Goal: Use online tool/utility: Utilize a website feature to perform a specific function

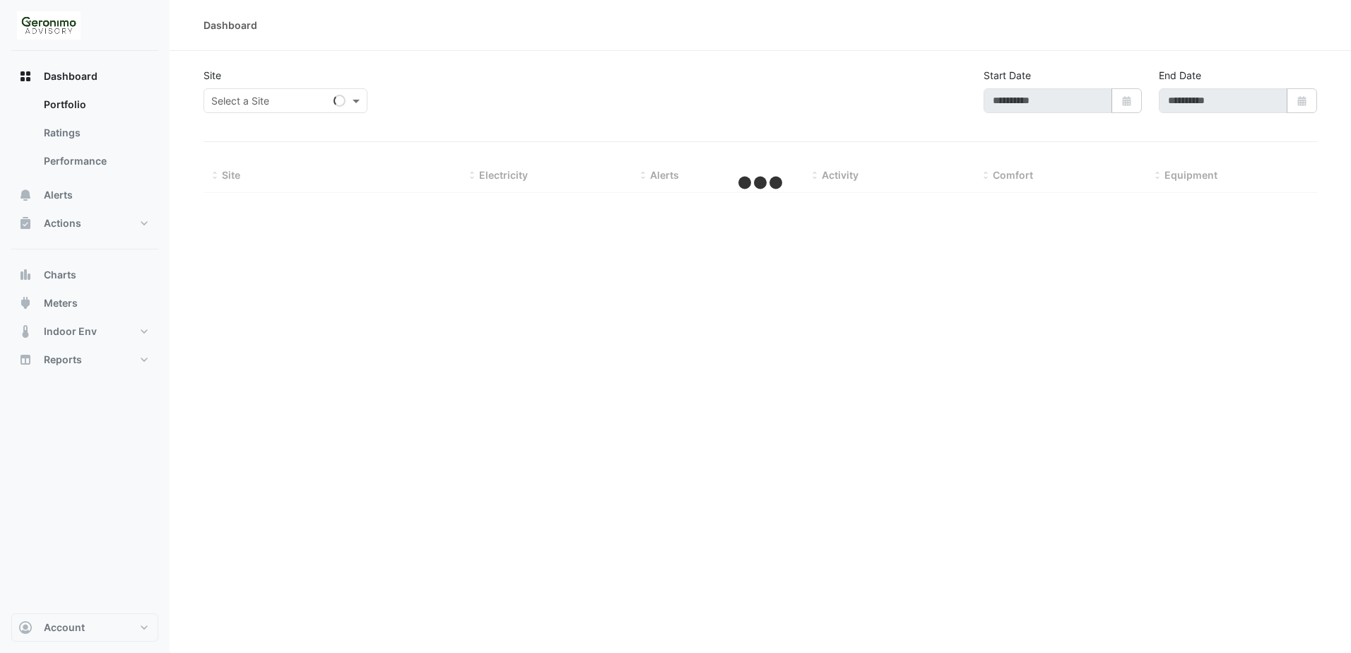
type input "**********"
select select "**"
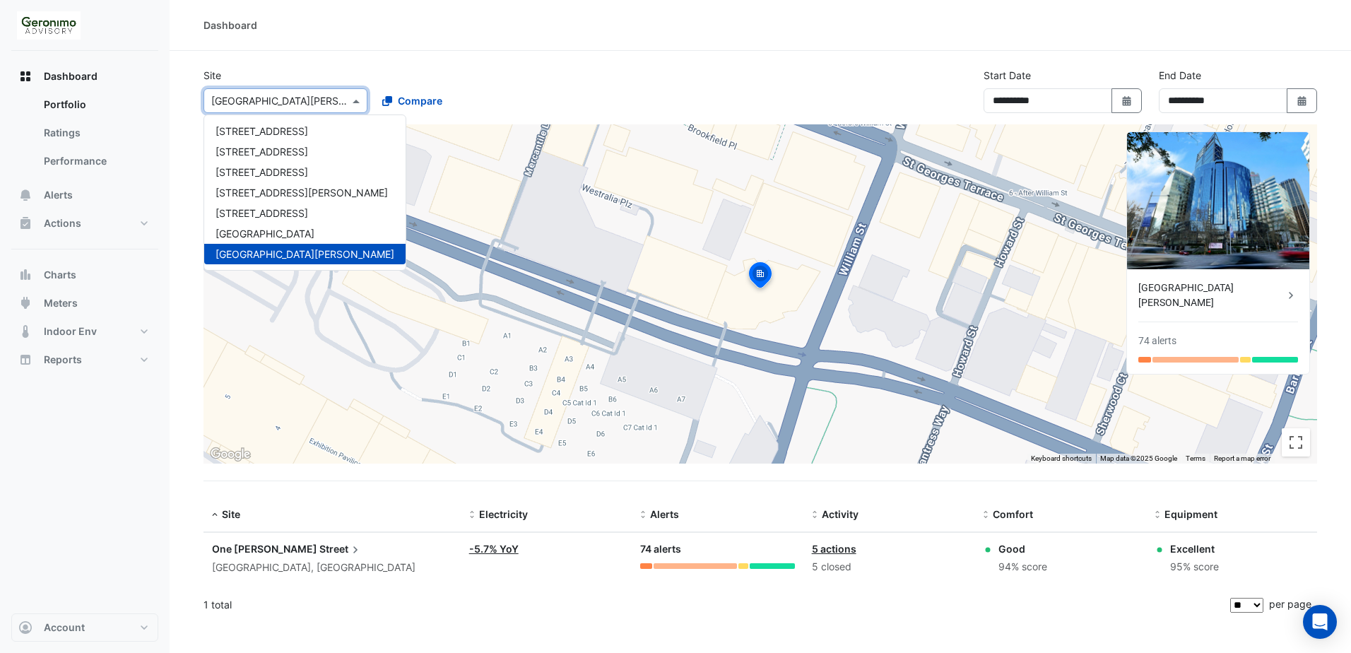
click at [351, 97] on span at bounding box center [358, 100] width 18 height 15
click at [277, 141] on div "[STREET_ADDRESS]" at bounding box center [304, 131] width 201 height 20
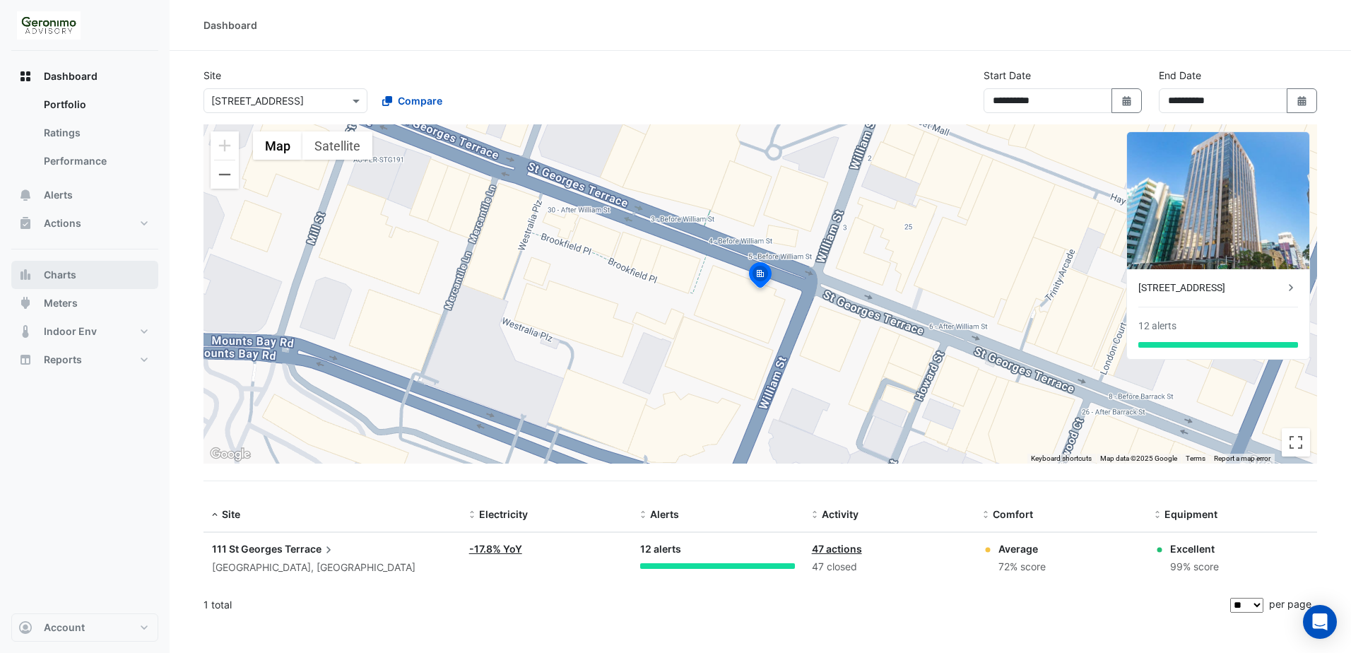
click at [48, 281] on span "Charts" at bounding box center [60, 275] width 33 height 14
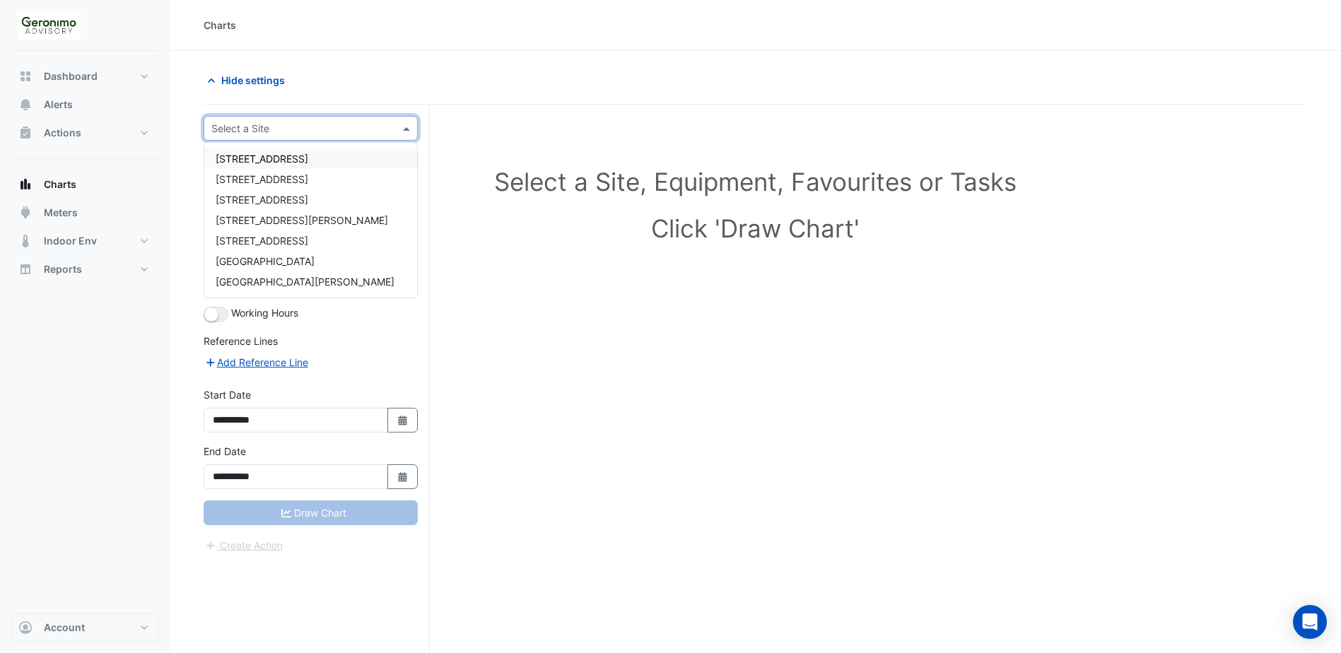
click at [391, 131] on div at bounding box center [310, 128] width 213 height 16
click at [326, 160] on div "[STREET_ADDRESS]" at bounding box center [310, 158] width 213 height 20
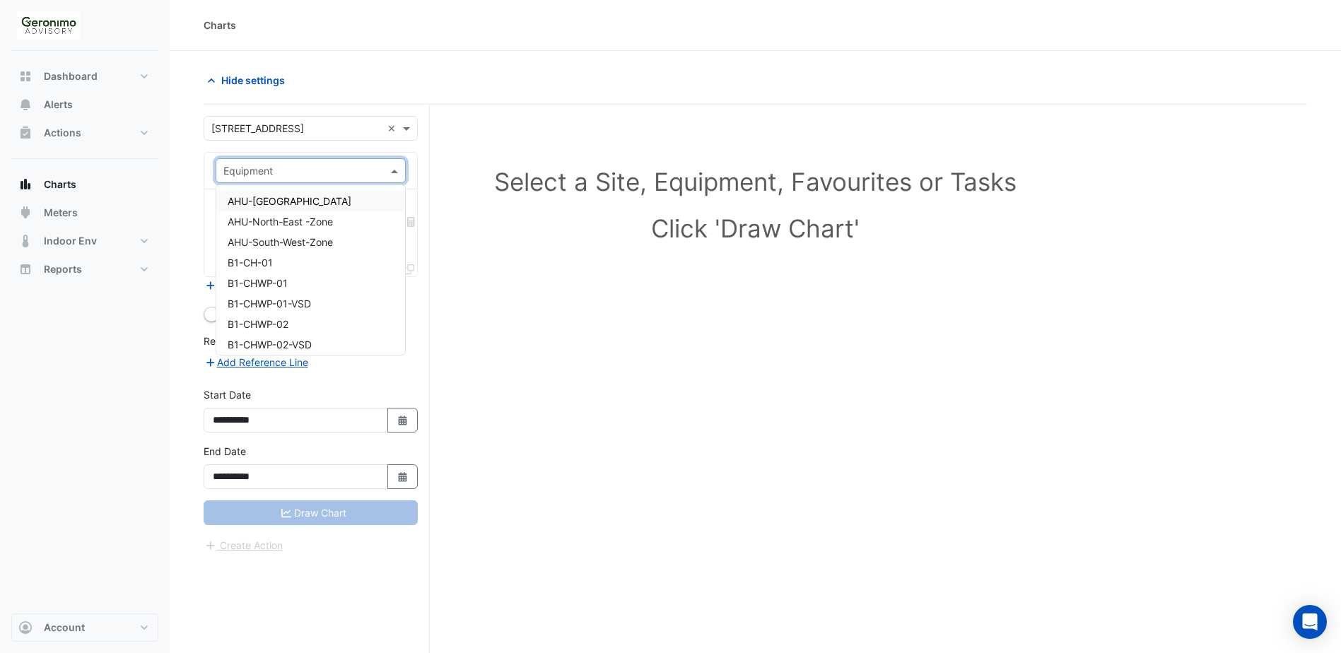
click at [397, 170] on span at bounding box center [396, 170] width 18 height 15
click at [264, 286] on span "CCWP-01-VSD" at bounding box center [262, 287] width 68 height 12
click at [395, 216] on span at bounding box center [396, 213] width 18 height 15
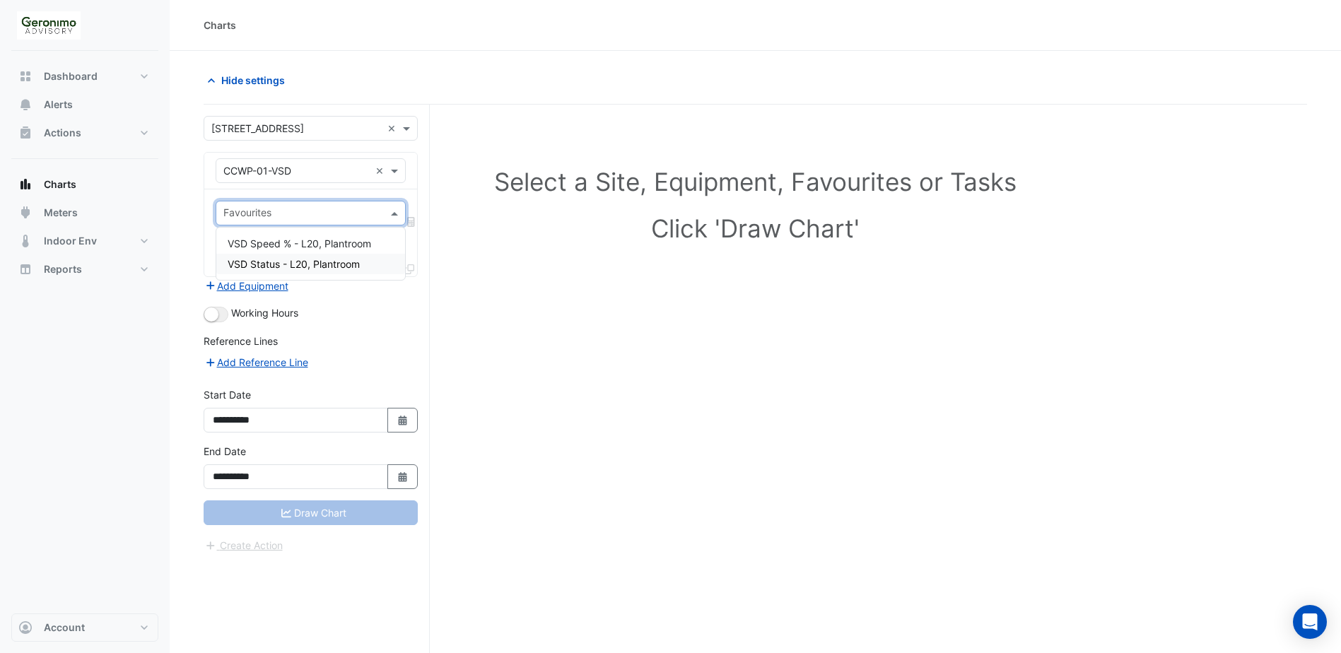
click at [356, 294] on form "**********" at bounding box center [311, 335] width 214 height 438
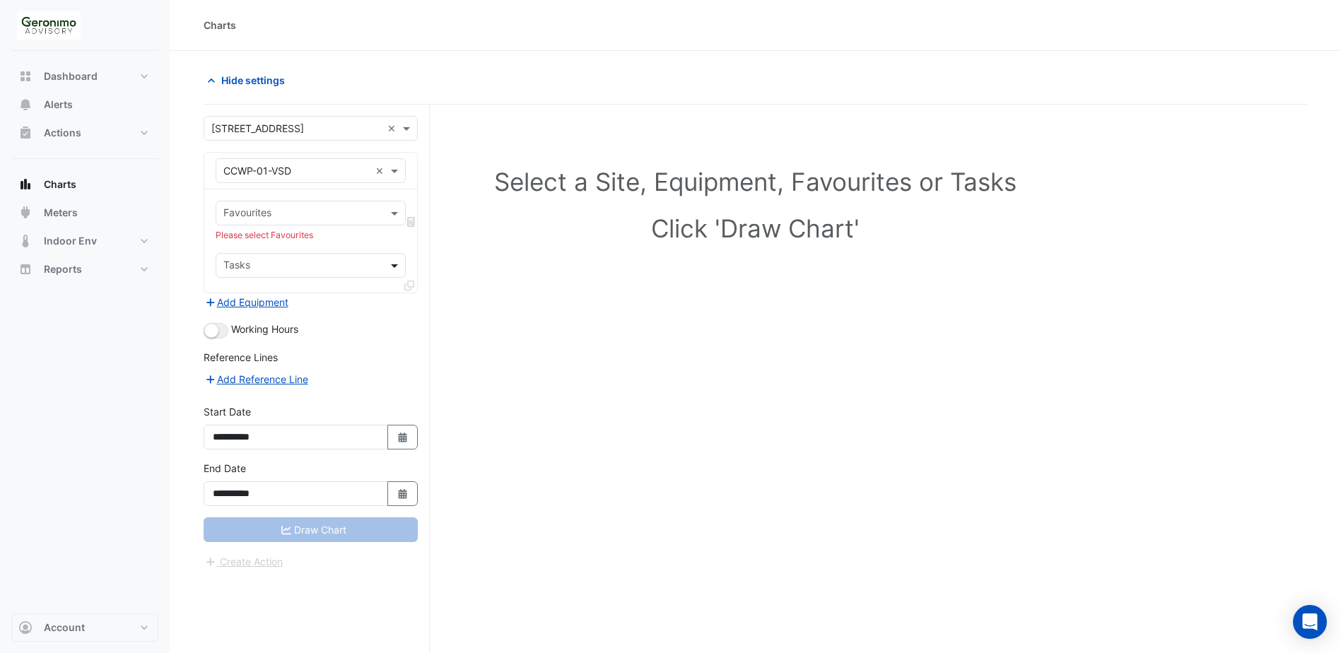
click at [392, 266] on span at bounding box center [396, 265] width 18 height 15
click at [365, 196] on div "Favourites Please select Favourites Tasks" at bounding box center [310, 240] width 213 height 103
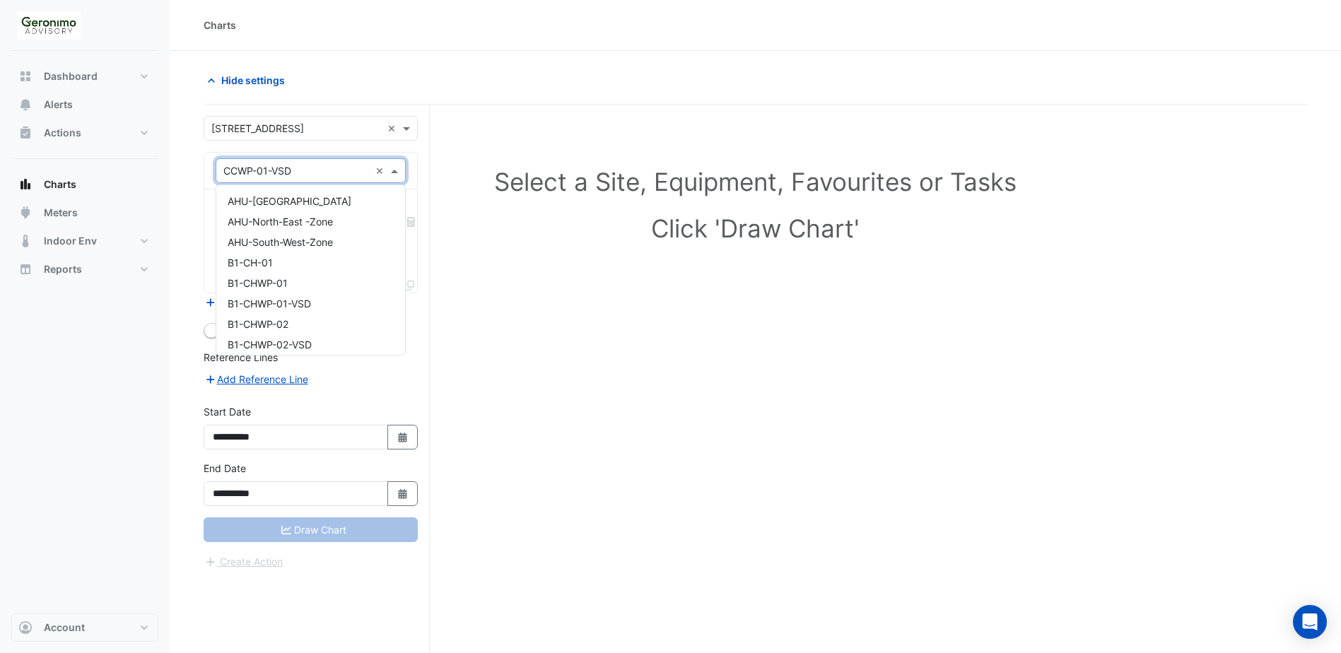
click at [392, 169] on span at bounding box center [396, 170] width 18 height 15
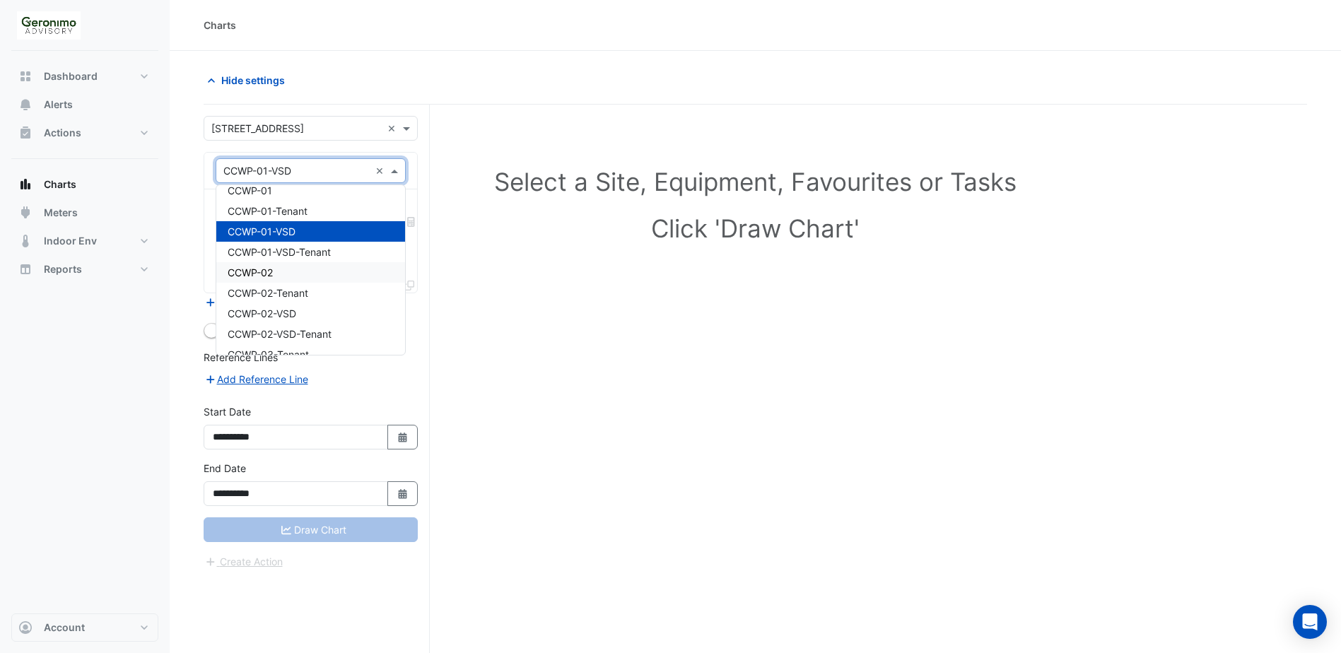
scroll to position [304, 0]
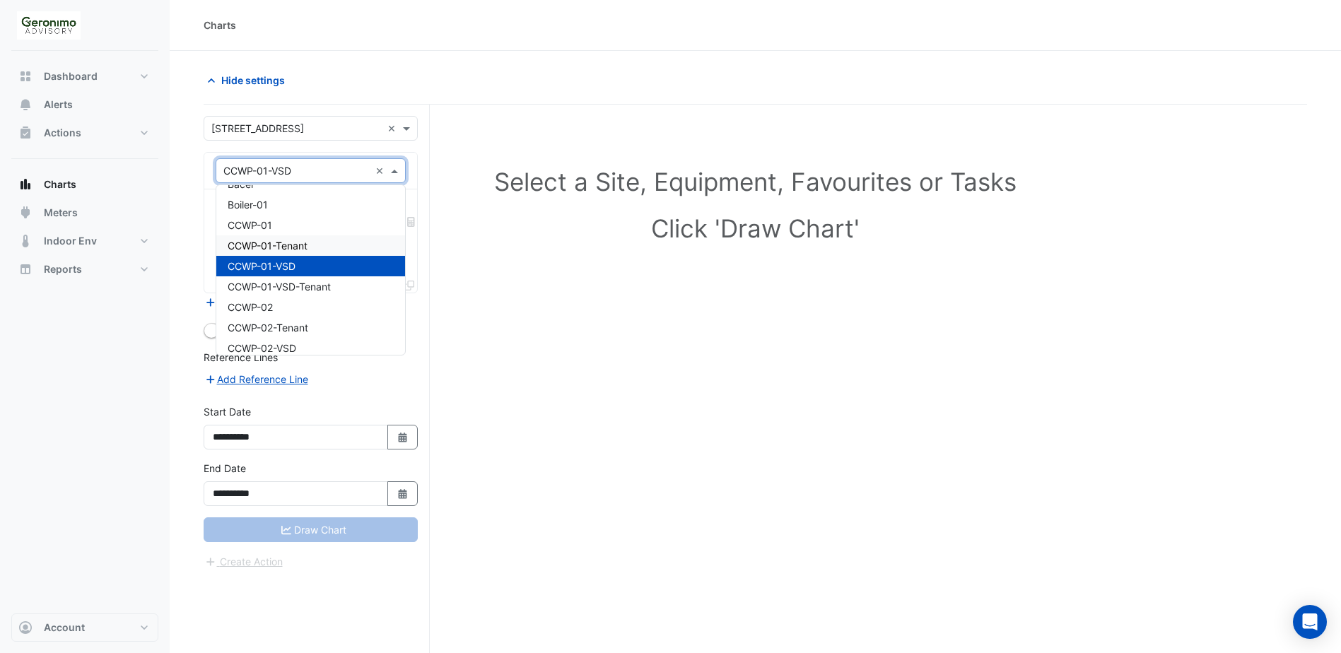
click at [268, 244] on span "CCWP-01-Tenant" at bounding box center [268, 246] width 80 height 12
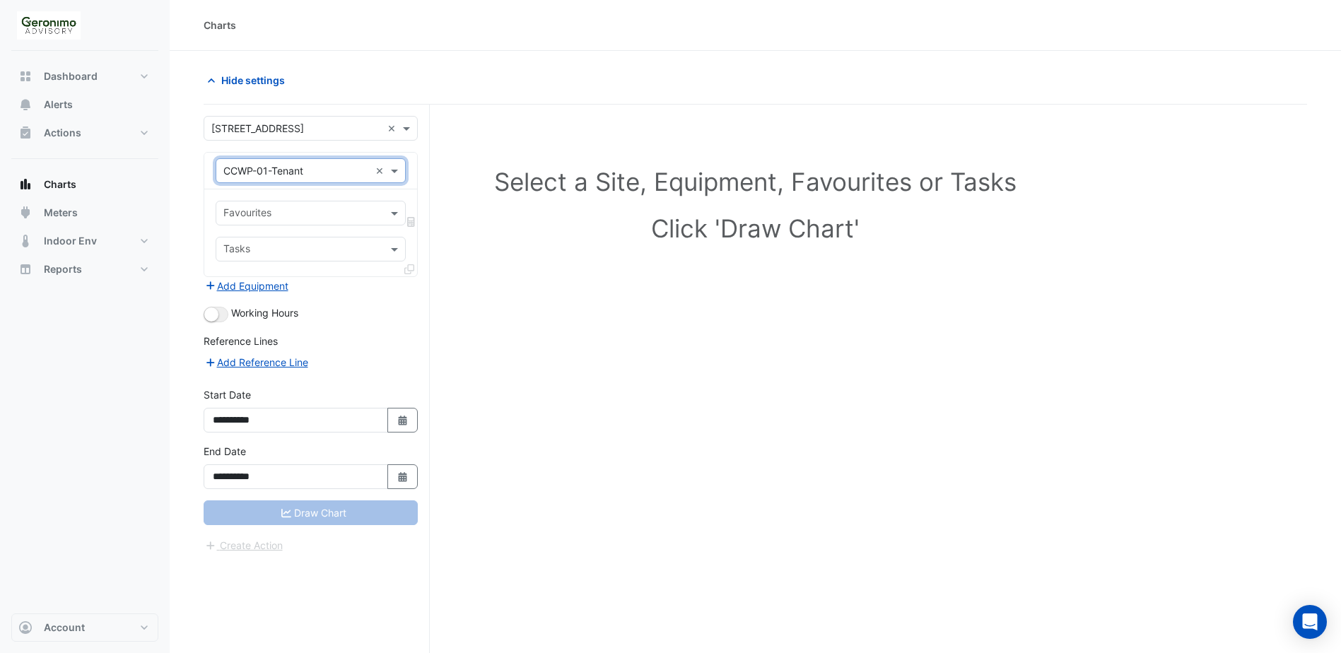
click at [387, 215] on div "Favourites" at bounding box center [311, 213] width 190 height 25
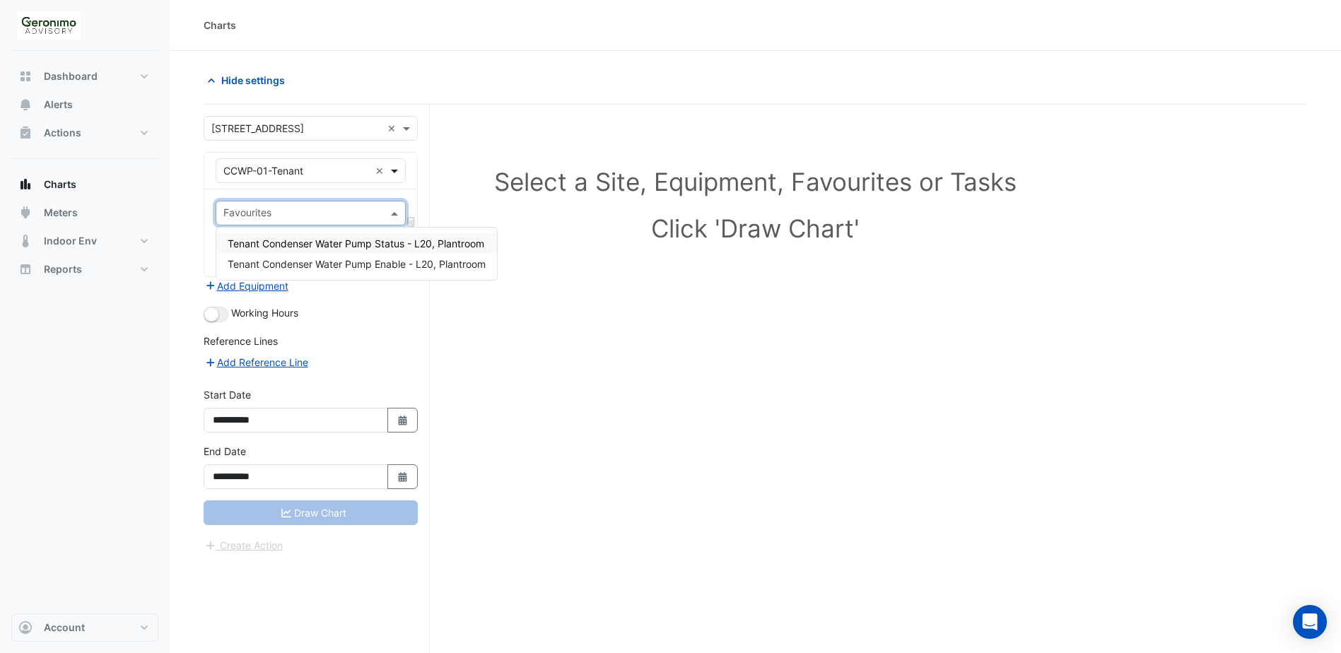
click at [390, 173] on span at bounding box center [396, 170] width 18 height 15
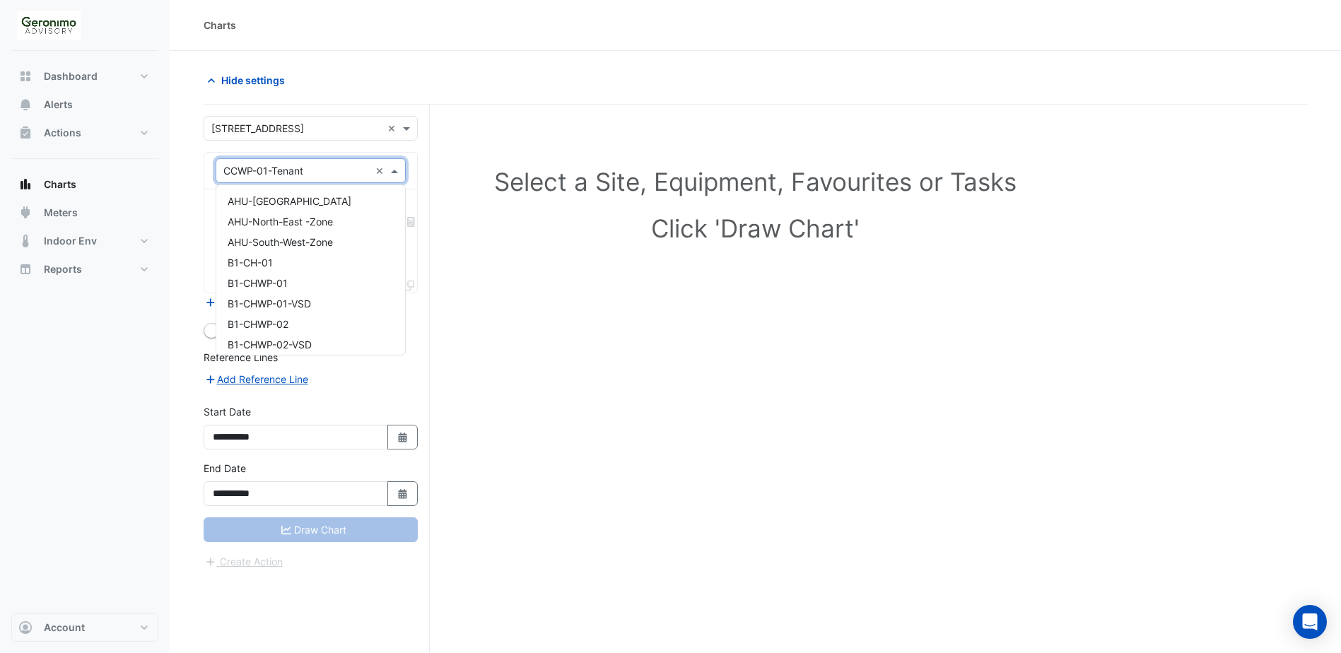
scroll to position [354, 0]
click at [327, 236] on span "CCWP-01-VSD-Tenant" at bounding box center [279, 236] width 103 height 12
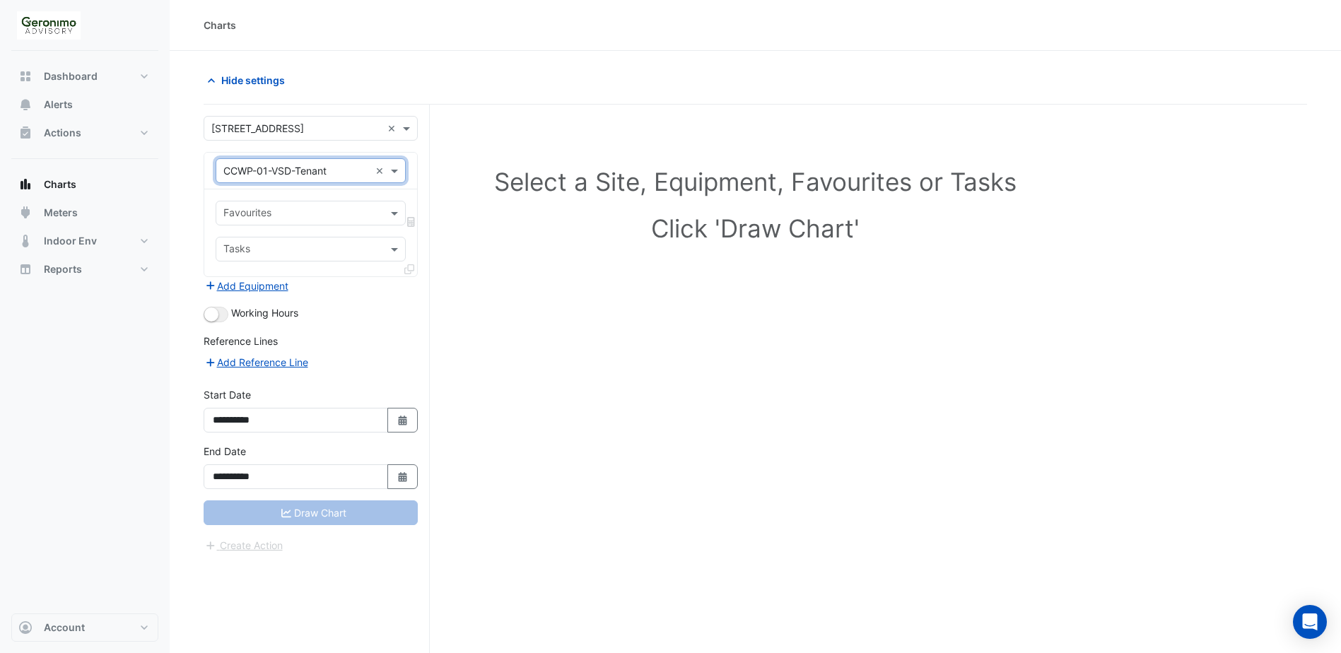
click at [387, 213] on div "Favourites" at bounding box center [311, 213] width 190 height 25
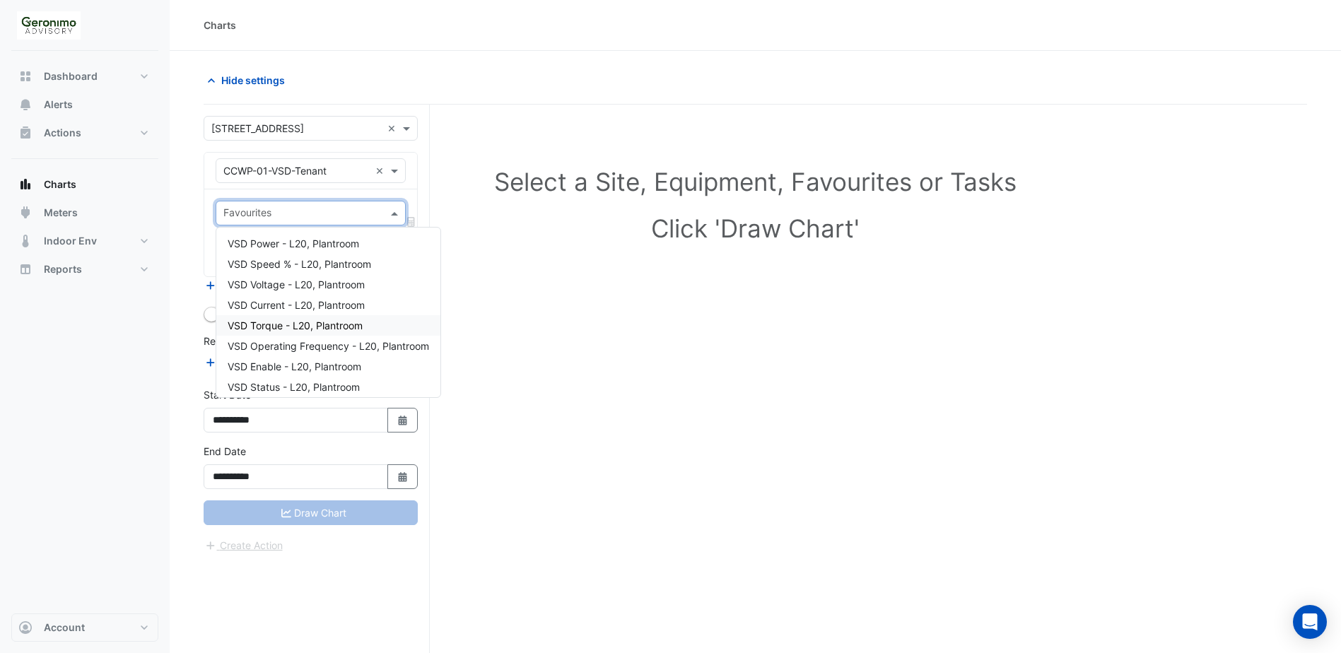
scroll to position [6, 0]
click at [401, 174] on span at bounding box center [396, 170] width 18 height 15
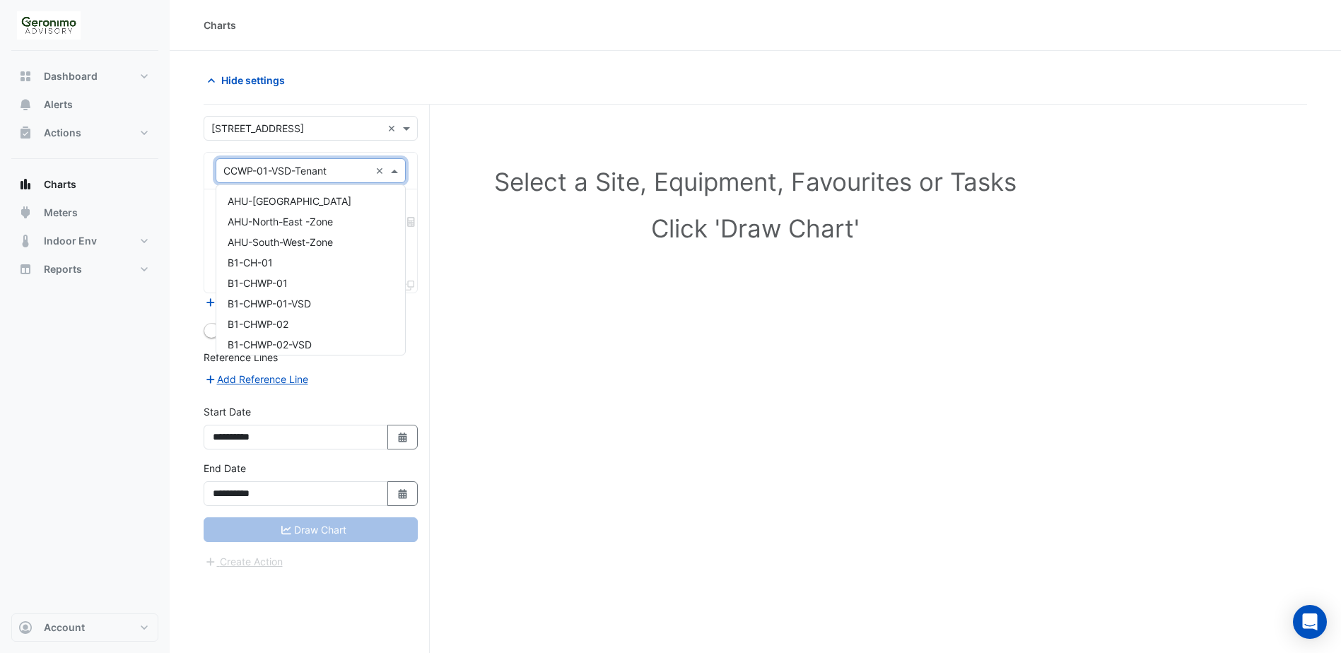
scroll to position [395, 0]
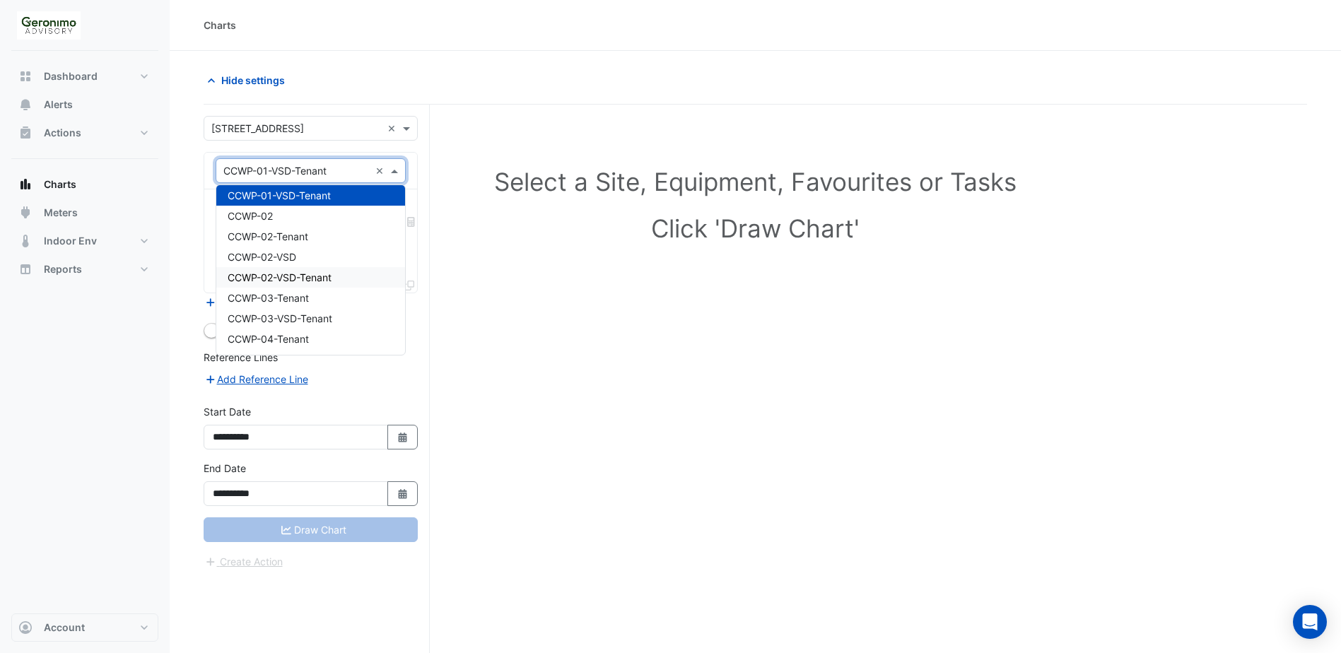
click at [337, 277] on div "CCWP-02-VSD-Tenant" at bounding box center [310, 277] width 189 height 20
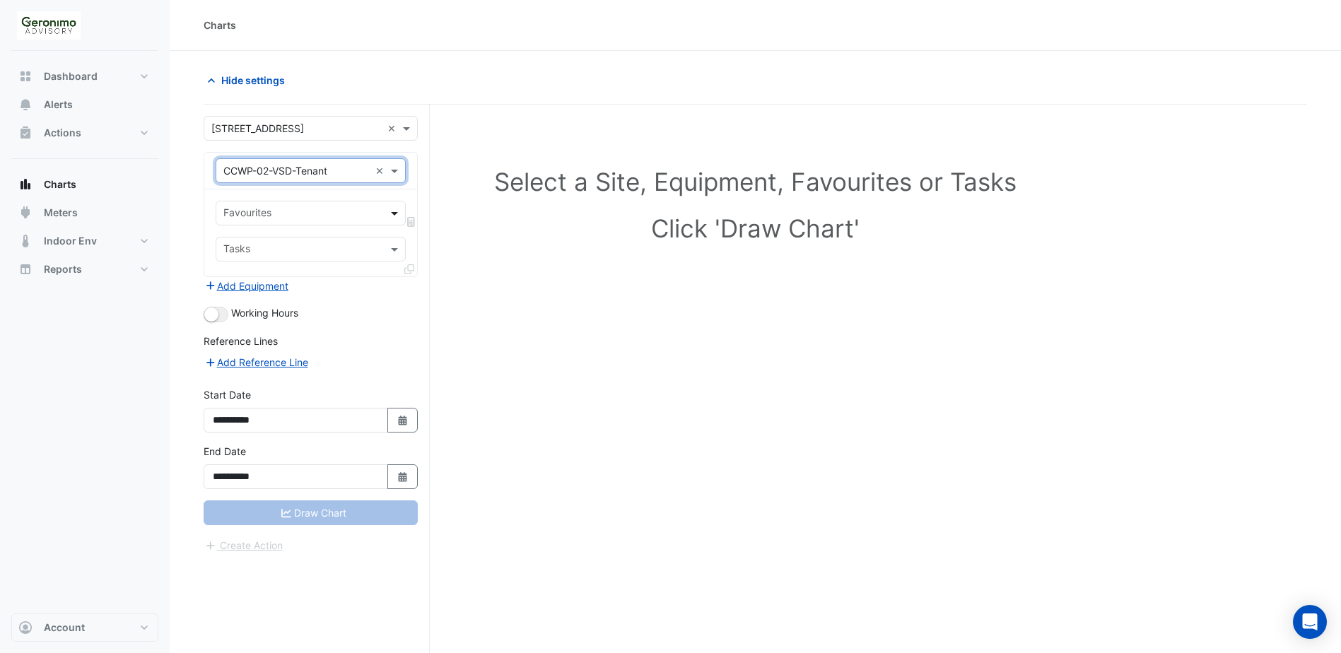
click at [395, 216] on span at bounding box center [396, 213] width 18 height 15
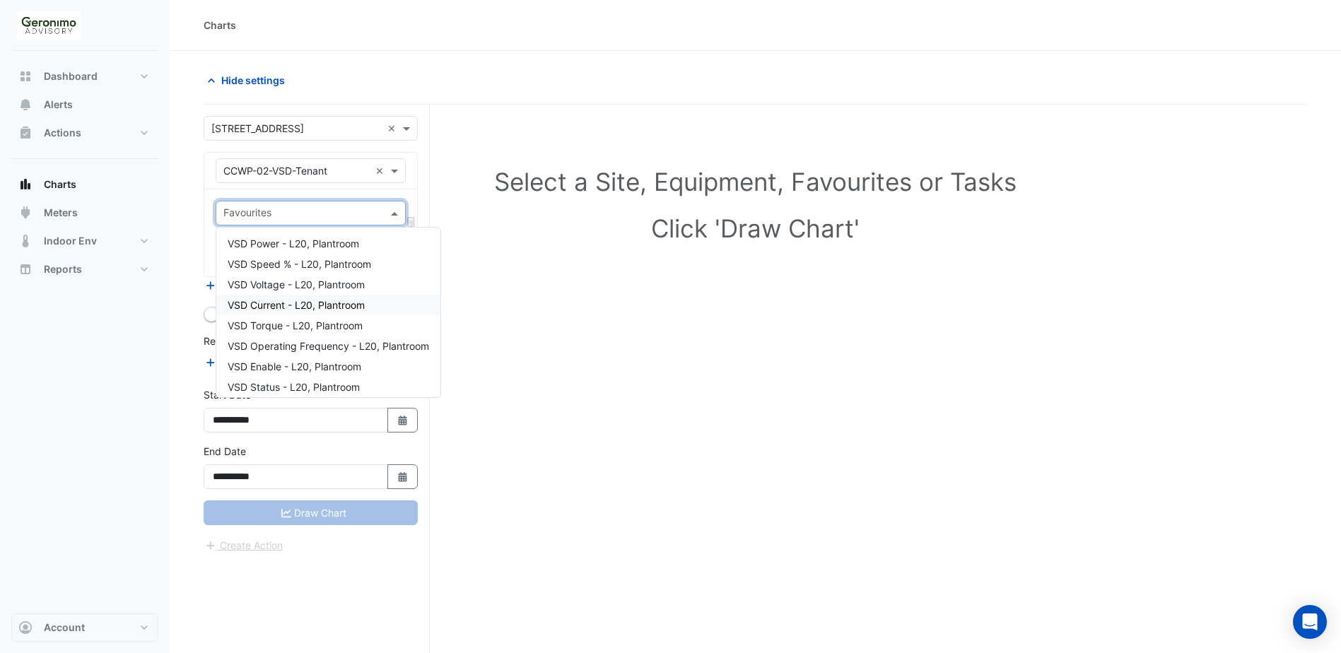
scroll to position [6, 0]
click at [192, 232] on section "**********" at bounding box center [755, 379] width 1171 height 656
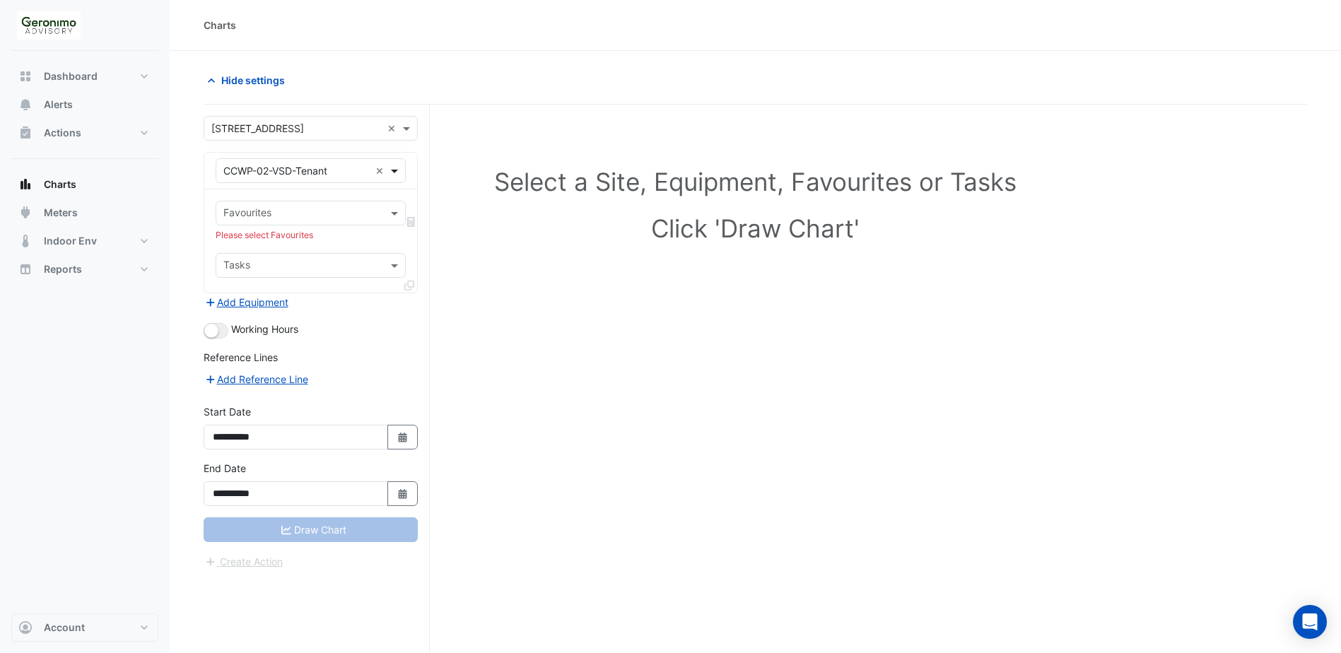
click at [394, 172] on span at bounding box center [396, 170] width 18 height 15
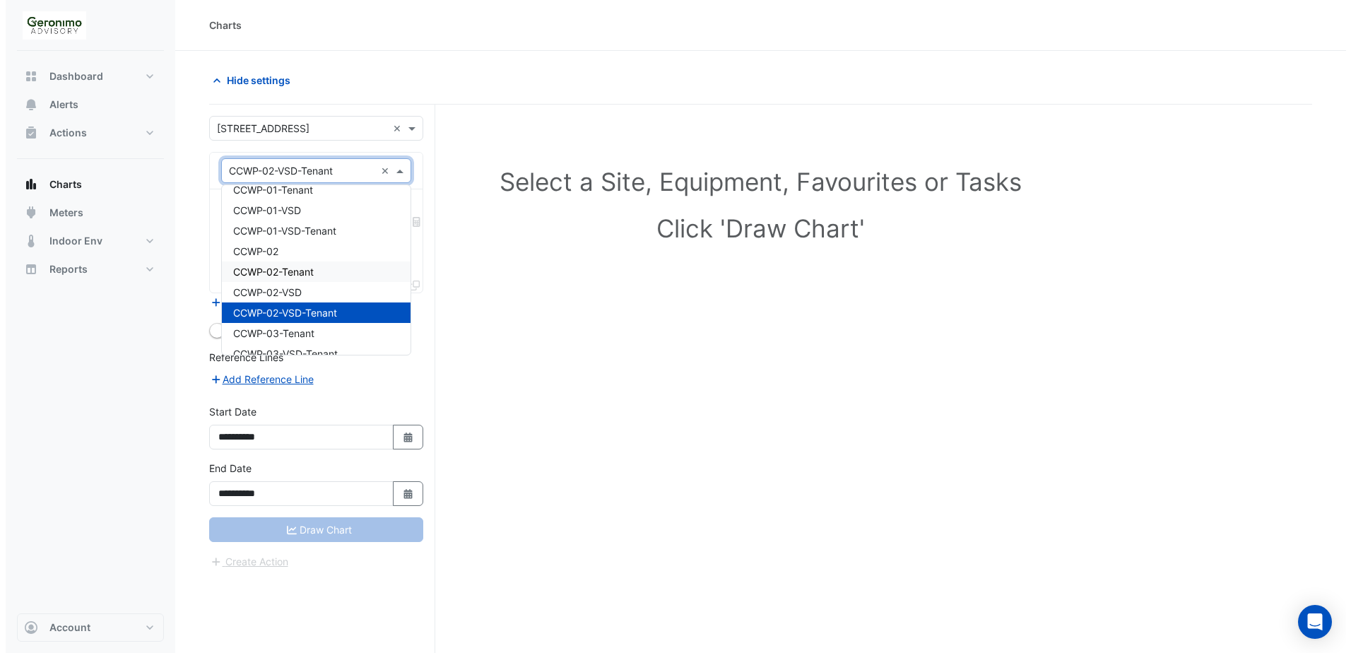
scroll to position [336, 0]
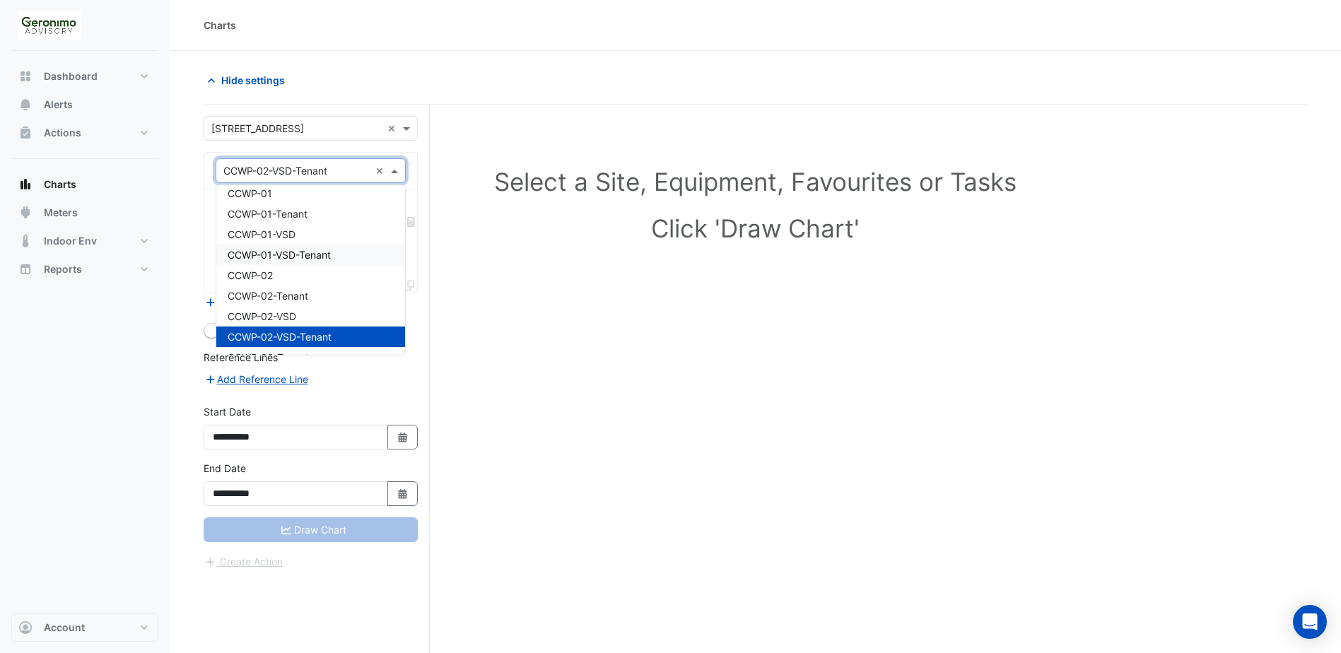
click at [307, 256] on span "CCWP-01-VSD-Tenant" at bounding box center [279, 255] width 103 height 12
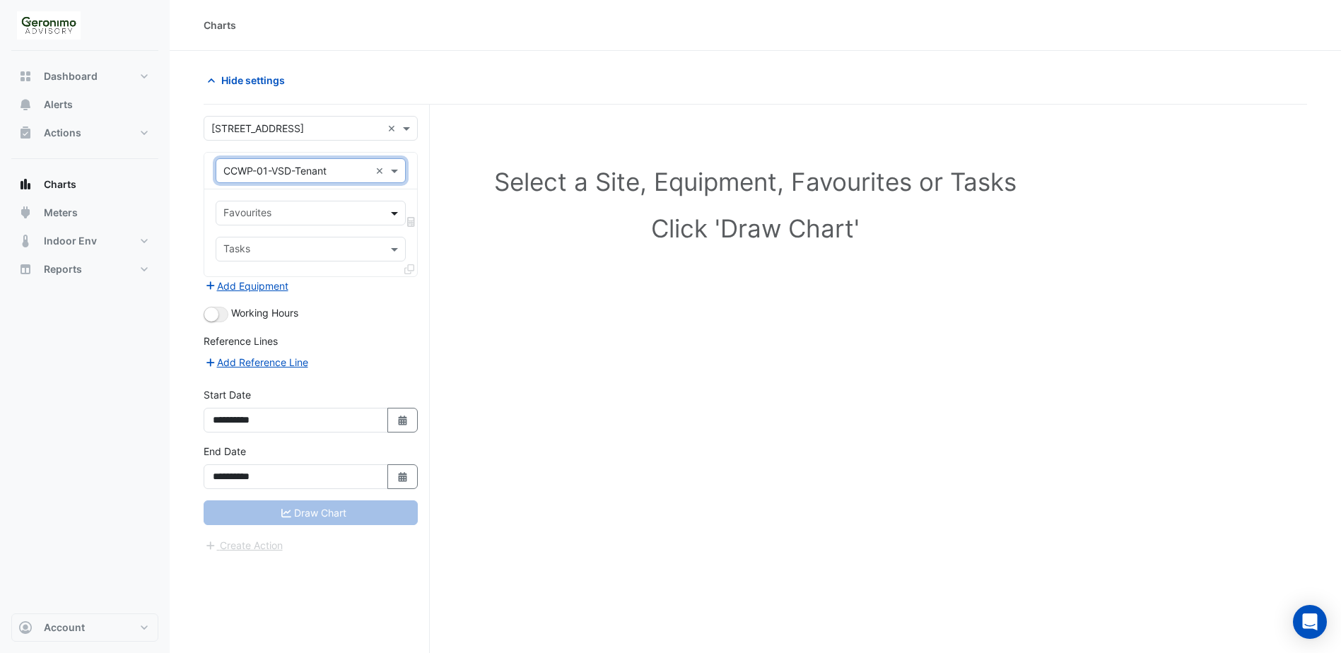
click at [396, 216] on span at bounding box center [396, 213] width 18 height 15
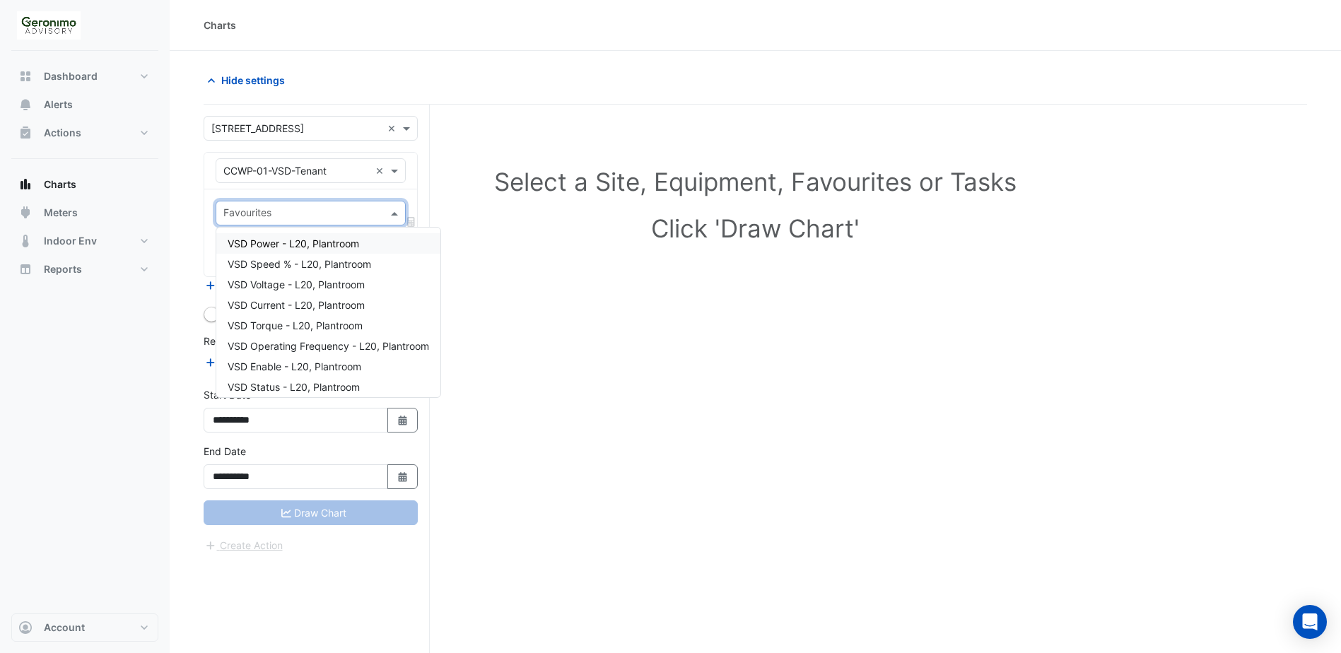
click at [317, 239] on span "VSD Power - L20, Plantroom" at bounding box center [293, 243] width 131 height 12
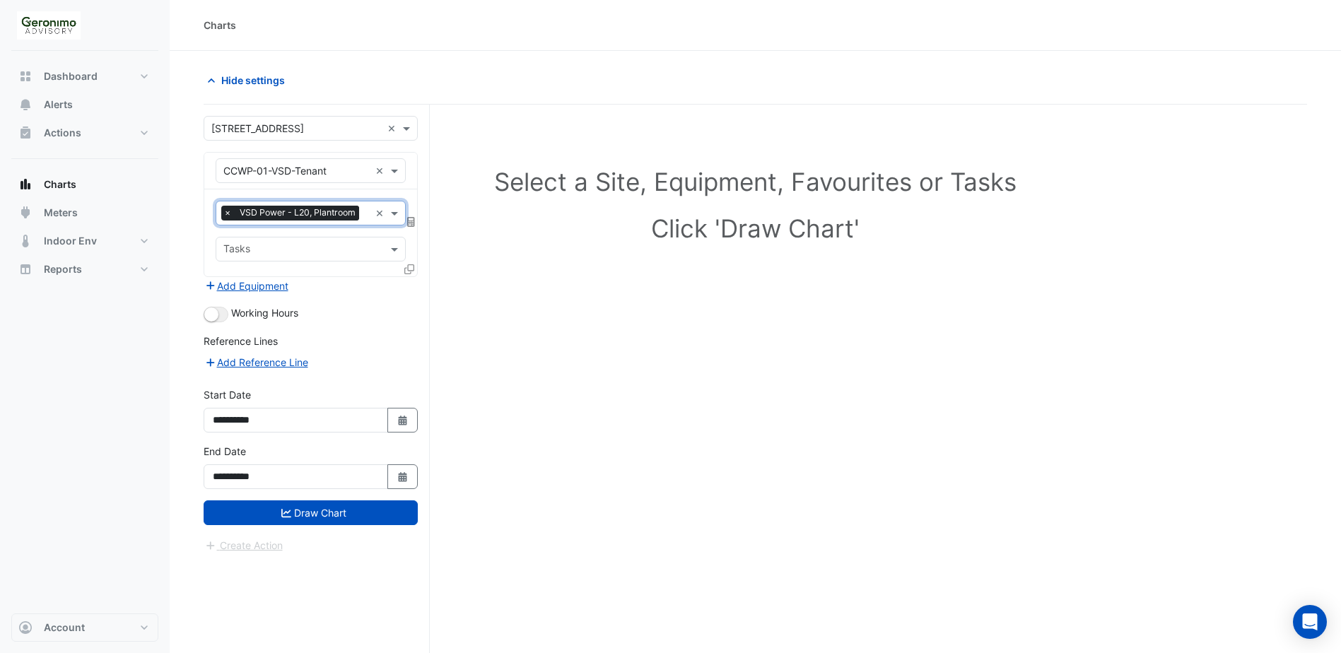
click at [402, 266] on div "Favourites × VSD Power - L20, Plantroom × Tasks" at bounding box center [310, 232] width 213 height 87
click at [407, 272] on icon at bounding box center [409, 269] width 10 height 10
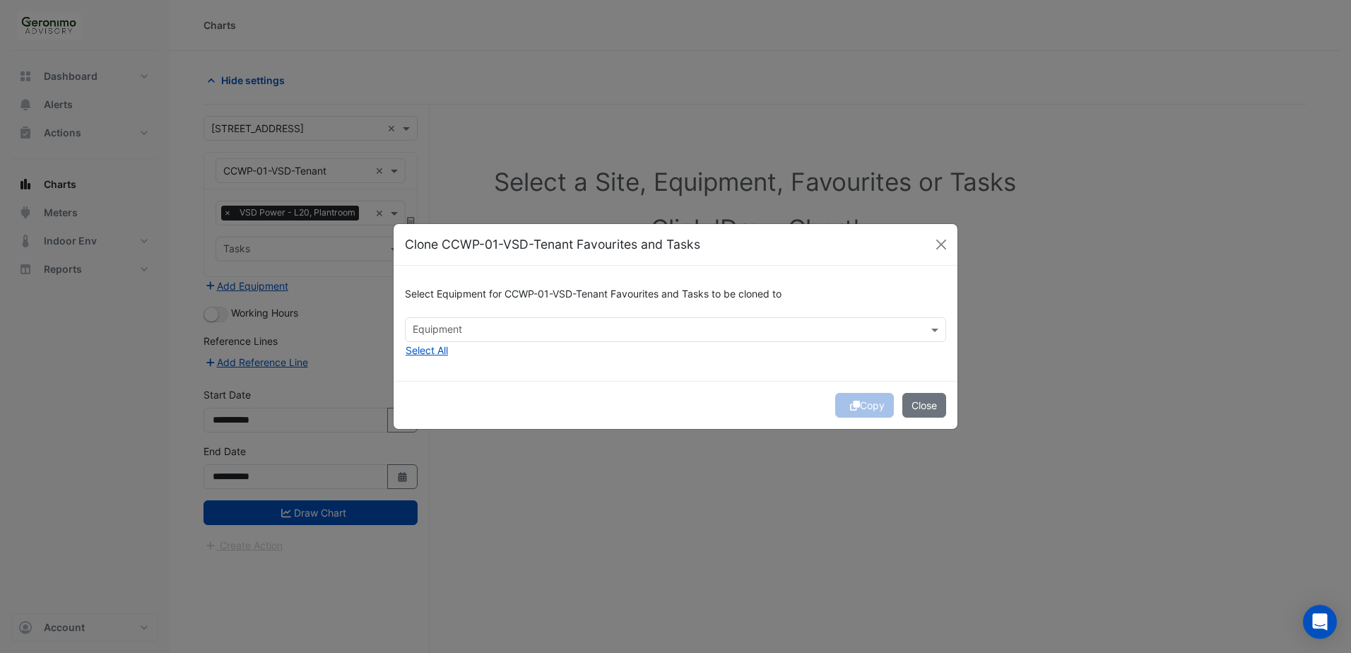
click at [445, 336] on input "text" at bounding box center [668, 331] width 510 height 15
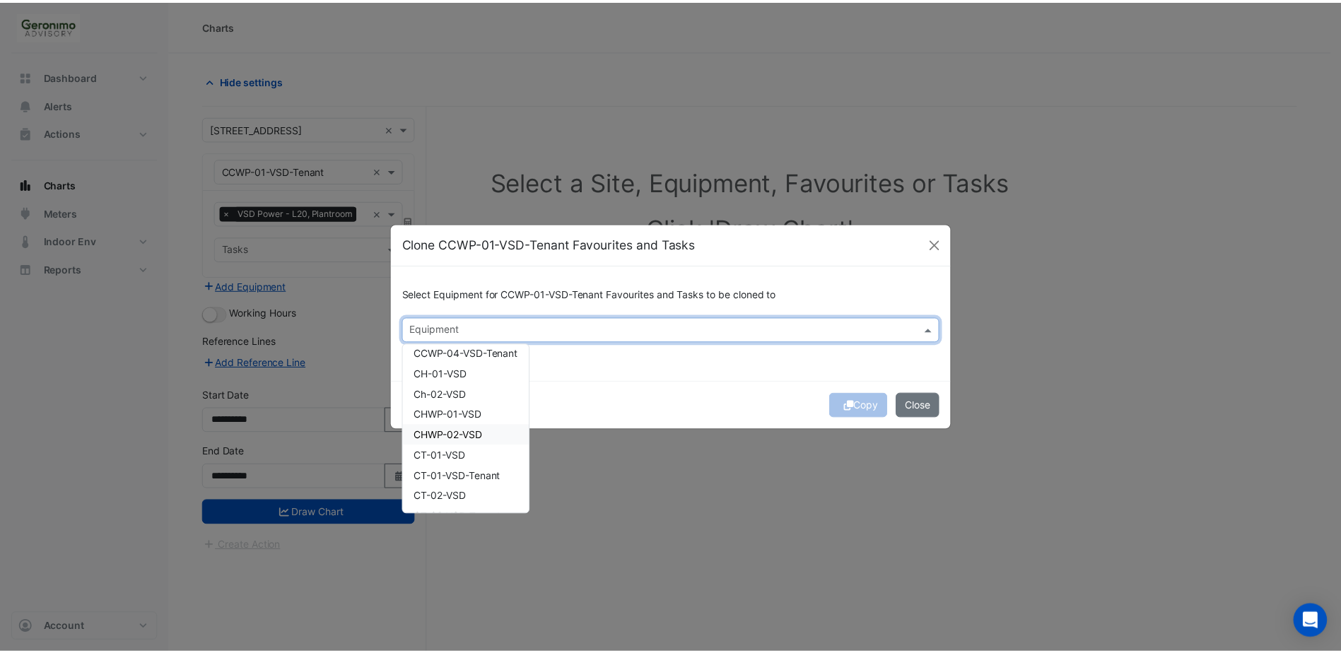
scroll to position [141, 0]
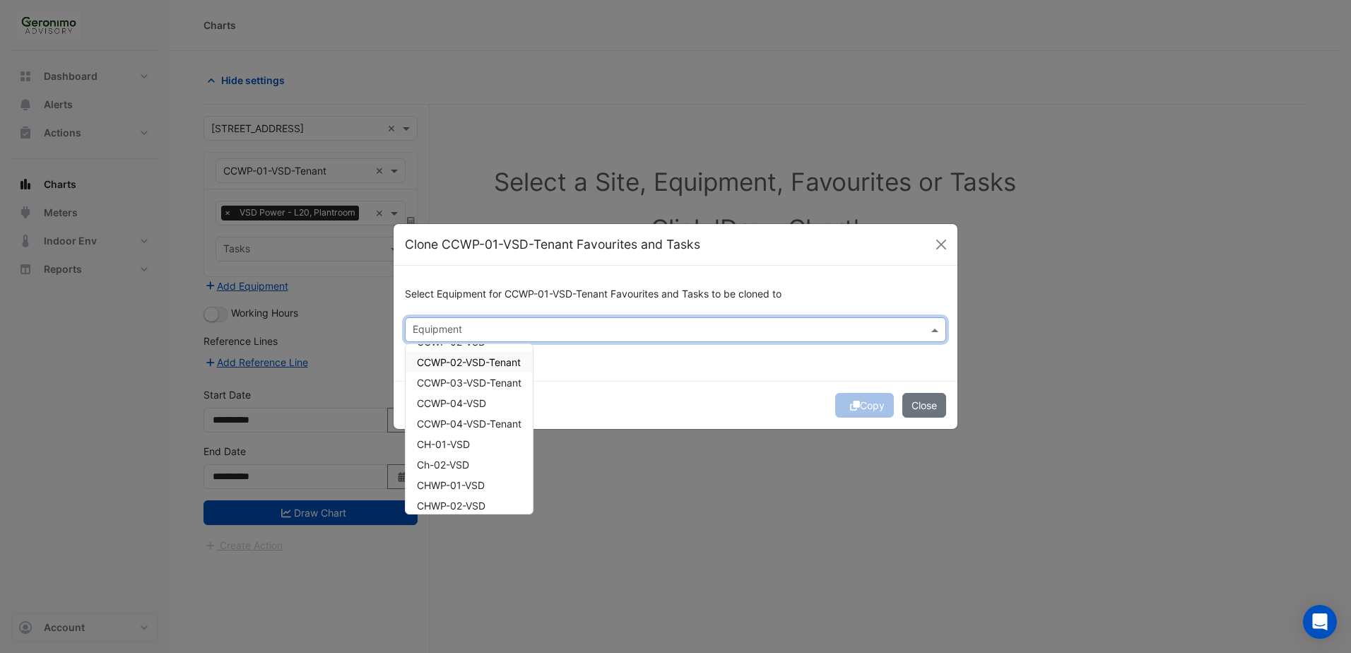
click at [507, 364] on span "CCWP-02-VSD-Tenant" at bounding box center [469, 362] width 104 height 12
click at [504, 380] on span "CCWP-03-VSD-Tenant" at bounding box center [469, 383] width 105 height 12
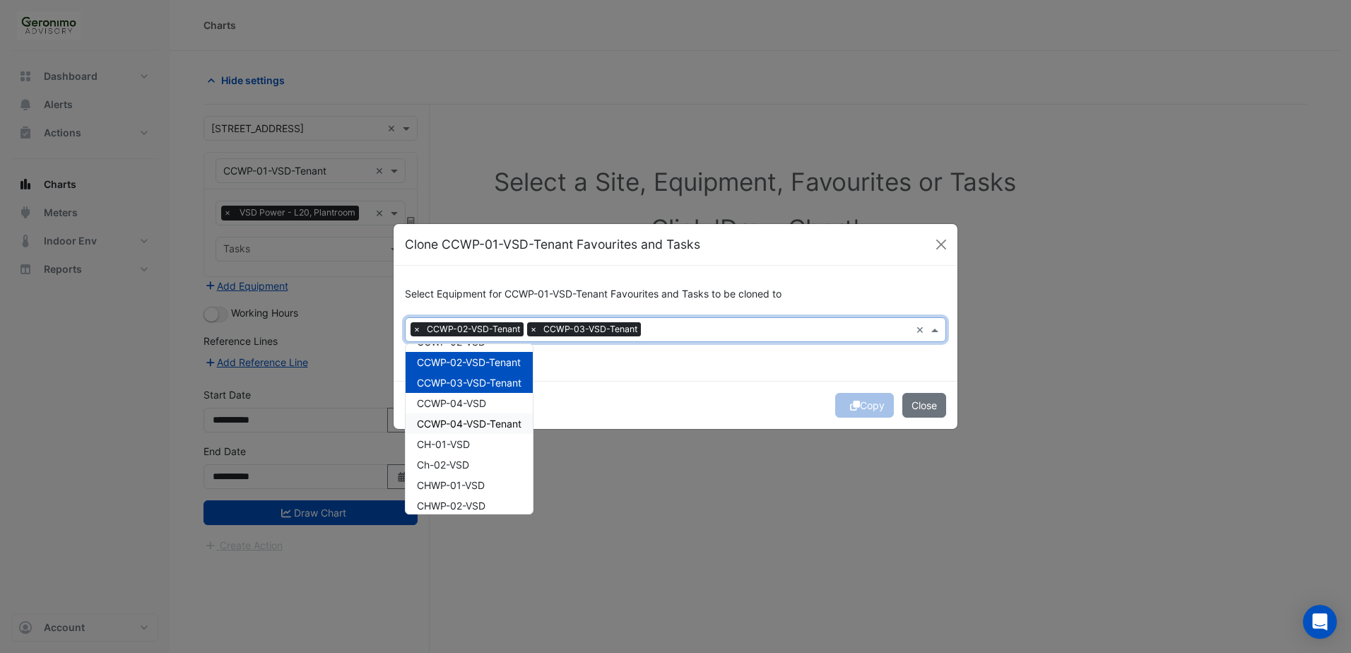
click at [495, 423] on span "CCWP-04-VSD-Tenant" at bounding box center [469, 424] width 105 height 12
click at [776, 380] on div "Select Equipment for CCWP-01-VSD-Tenant Favourites and Tasks to be cloned to Eq…" at bounding box center [676, 323] width 564 height 115
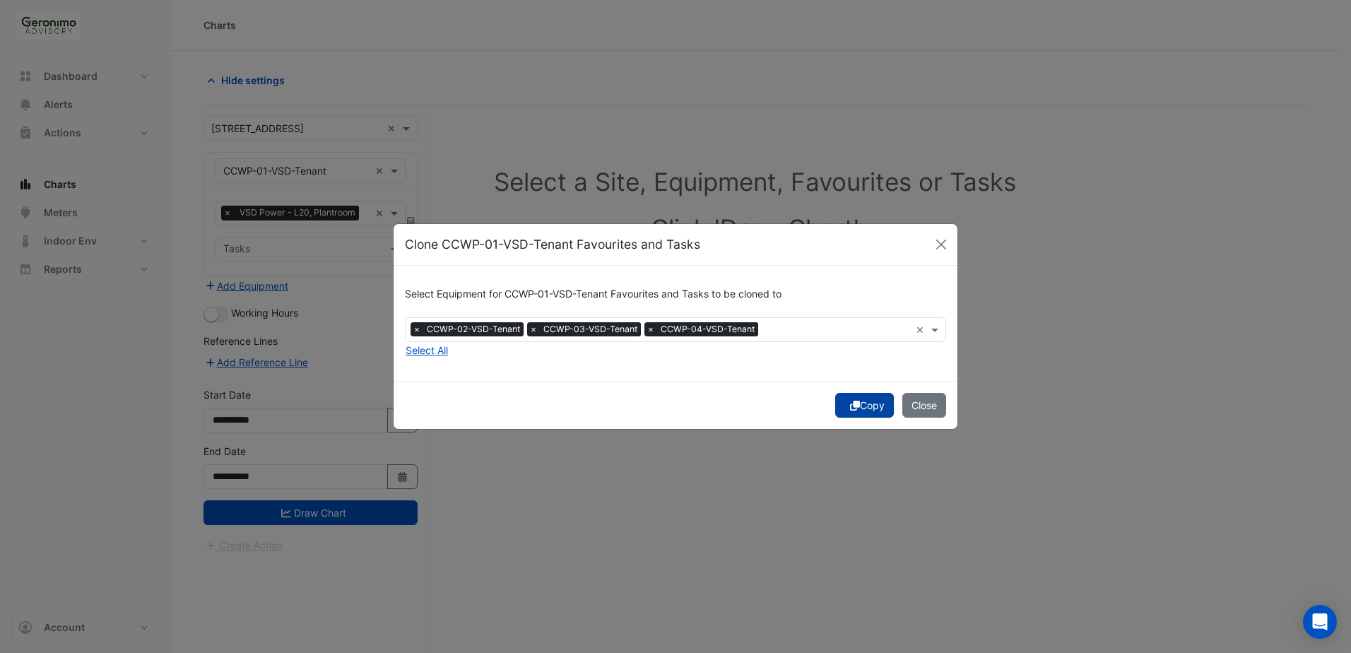
click at [862, 408] on button "Copy" at bounding box center [864, 405] width 59 height 25
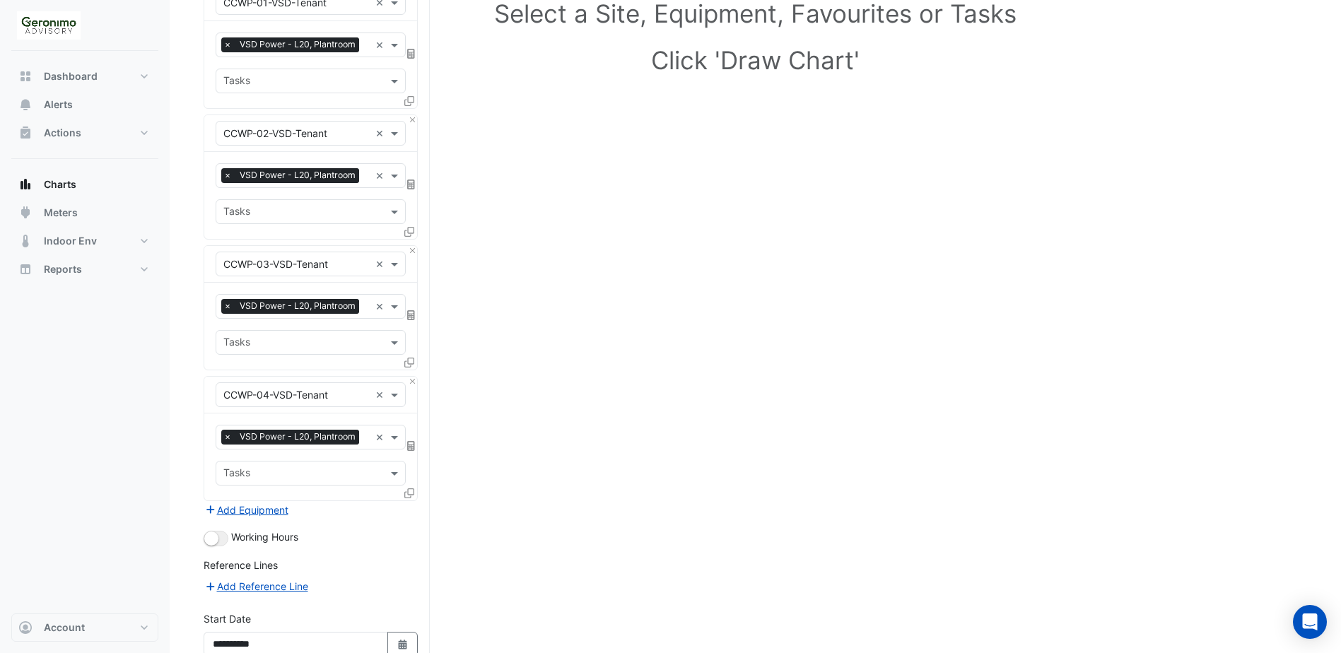
scroll to position [304, 0]
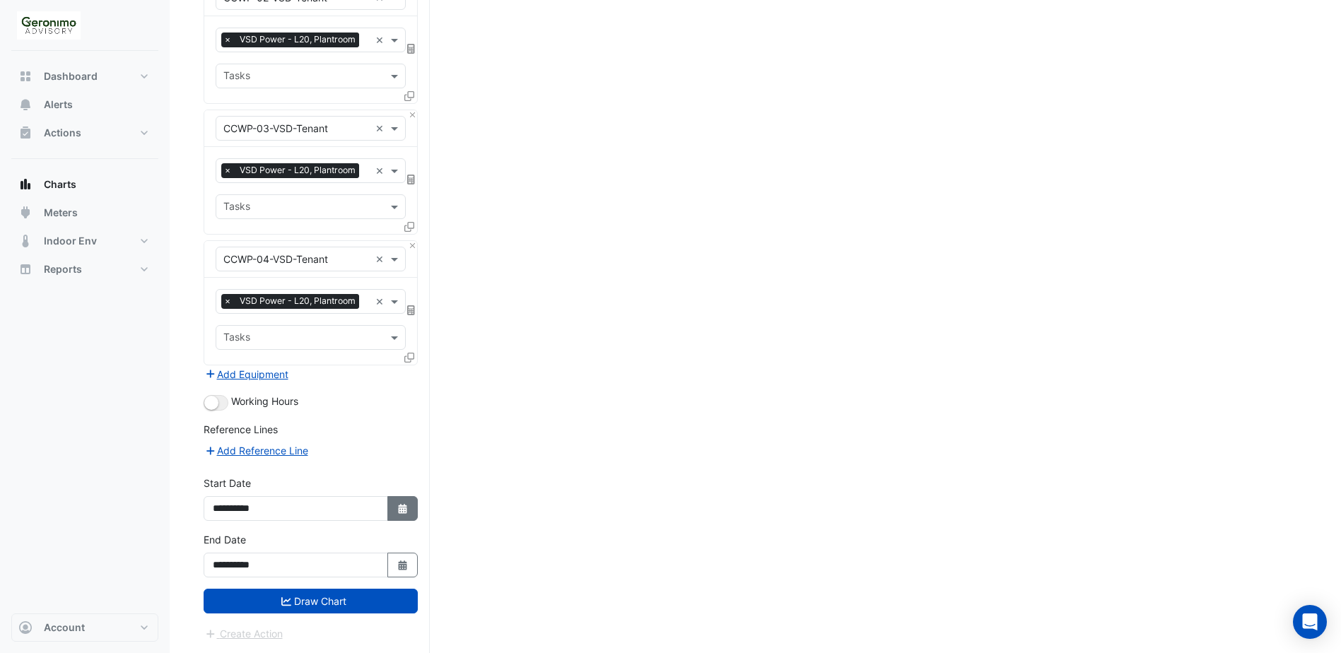
click at [394, 506] on button "Select Date" at bounding box center [402, 508] width 31 height 25
select select "*"
select select "****"
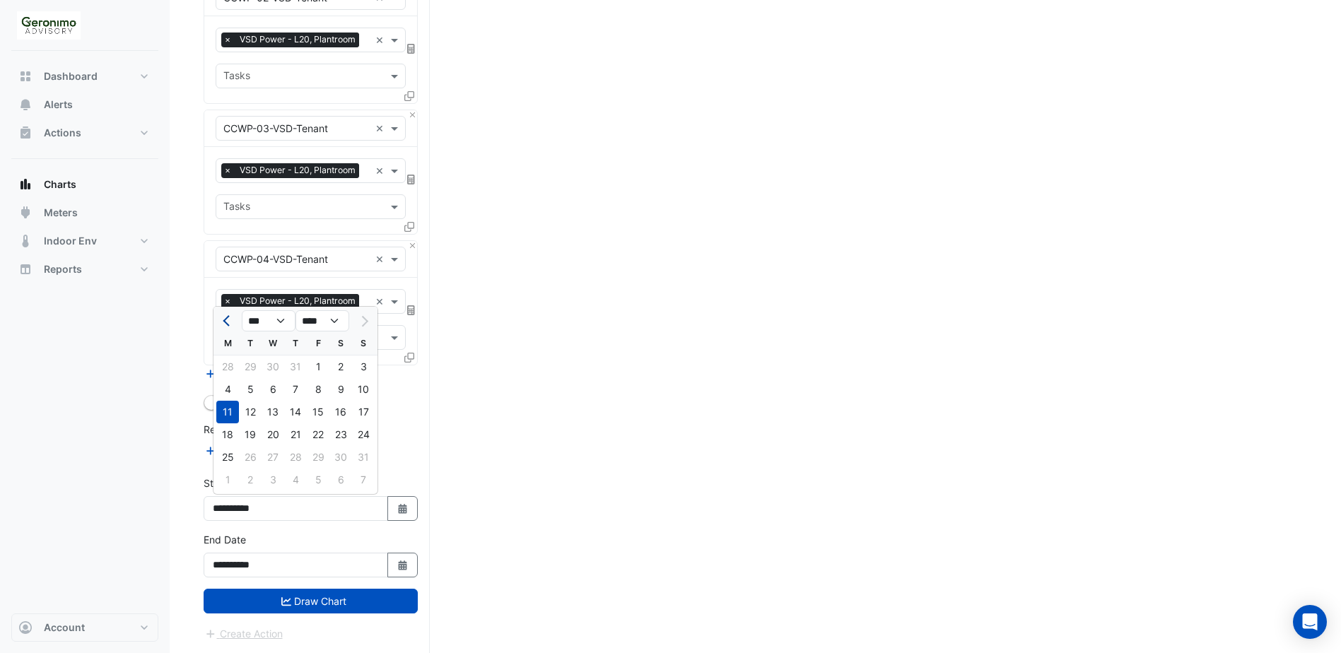
click at [233, 325] on button "Previous month" at bounding box center [227, 321] width 17 height 23
select select "*"
drag, startPoint x: 248, startPoint y: 360, endPoint x: 254, endPoint y: 373, distance: 13.3
click at [248, 362] on div "1" at bounding box center [250, 367] width 23 height 23
type input "**********"
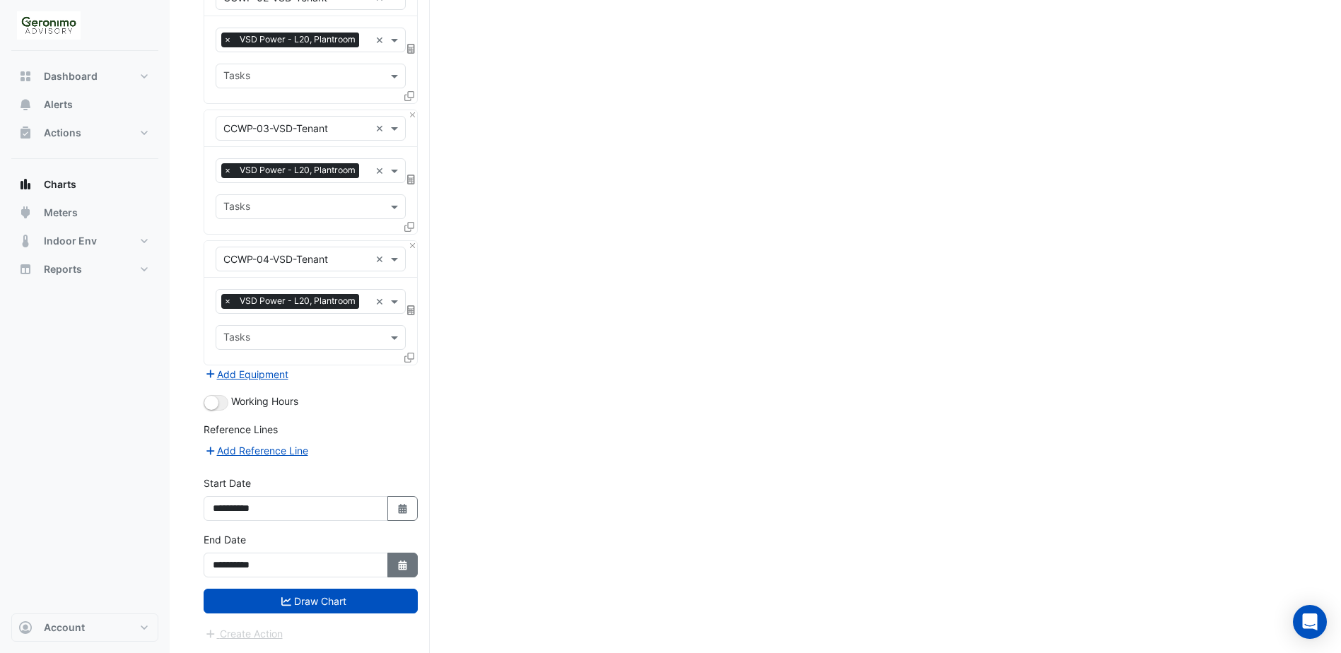
click at [401, 568] on icon "button" at bounding box center [402, 566] width 8 height 10
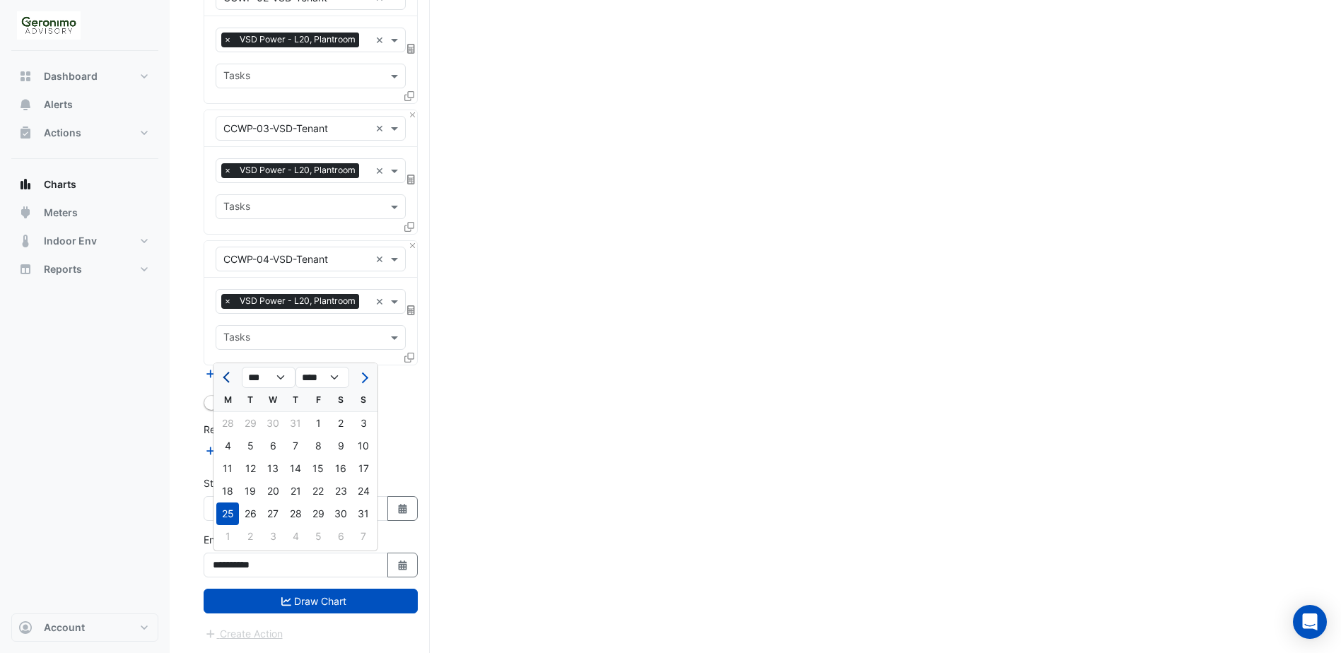
click at [222, 380] on button "Previous month" at bounding box center [227, 377] width 17 height 23
select select "*"
click at [288, 515] on div "31" at bounding box center [295, 514] width 23 height 23
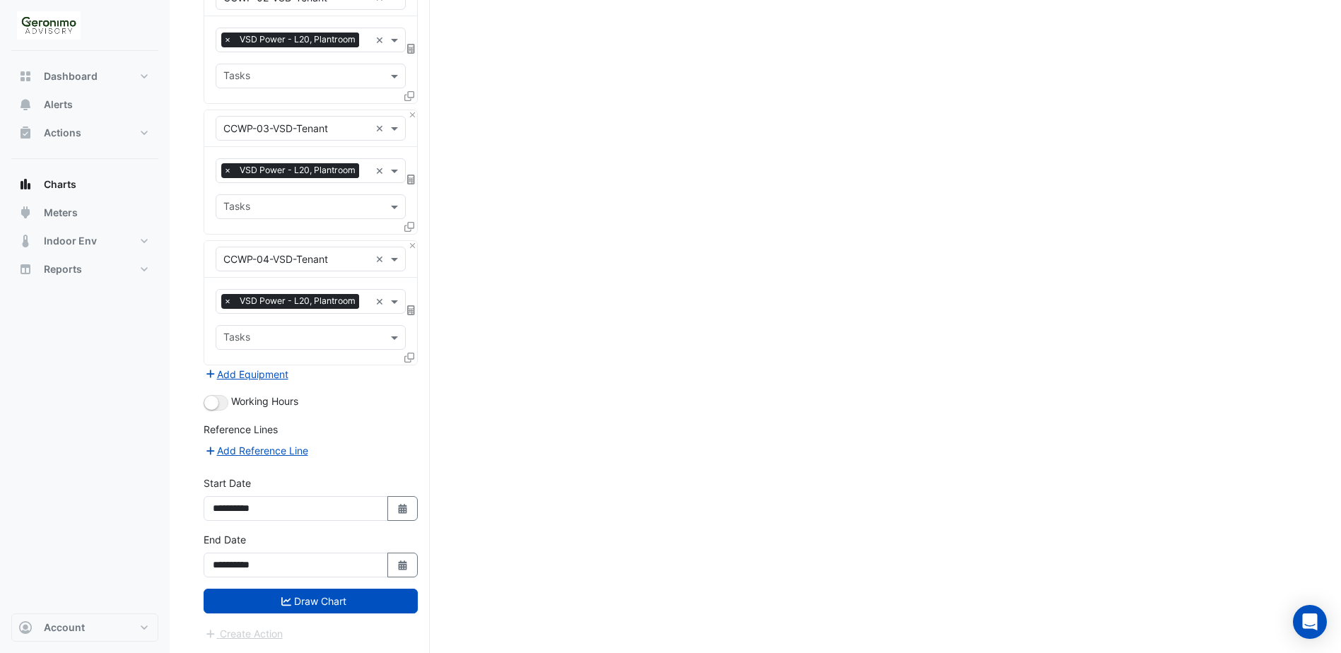
type input "**********"
click at [310, 603] on button "Draw Chart" at bounding box center [311, 601] width 214 height 25
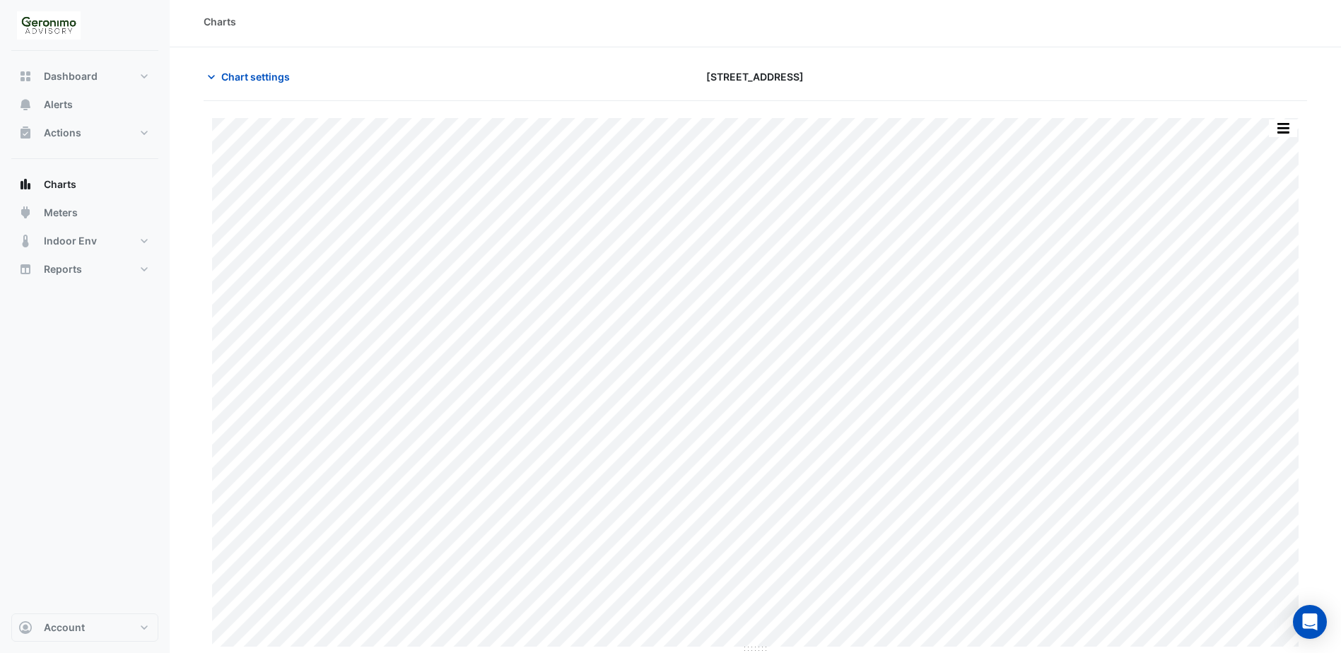
scroll to position [4, 0]
click at [208, 78] on icon "button" at bounding box center [211, 76] width 14 height 14
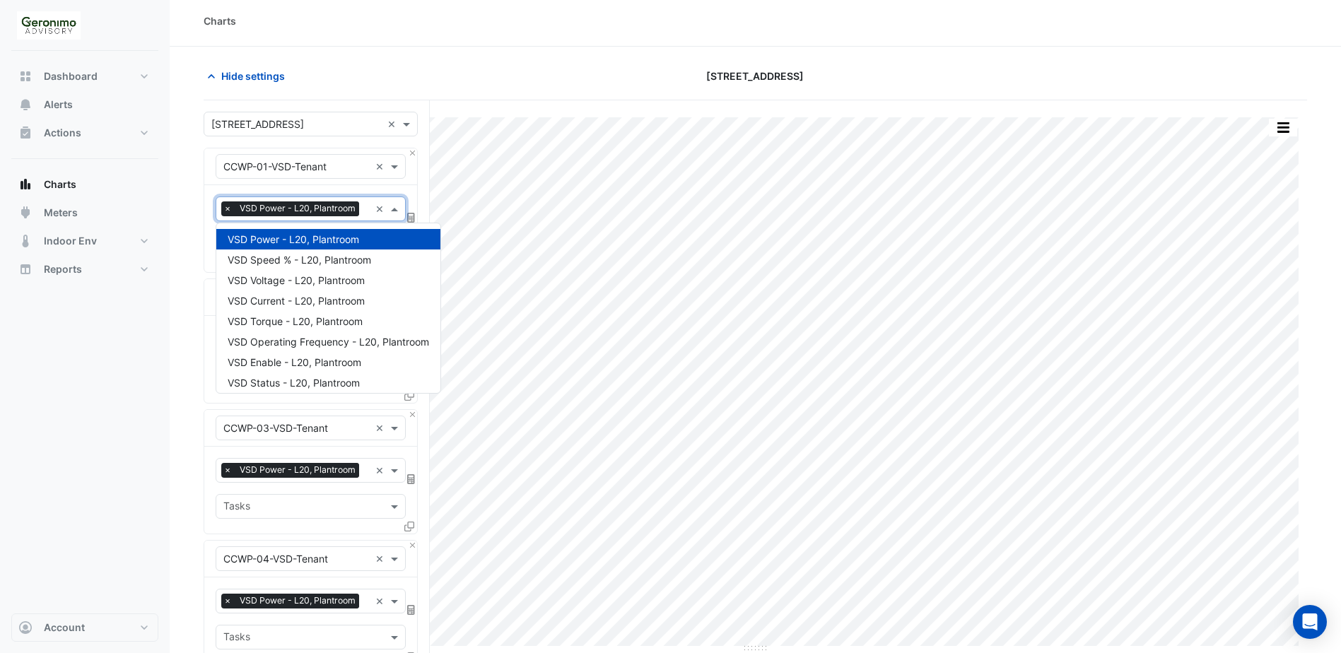
click at [393, 206] on span at bounding box center [396, 208] width 18 height 15
click at [325, 259] on span "VSD Speed % - L20, Plantroom" at bounding box center [299, 260] width 143 height 12
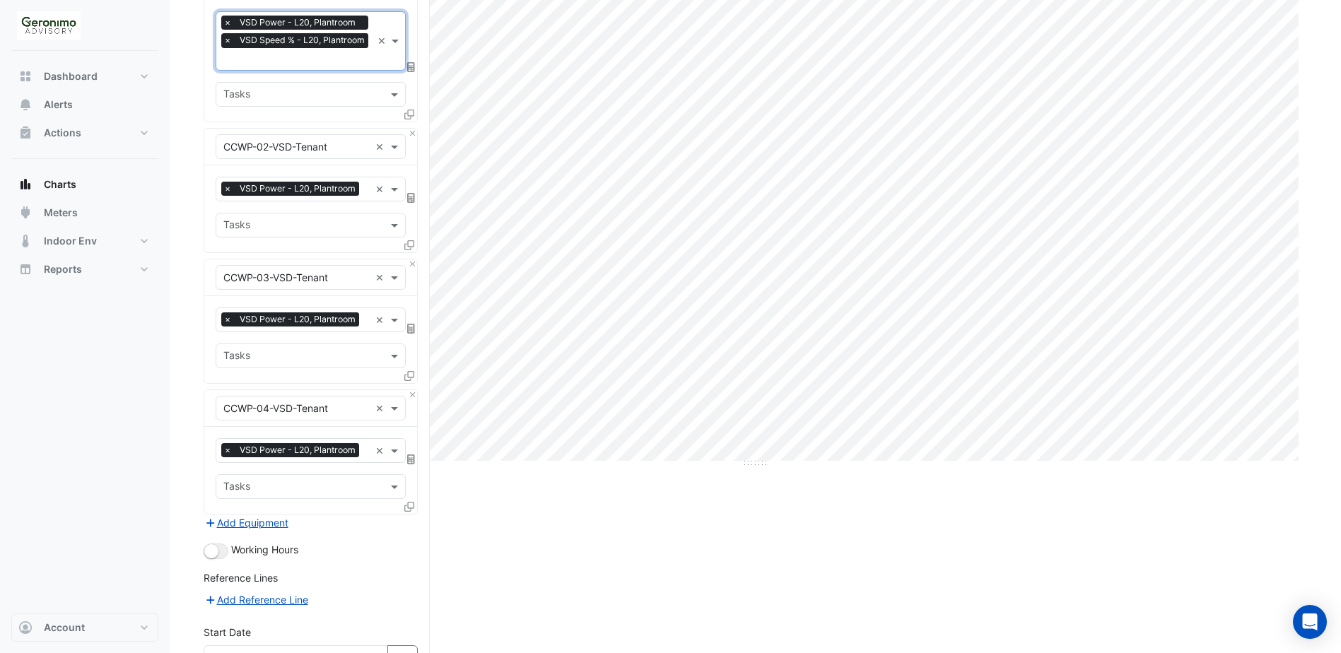
scroll to position [337, 0]
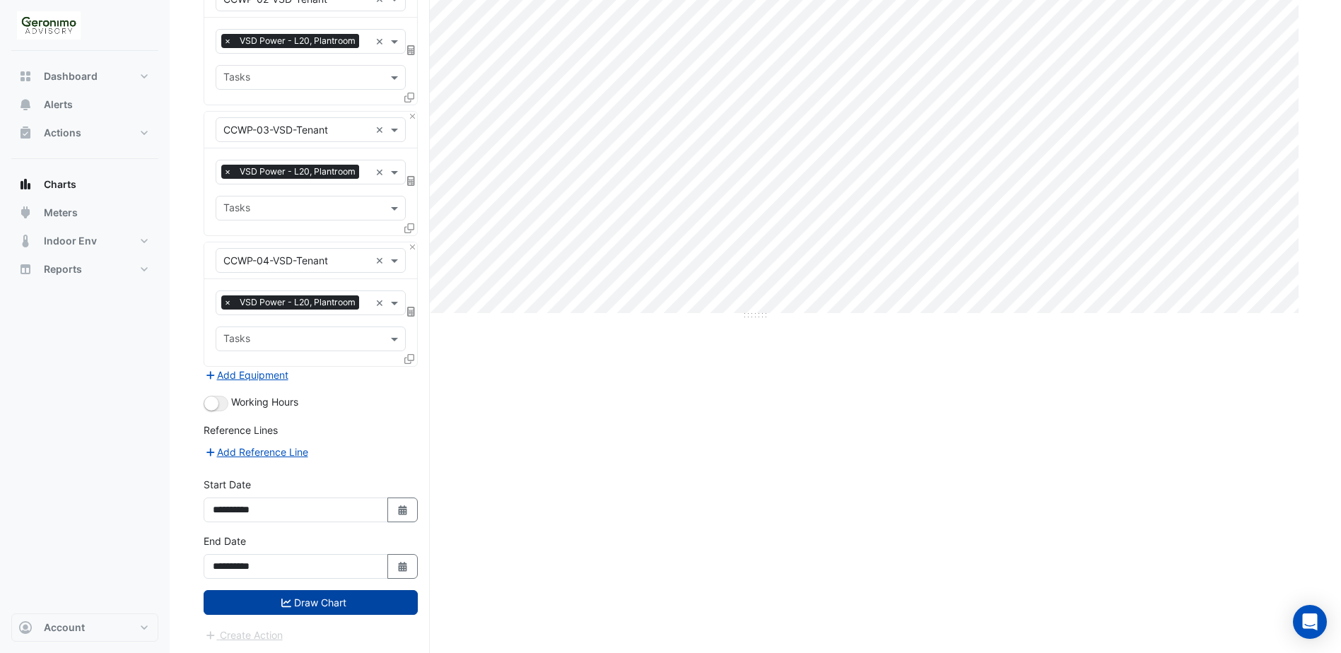
click at [307, 602] on button "Draw Chart" at bounding box center [311, 602] width 214 height 25
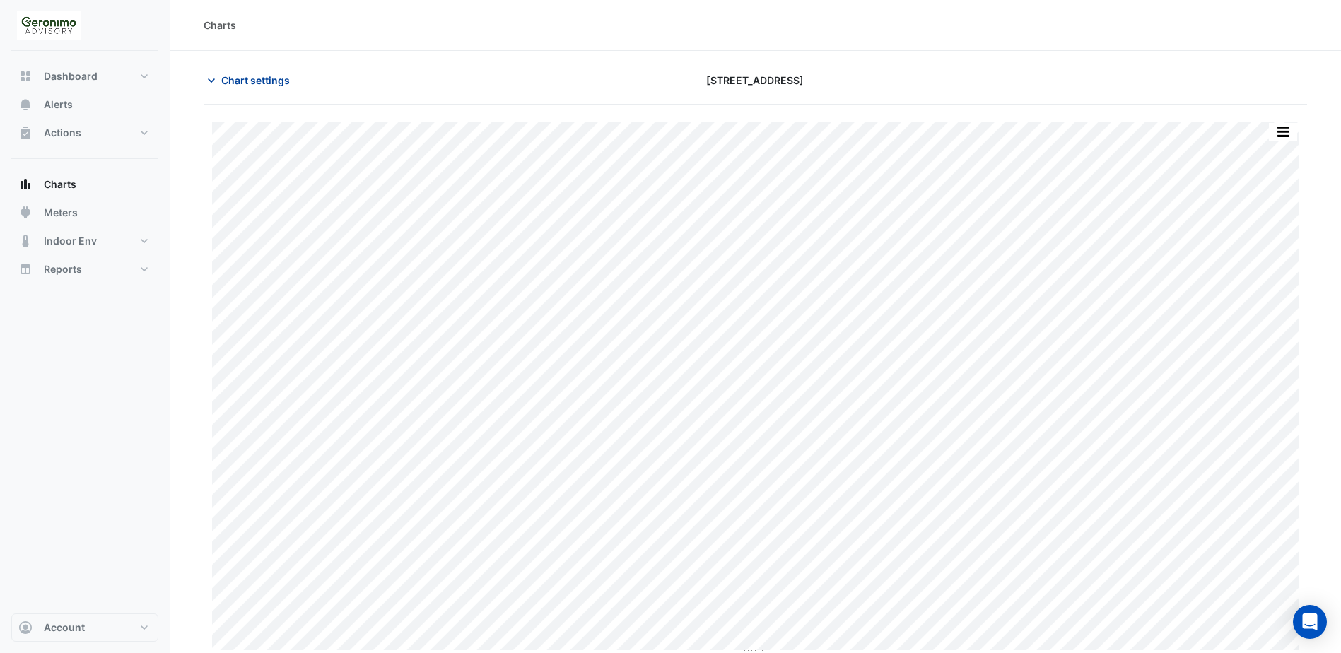
click at [213, 82] on icon "button" at bounding box center [211, 81] width 14 height 14
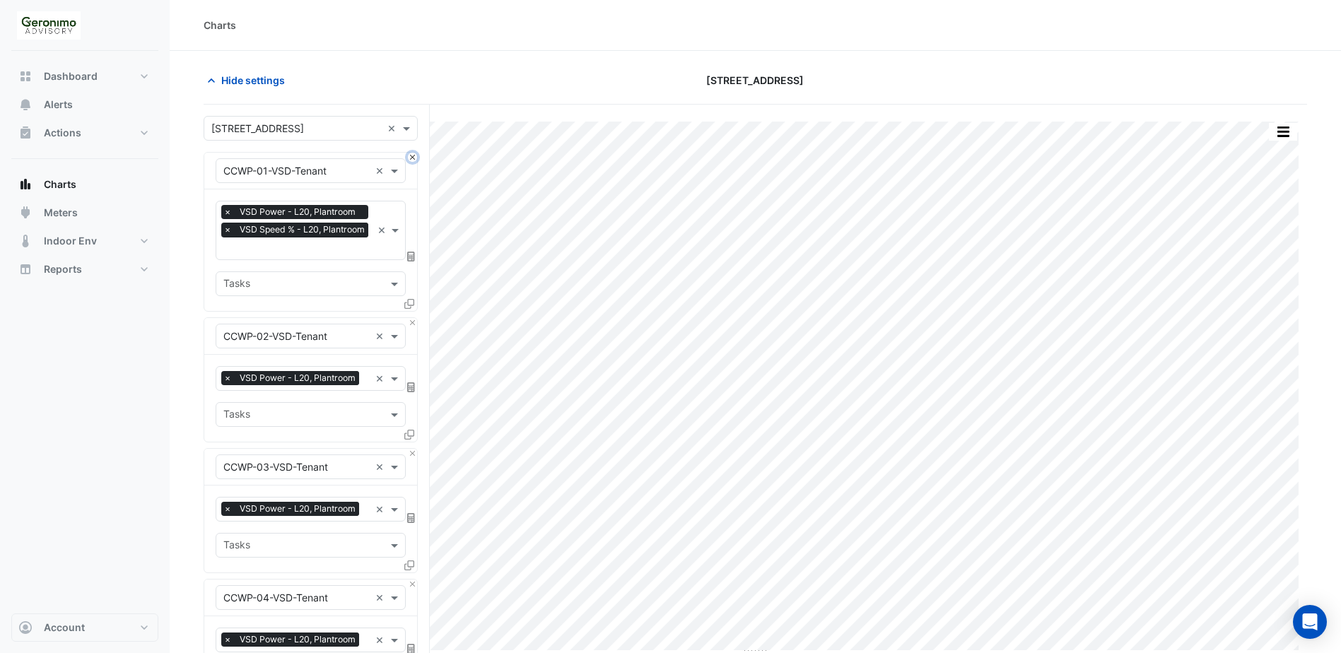
click at [411, 159] on button "Close" at bounding box center [412, 157] width 9 height 9
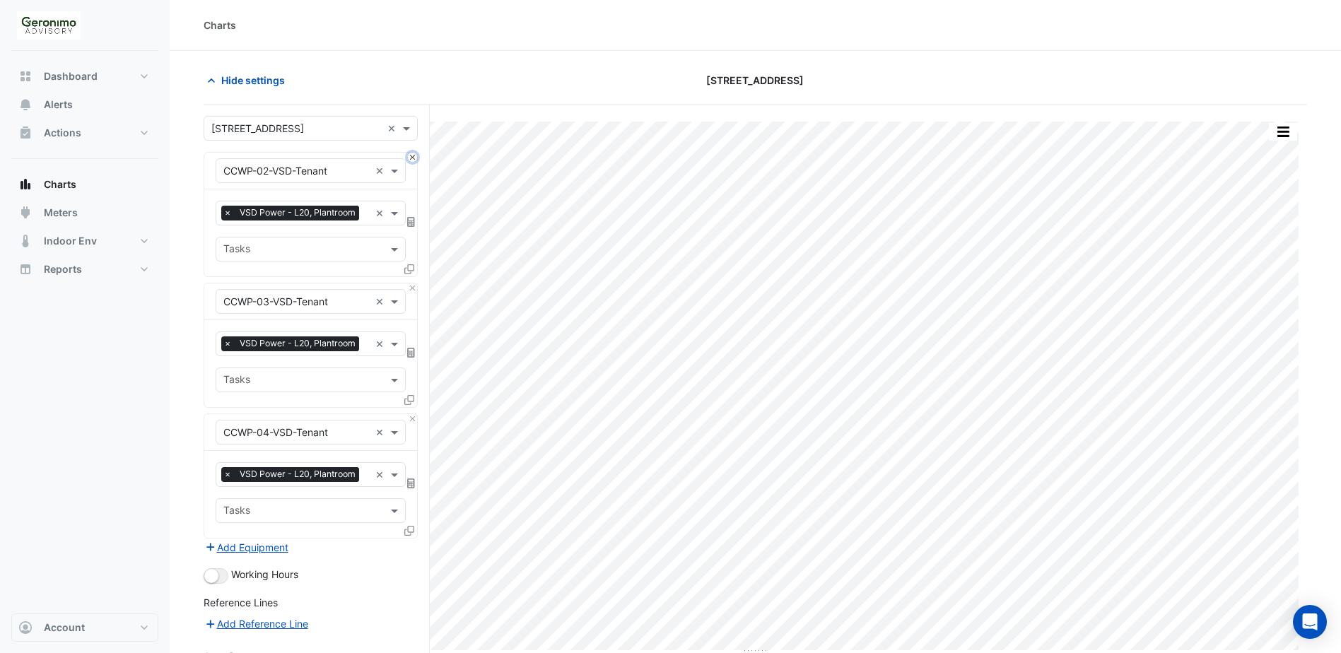
click at [411, 158] on button "Close" at bounding box center [412, 157] width 9 height 9
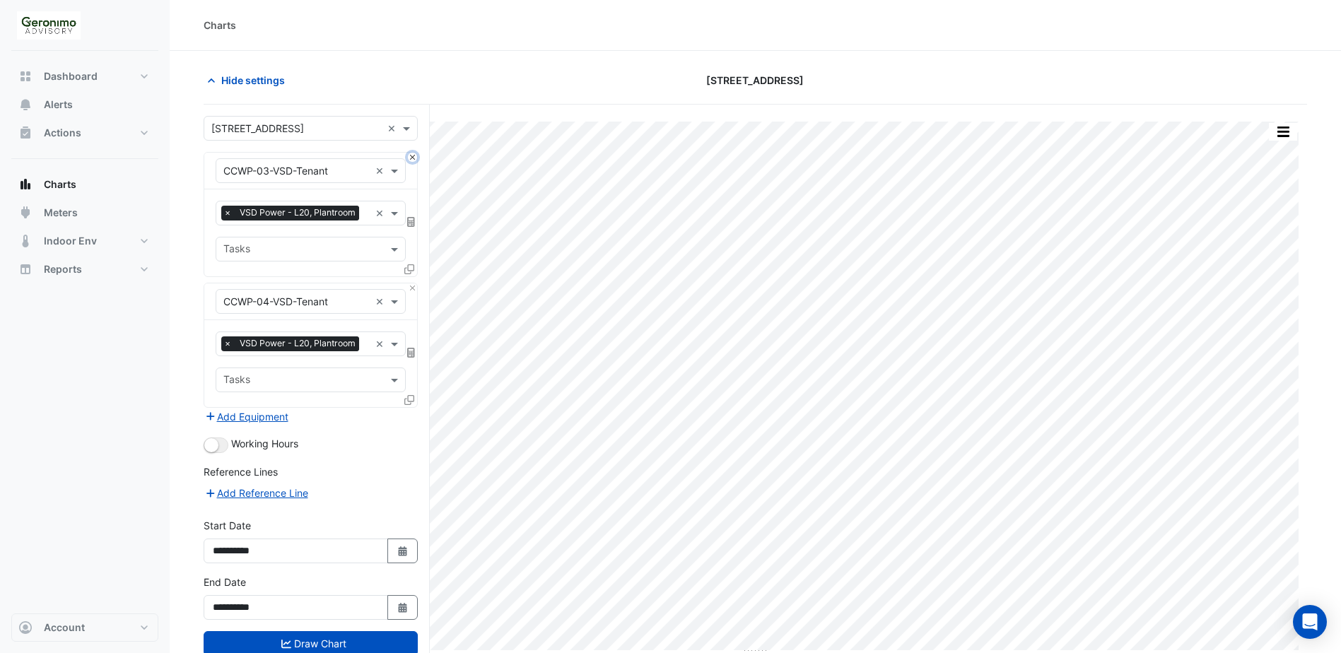
click at [411, 158] on button "Close" at bounding box center [412, 157] width 9 height 9
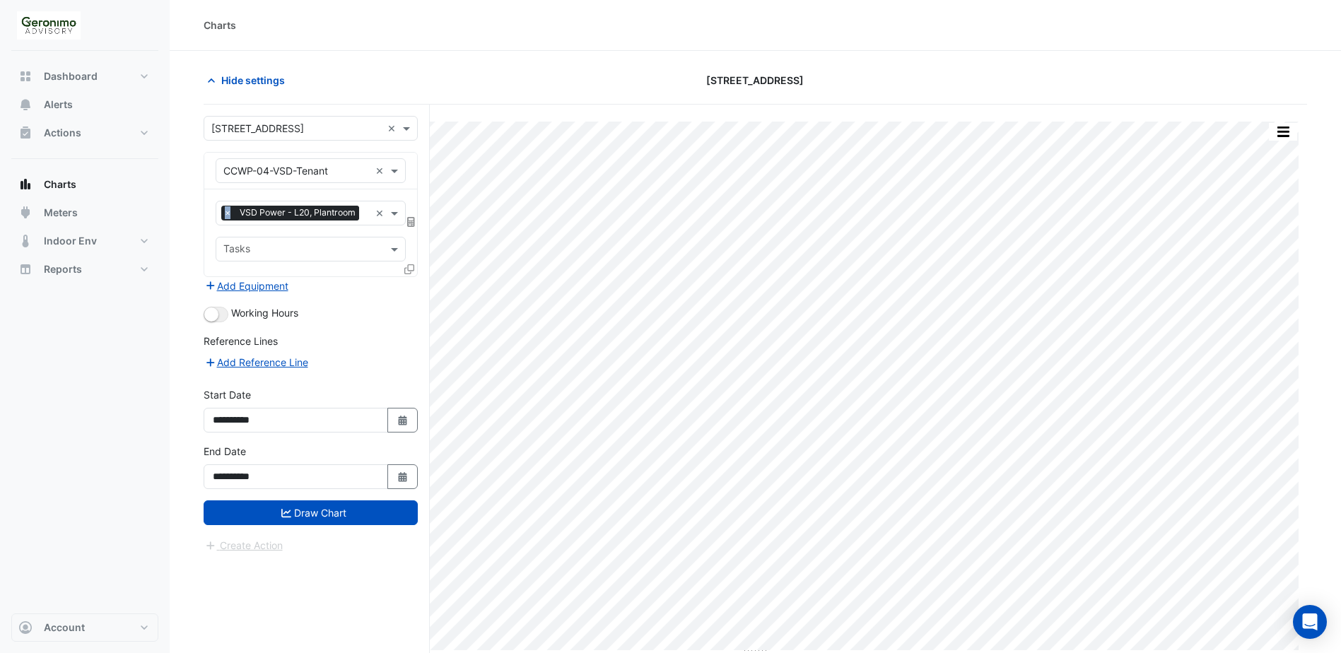
click at [411, 158] on div "Equipment × CCWP-04-VSD-Tenant ×" at bounding box center [310, 171] width 213 height 37
click at [399, 173] on span at bounding box center [396, 170] width 18 height 15
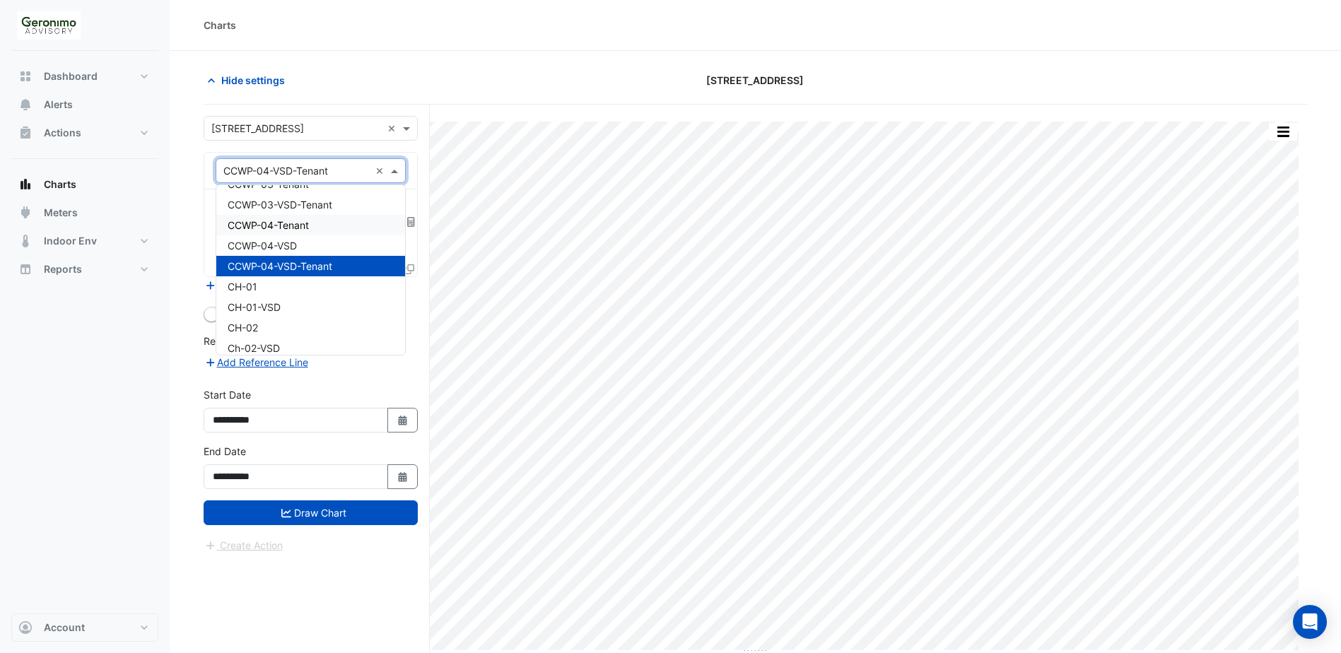
scroll to position [438, 0]
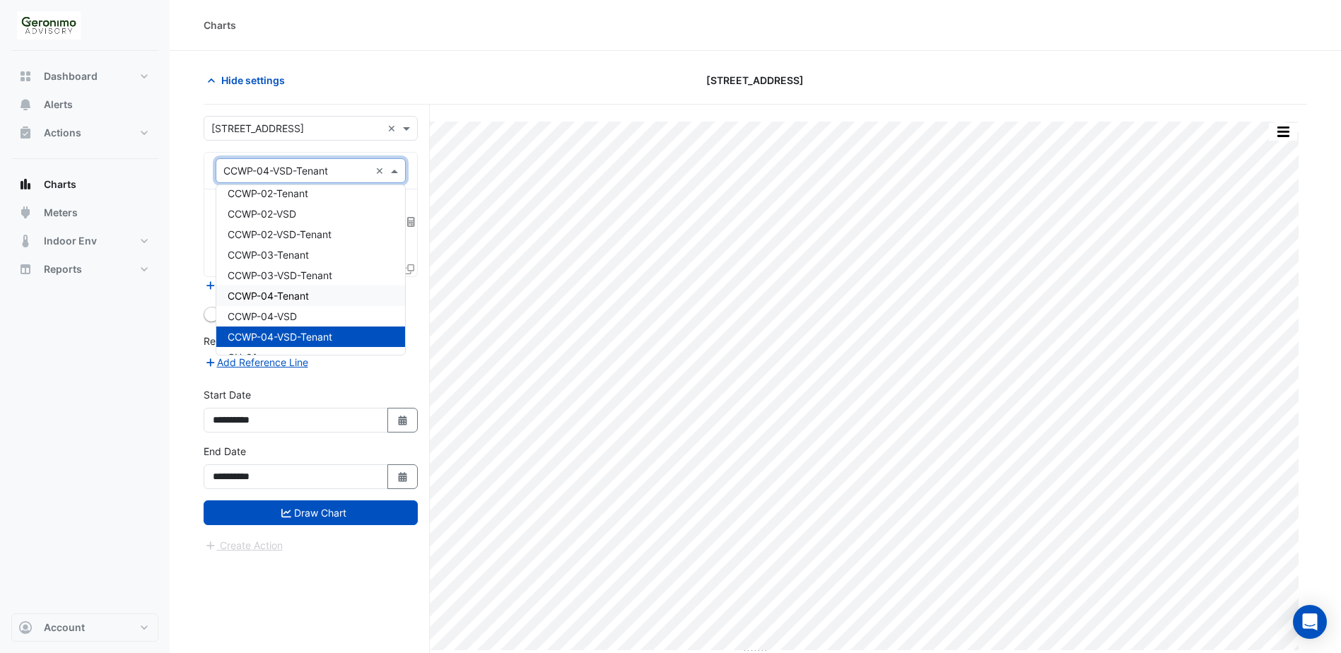
click at [308, 297] on span "CCWP-04-Tenant" at bounding box center [268, 296] width 81 height 12
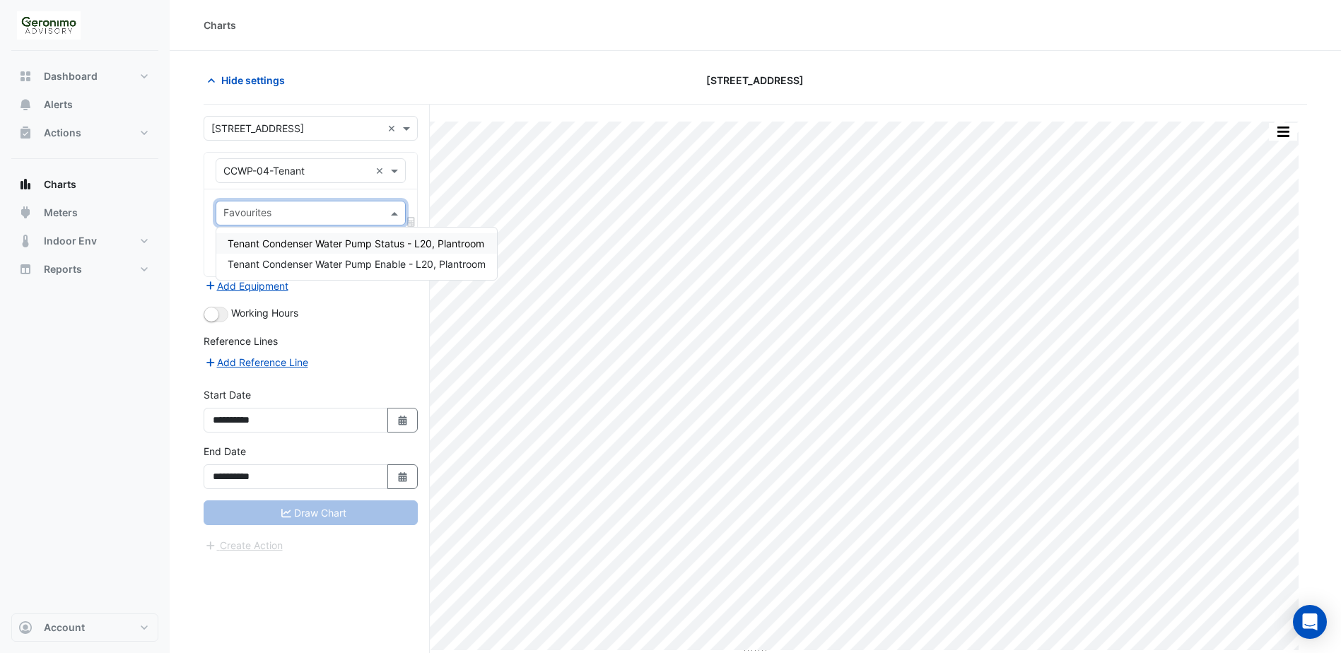
click at [401, 211] on span at bounding box center [396, 213] width 18 height 15
click at [370, 265] on span "Tenant Condenser Water Pump Enable - L20, Plantroom" at bounding box center [357, 264] width 258 height 12
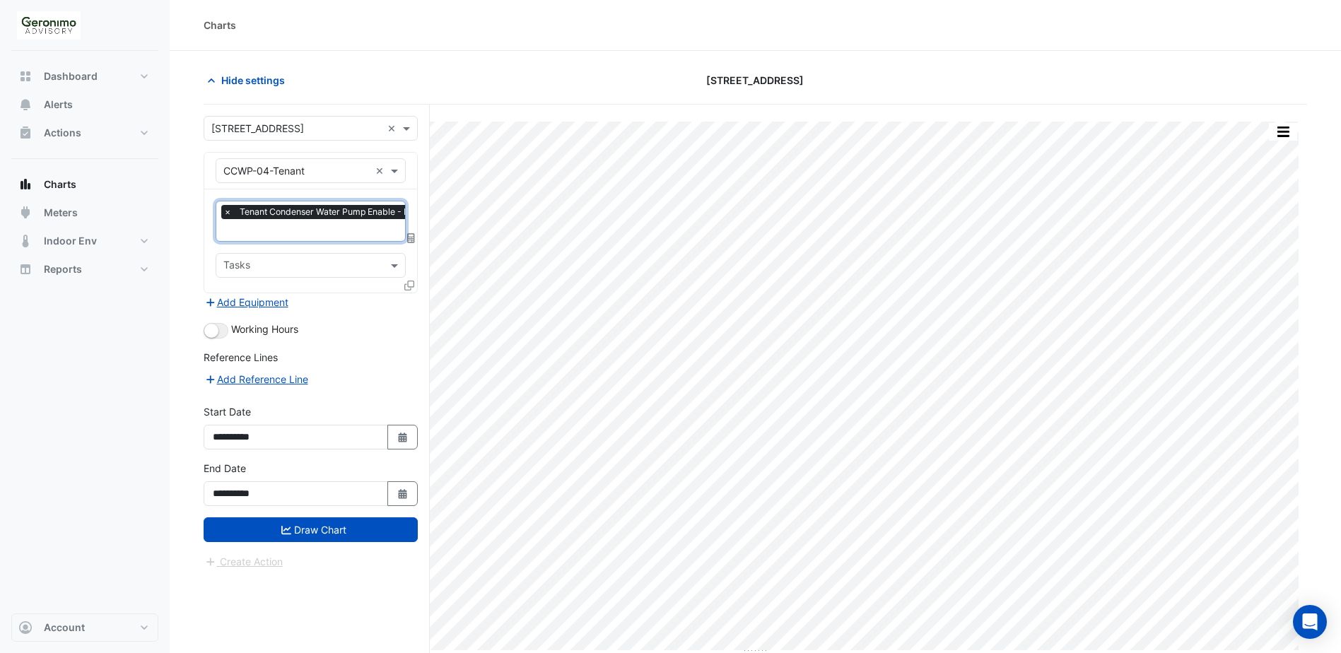
click at [361, 224] on input "text" at bounding box center [347, 231] width 249 height 15
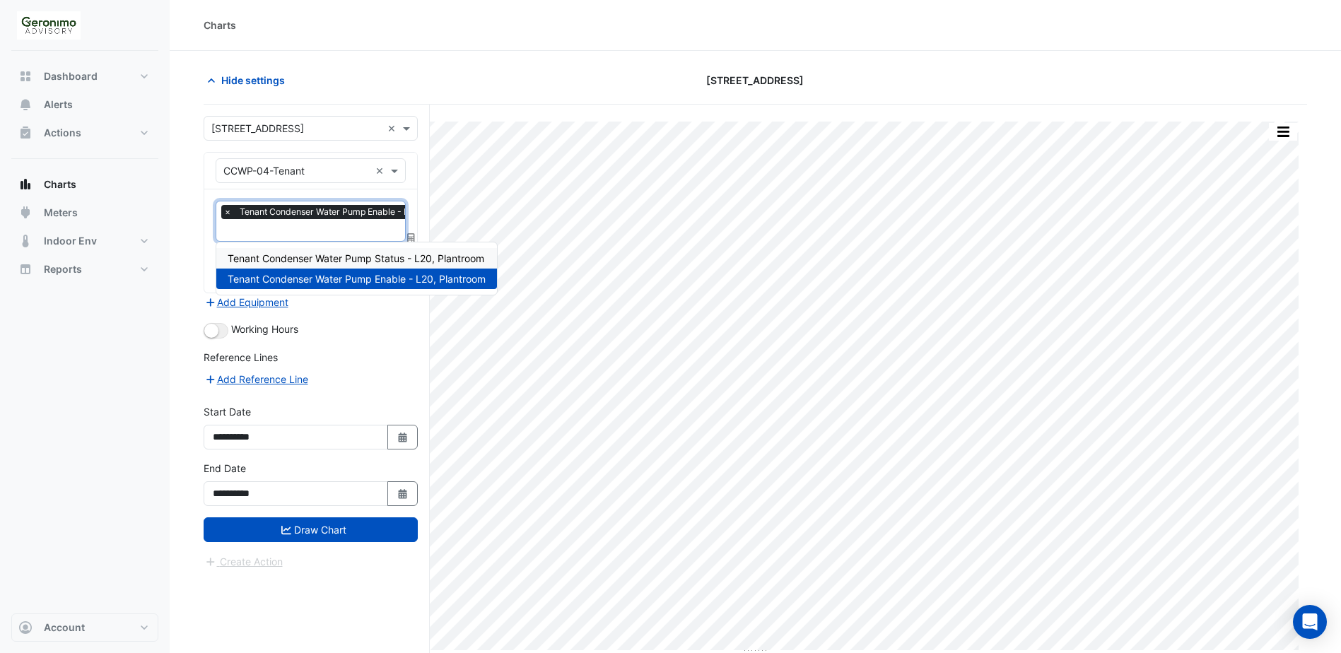
click at [355, 253] on span "Tenant Condenser Water Pump Status - L20, Plantroom" at bounding box center [356, 258] width 257 height 12
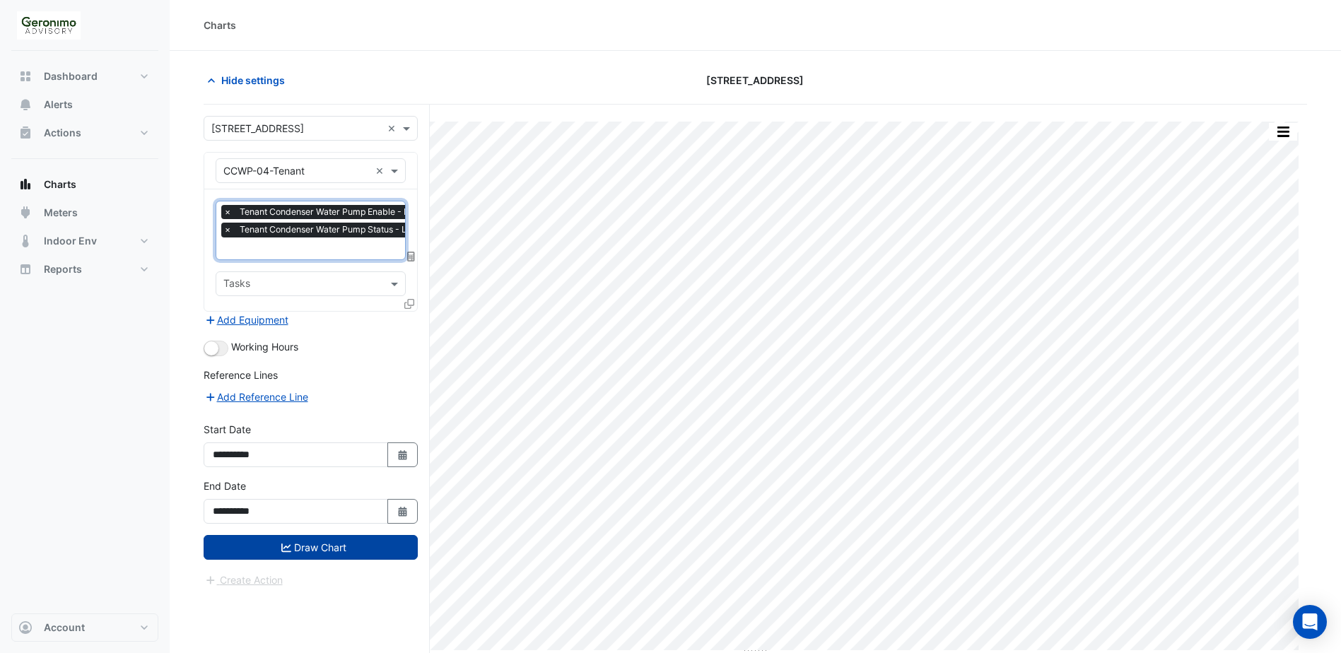
click at [311, 544] on button "Draw Chart" at bounding box center [311, 547] width 214 height 25
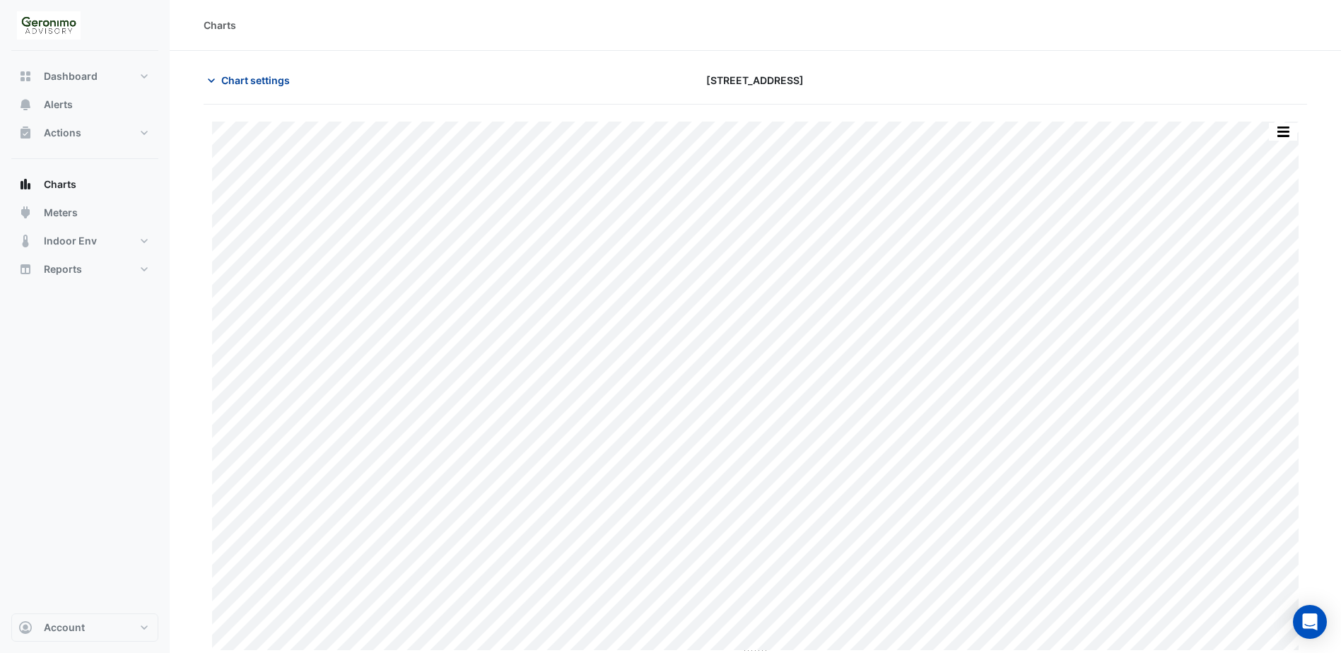
click at [211, 81] on icon "button" at bounding box center [211, 80] width 7 height 4
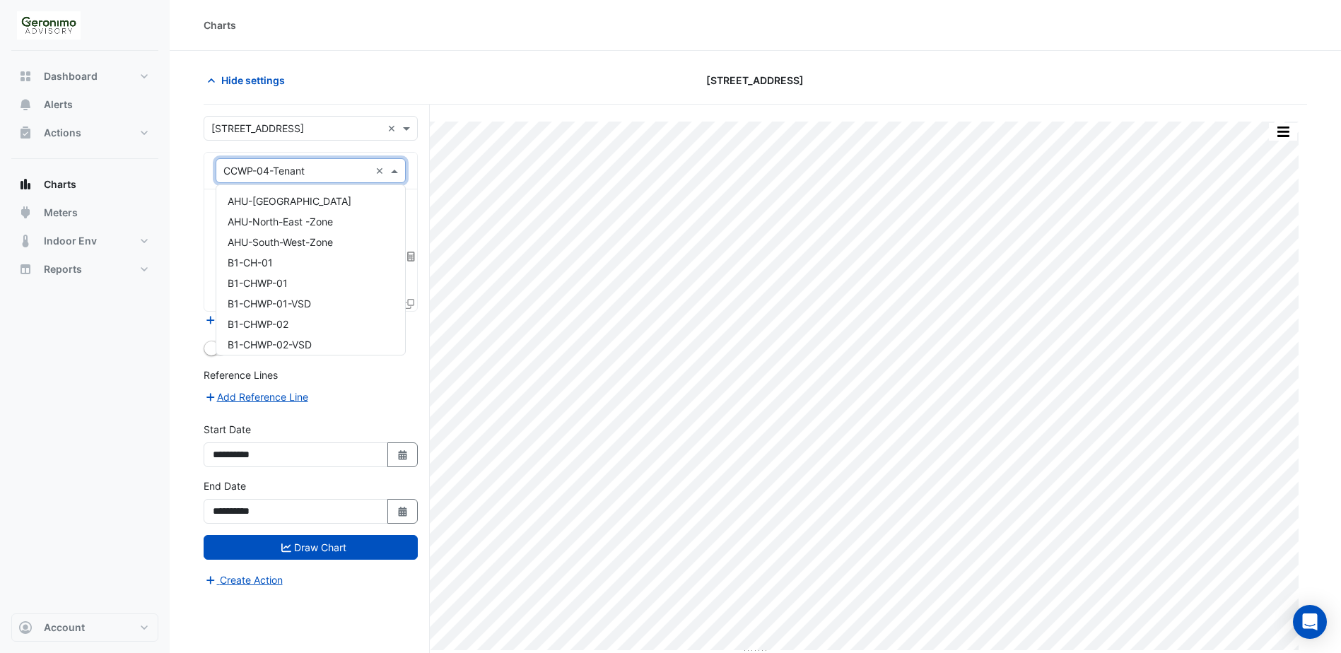
click at [397, 172] on span at bounding box center [396, 170] width 18 height 15
click at [333, 247] on div "CCWP-01-VSD" at bounding box center [310, 243] width 189 height 20
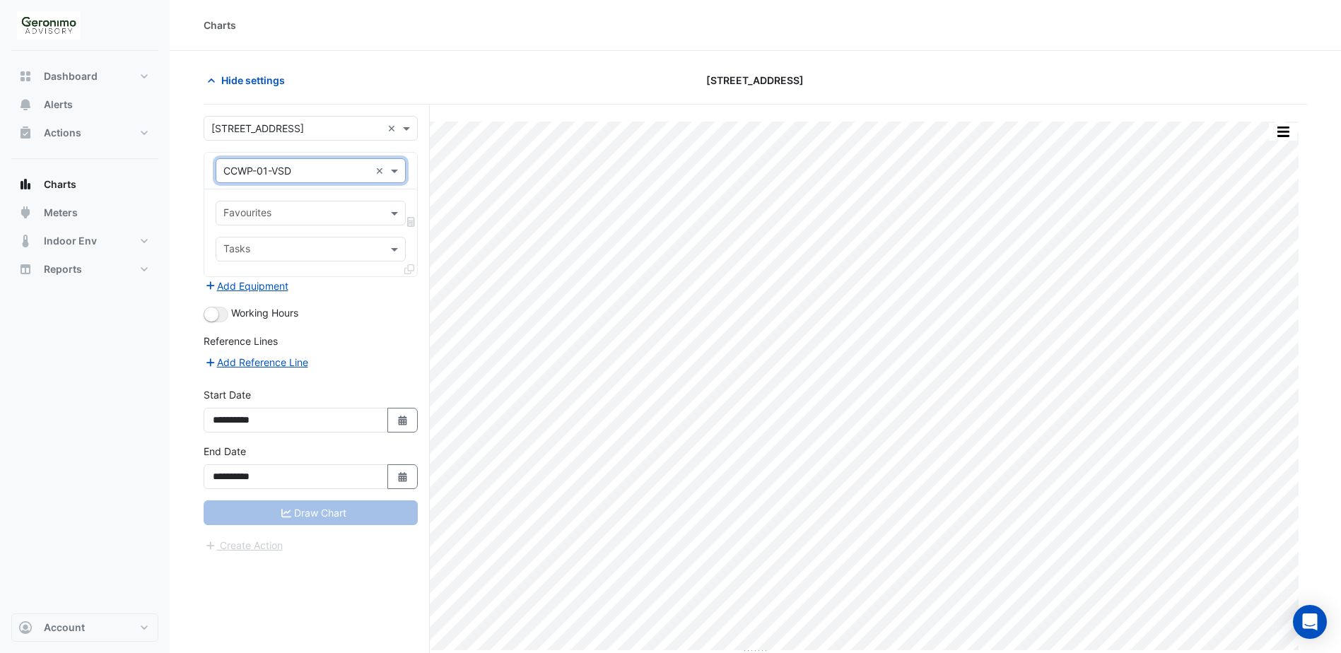
click at [387, 215] on div "Favourites" at bounding box center [311, 213] width 190 height 25
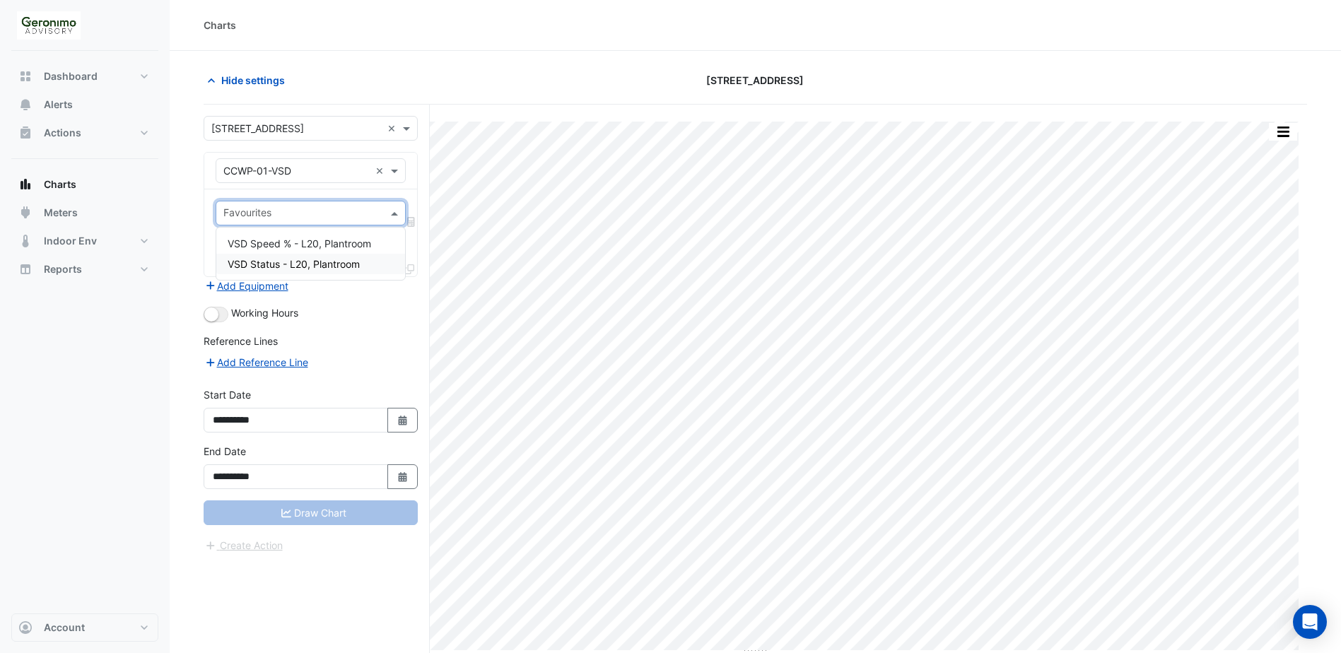
click at [341, 242] on span "VSD Speed % - L20, Plantroom" at bounding box center [299, 243] width 143 height 12
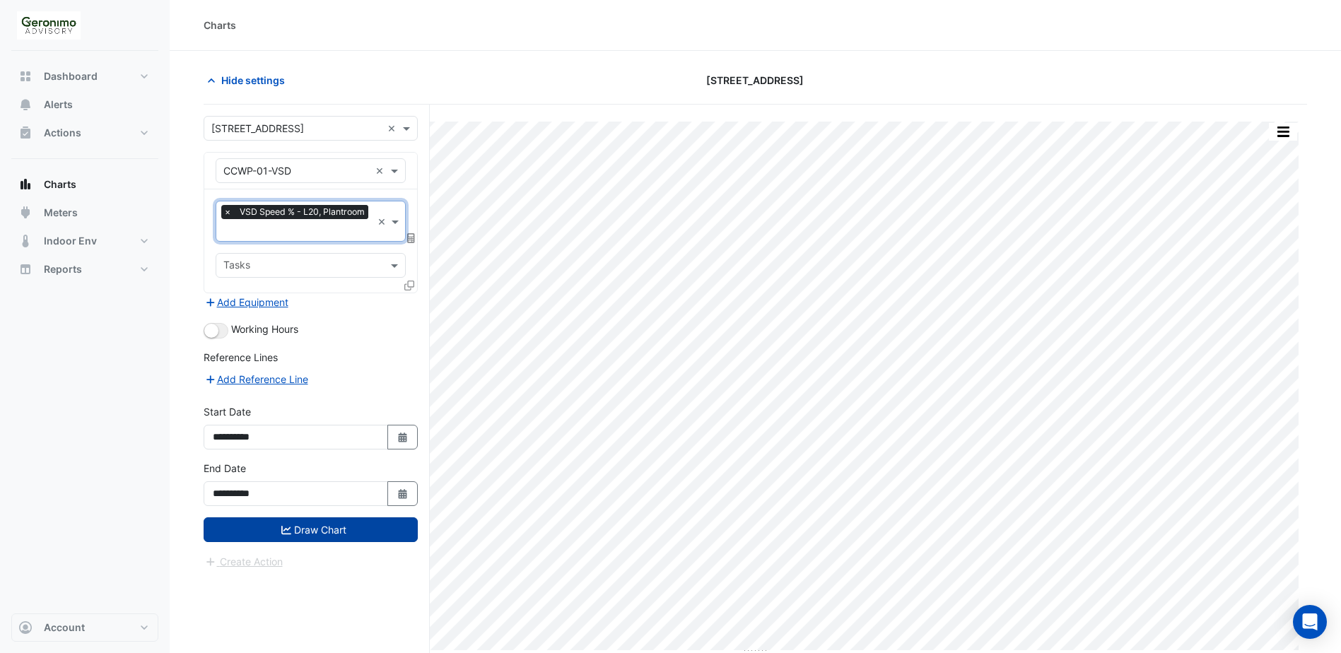
click at [330, 536] on button "Draw Chart" at bounding box center [311, 529] width 214 height 25
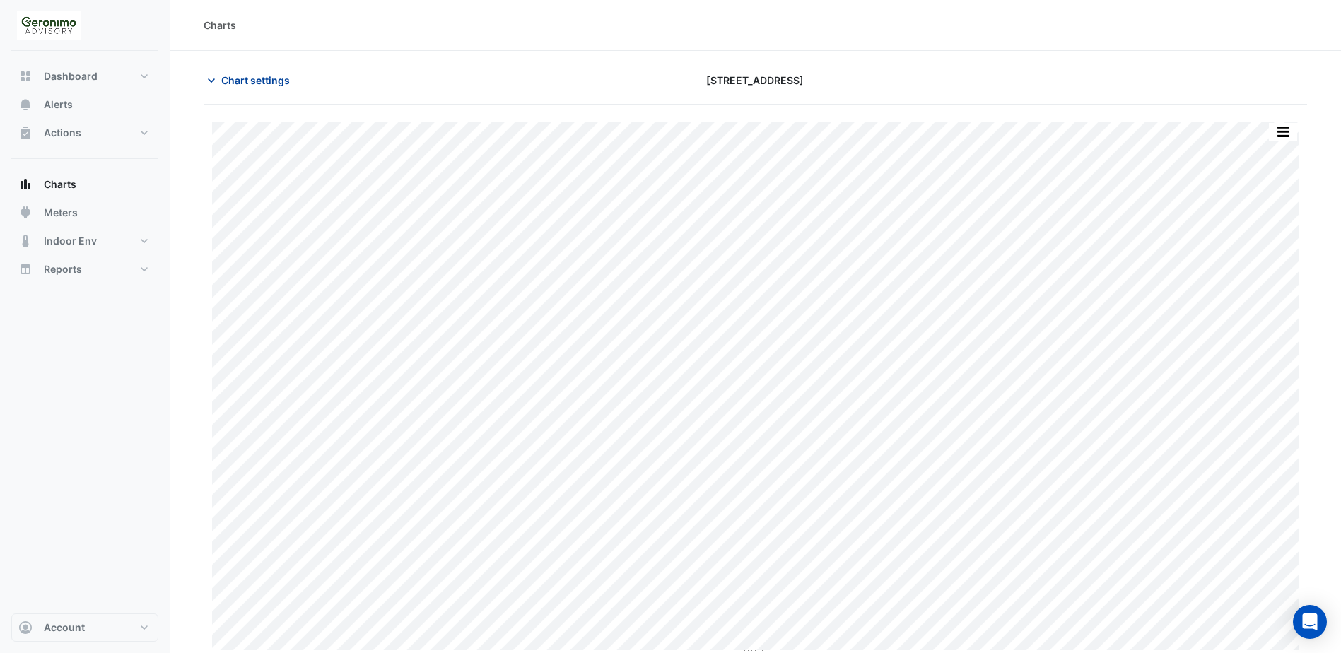
click at [208, 81] on icon "button" at bounding box center [211, 81] width 14 height 14
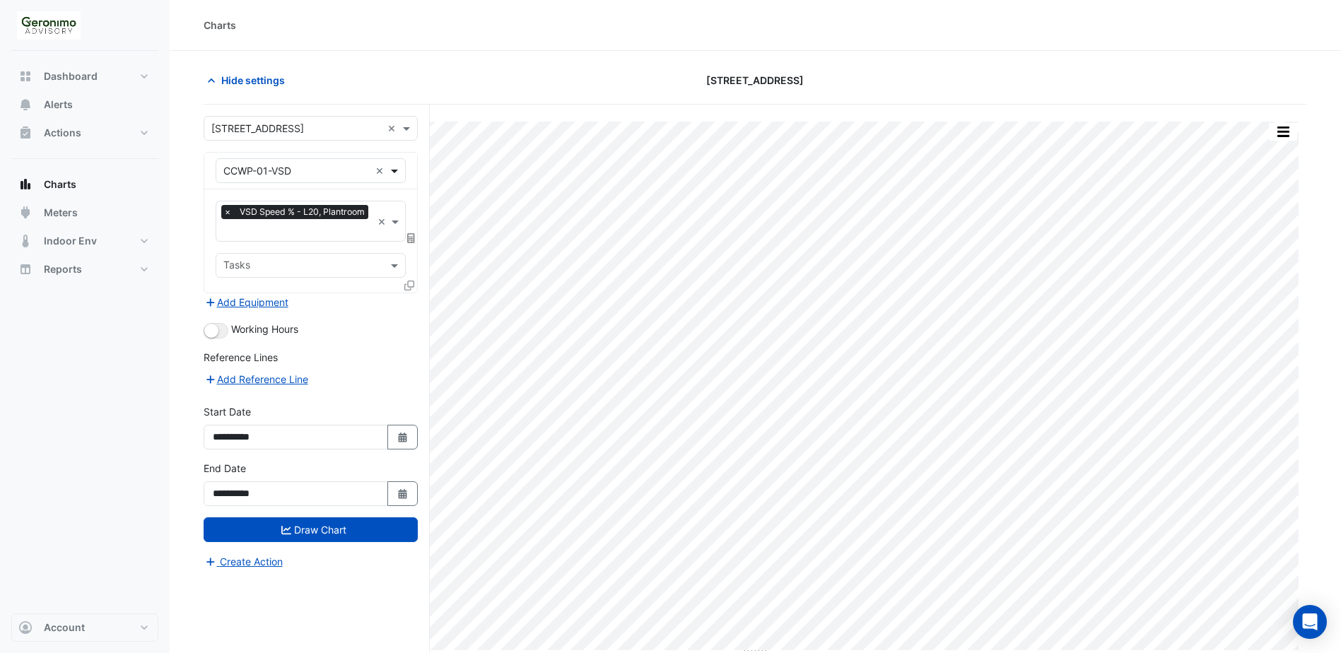
click at [394, 165] on span at bounding box center [396, 170] width 18 height 15
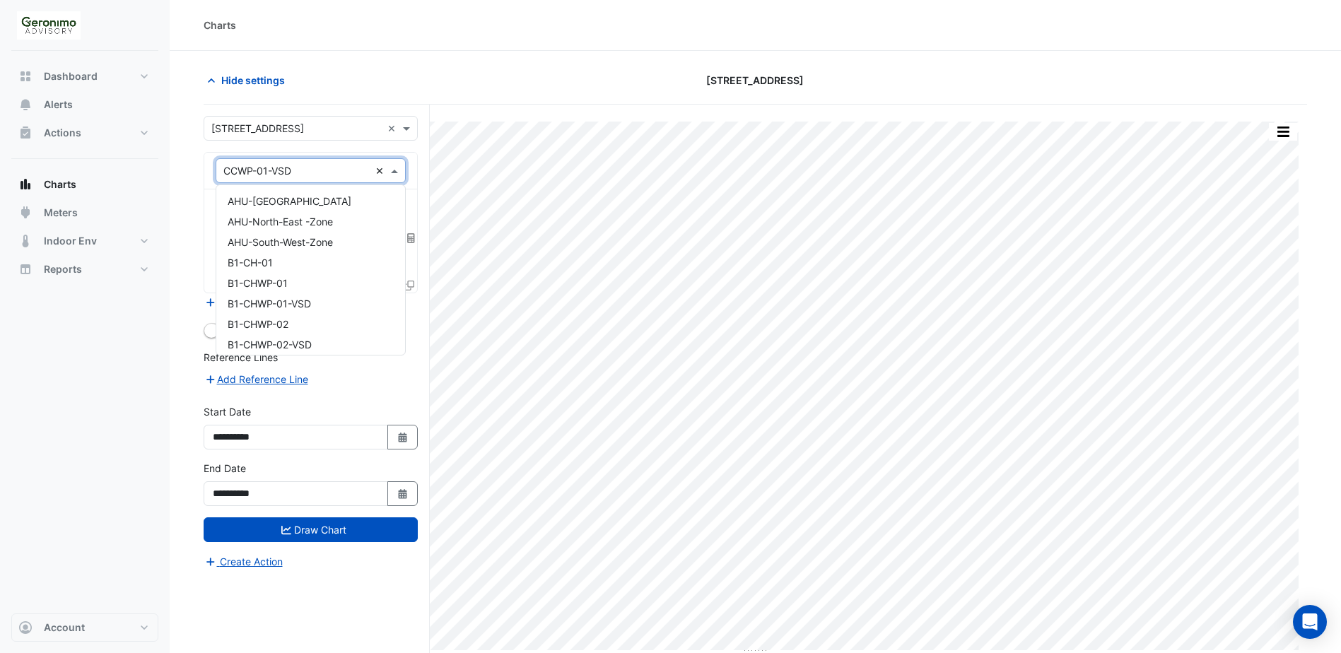
scroll to position [375, 0]
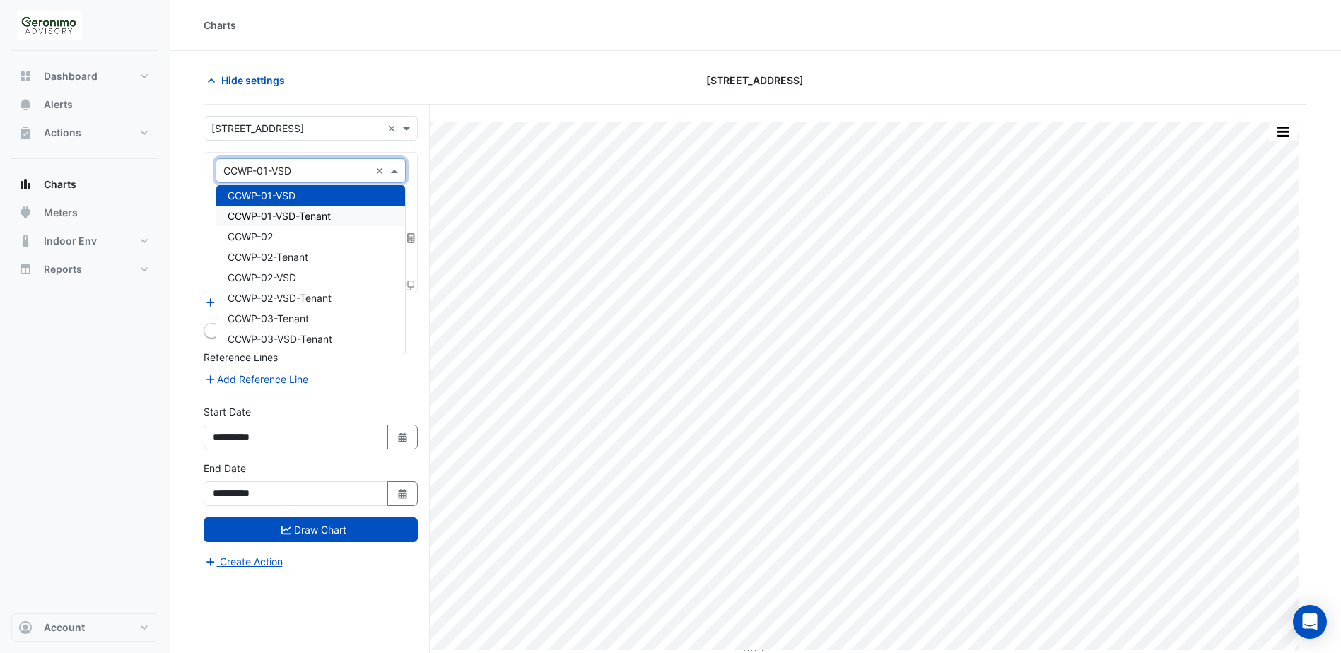
click at [356, 211] on div "CCWP-01-VSD-Tenant" at bounding box center [310, 216] width 189 height 20
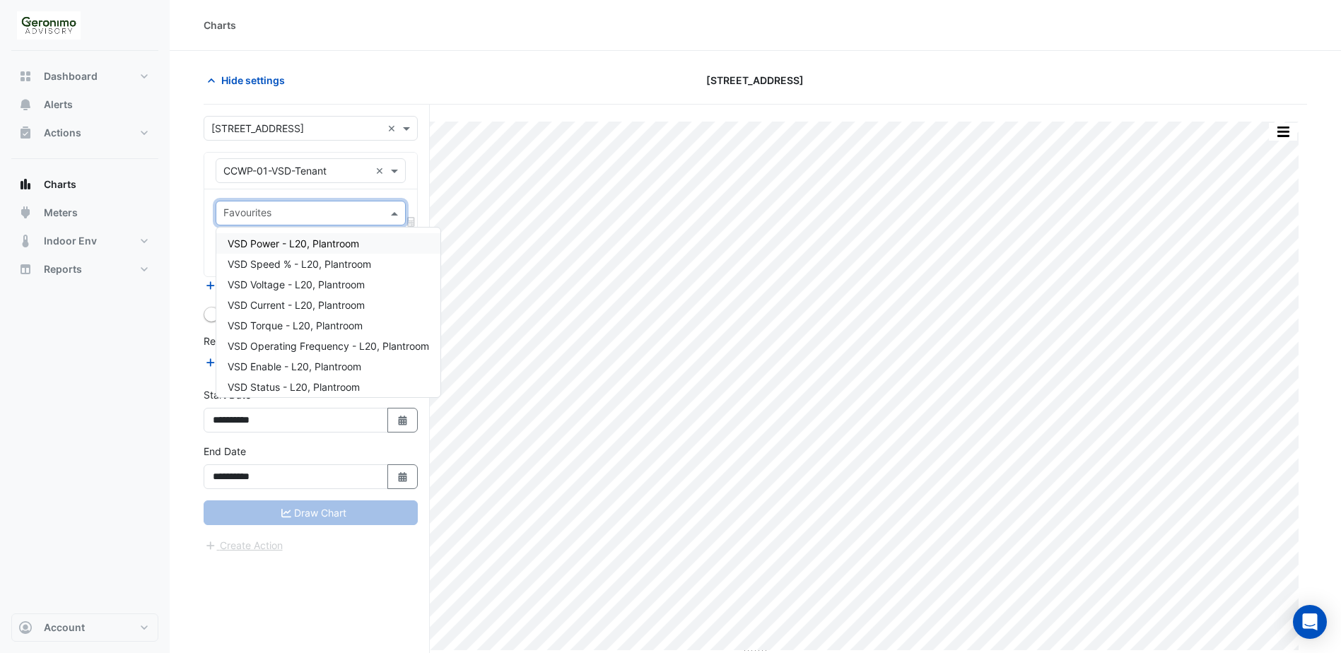
click at [394, 213] on span at bounding box center [396, 213] width 18 height 15
click at [321, 252] on div "VSD Power - L20, Plantroom" at bounding box center [328, 243] width 224 height 20
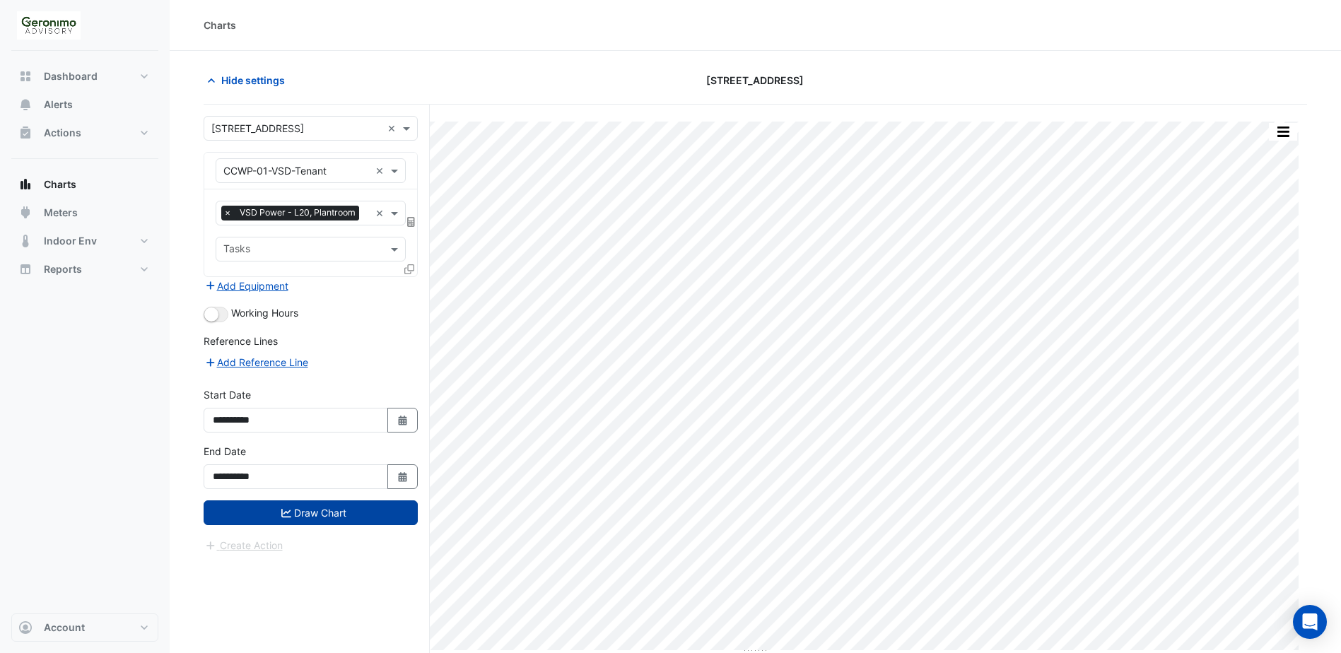
click at [296, 520] on button "Draw Chart" at bounding box center [311, 512] width 214 height 25
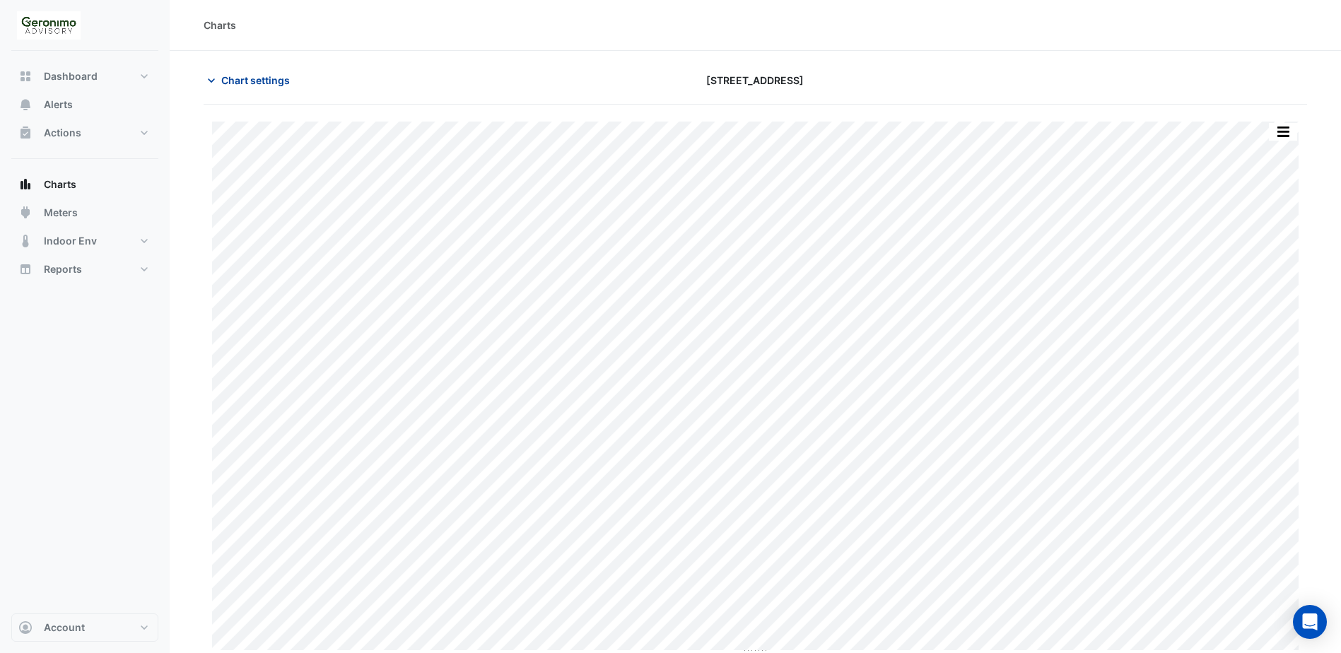
click at [215, 76] on icon "button" at bounding box center [211, 81] width 14 height 14
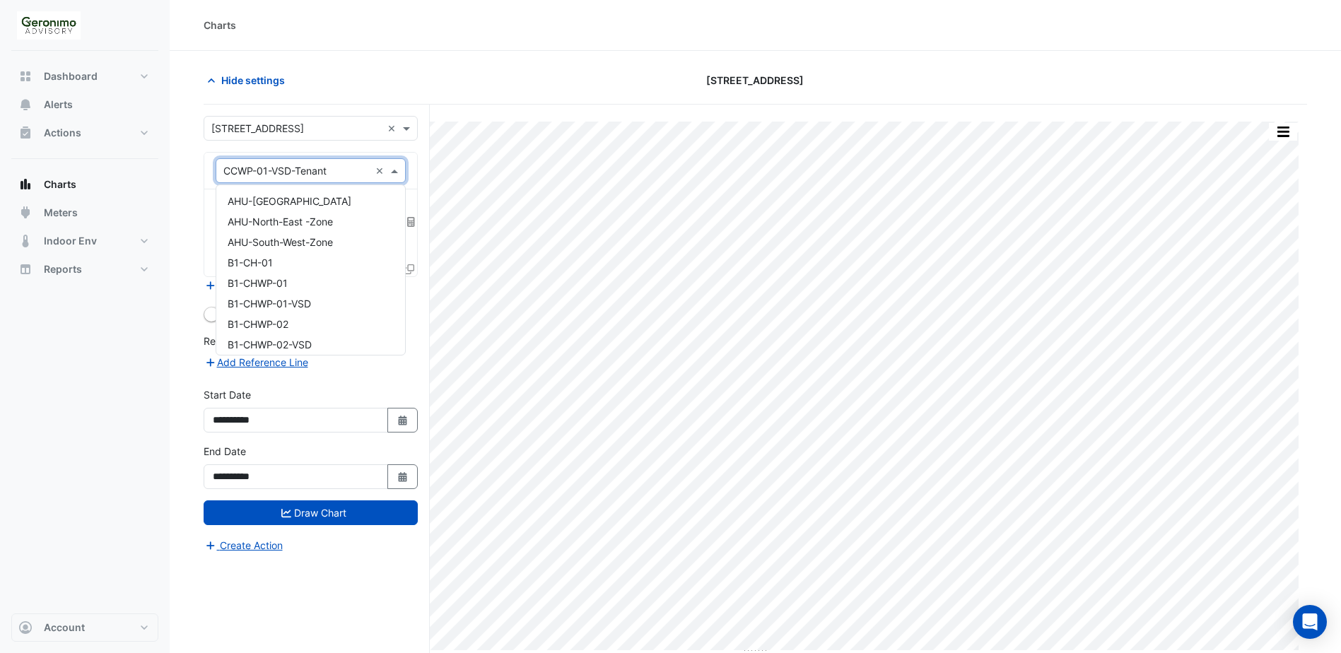
click at [400, 174] on span at bounding box center [396, 170] width 18 height 15
click at [299, 304] on span "B1-CHWP-01-VSD" at bounding box center [269, 304] width 83 height 12
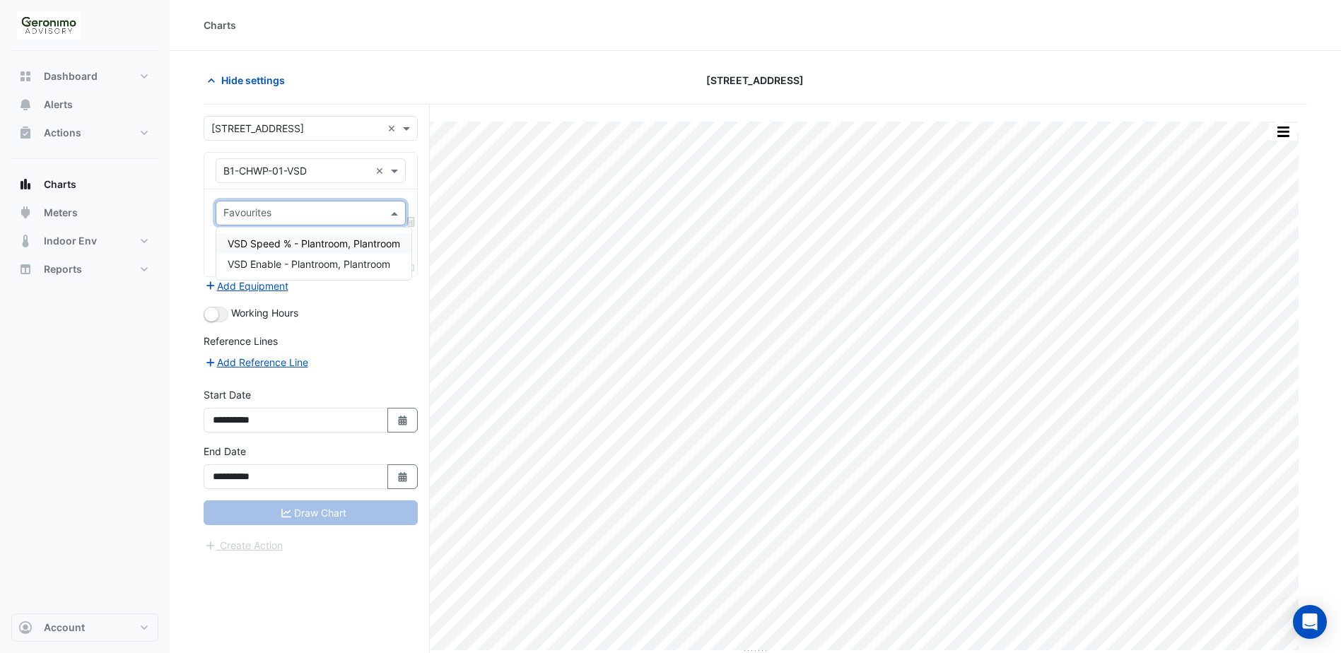
click at [401, 213] on span at bounding box center [396, 213] width 18 height 15
click at [397, 171] on span at bounding box center [396, 170] width 18 height 15
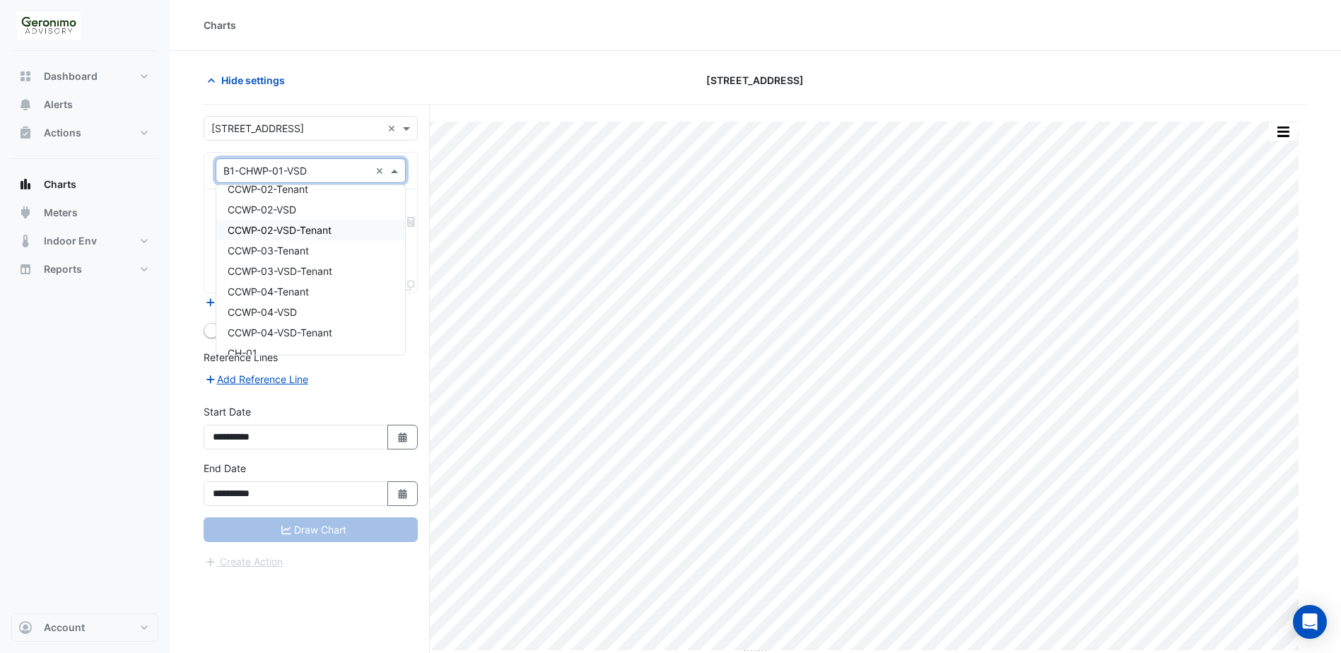
scroll to position [636, 0]
click at [288, 260] on span "CHWP-01-VSD" at bounding box center [262, 262] width 68 height 12
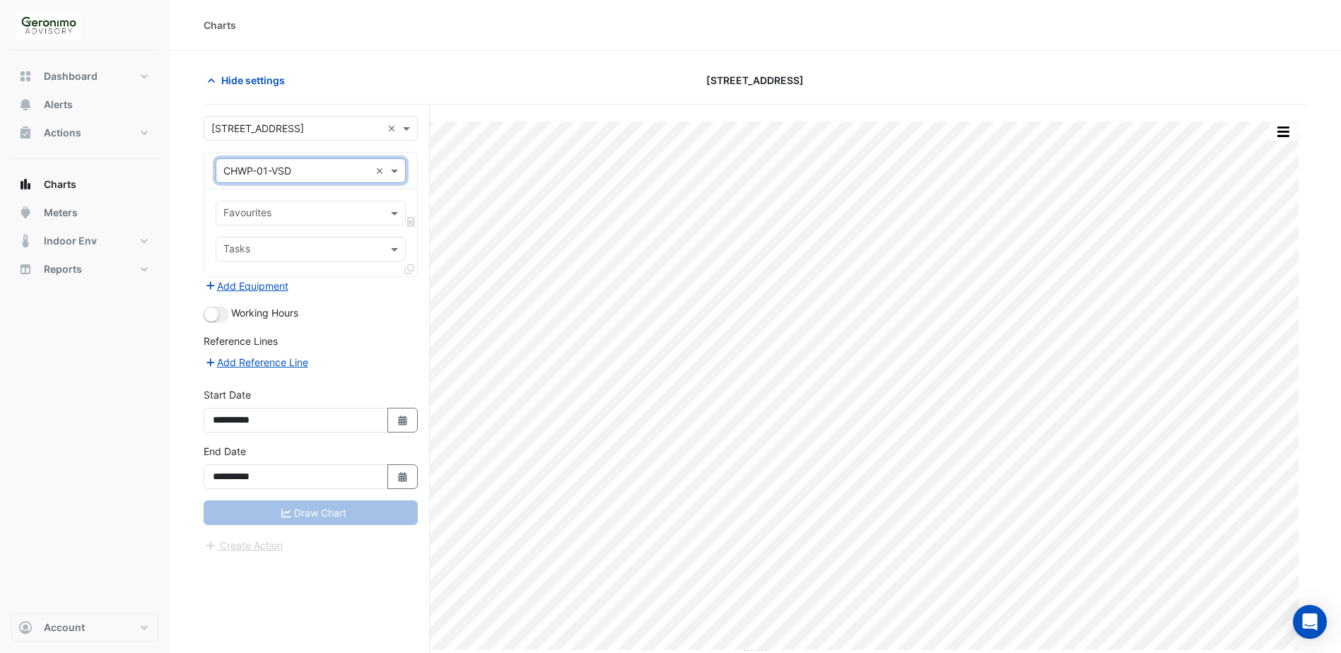
click at [385, 217] on div "Favourites" at bounding box center [311, 213] width 190 height 25
click at [341, 292] on form "**********" at bounding box center [311, 335] width 214 height 438
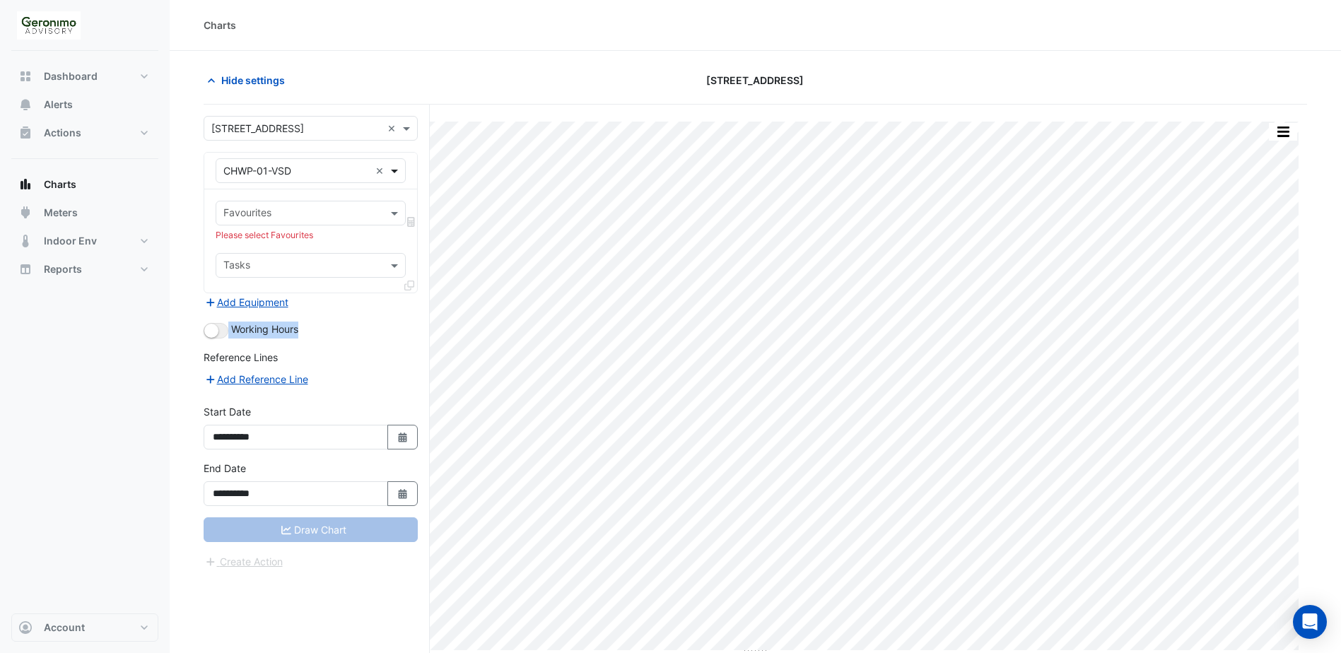
drag, startPoint x: 341, startPoint y: 292, endPoint x: 392, endPoint y: 176, distance: 126.9
click at [392, 176] on span at bounding box center [396, 170] width 18 height 15
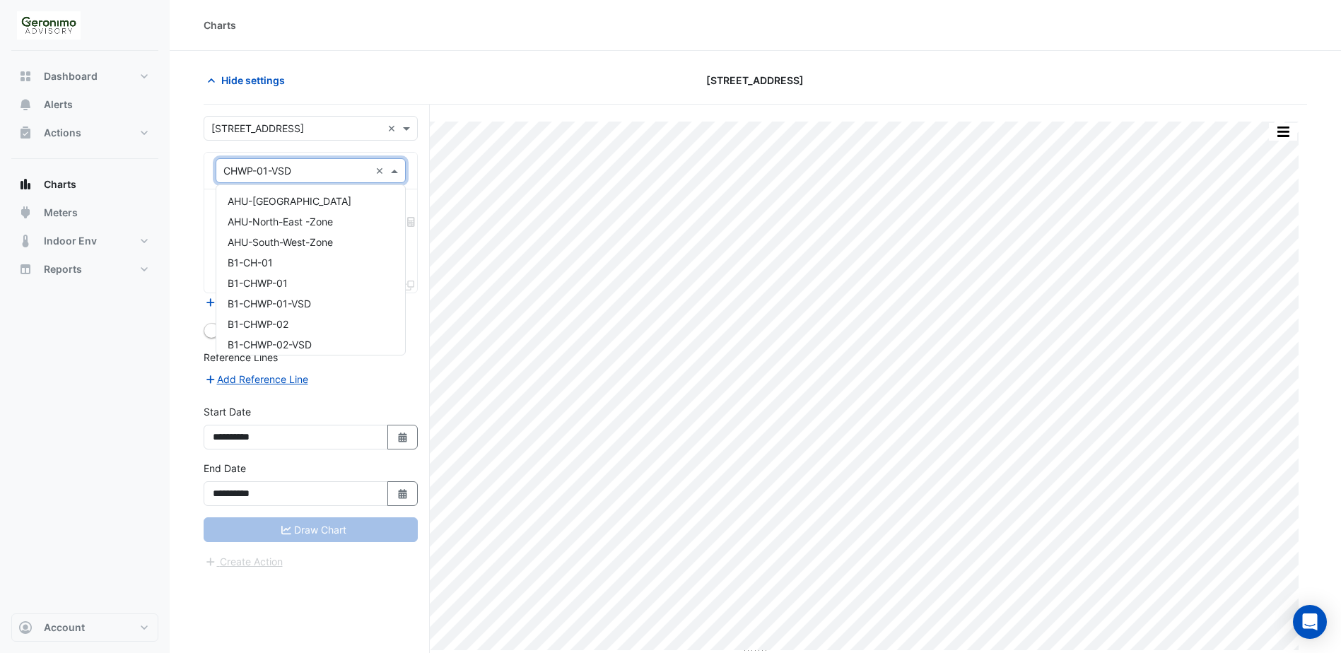
scroll to position [703, 0]
click at [250, 234] on span "CHWP-02-VSD" at bounding box center [262, 236] width 69 height 12
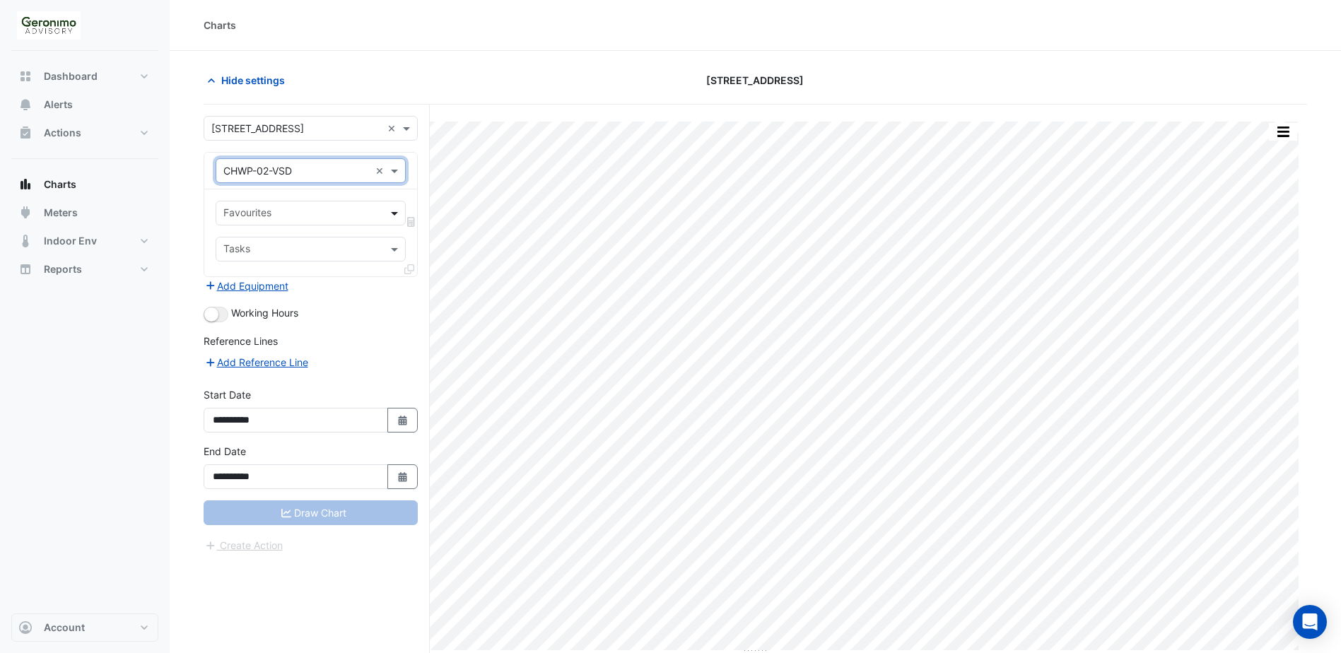
click at [398, 209] on span at bounding box center [396, 213] width 18 height 15
click at [322, 296] on form "**********" at bounding box center [311, 335] width 214 height 438
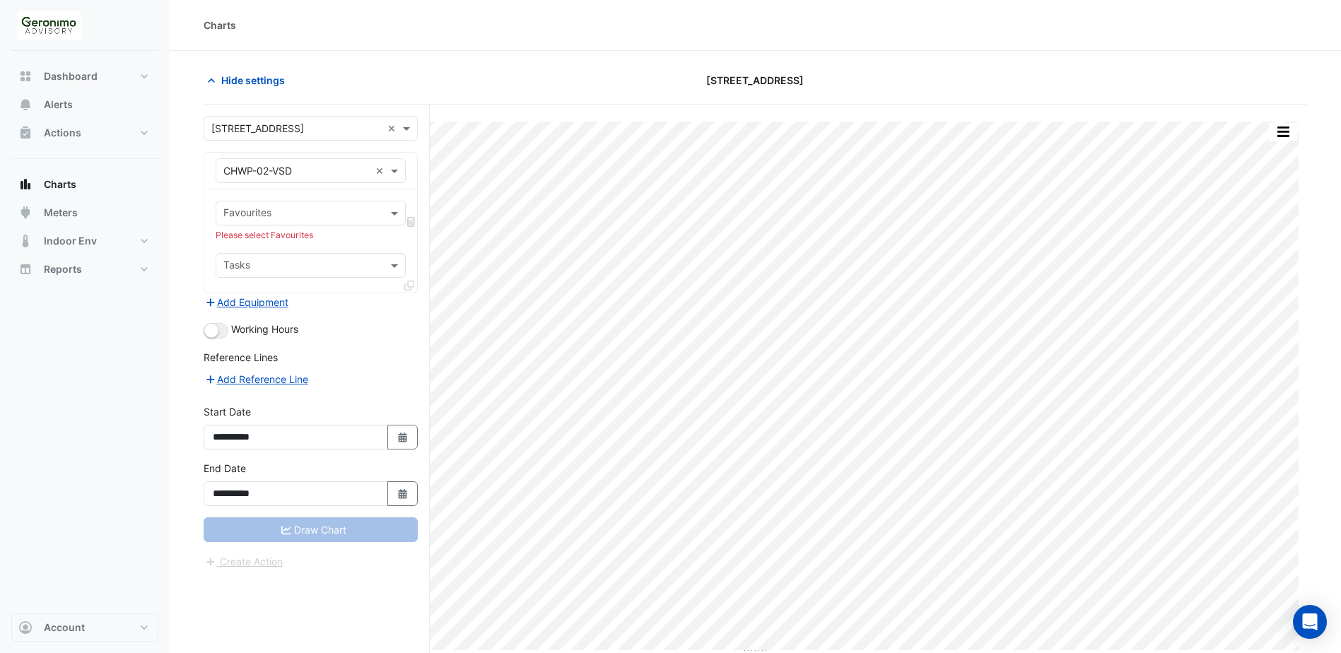
click at [405, 170] on div "Equipment × CHWP-02-VSD ×" at bounding box center [311, 170] width 190 height 25
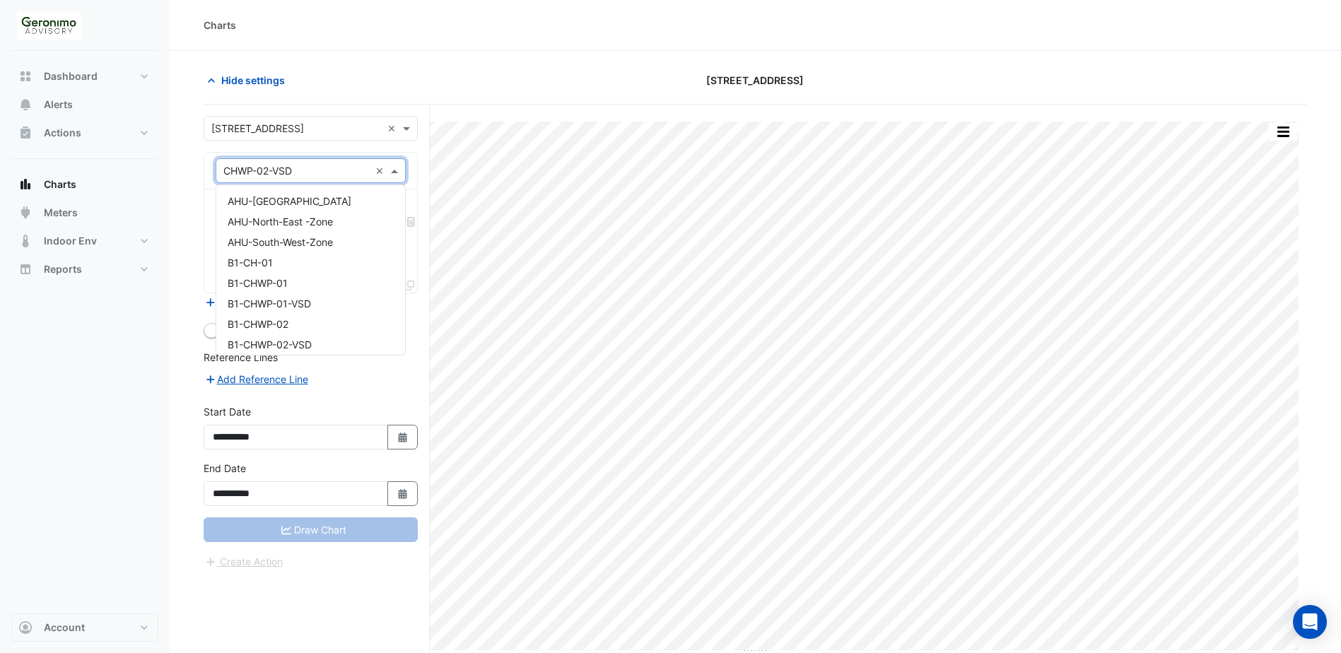
scroll to position [744, 0]
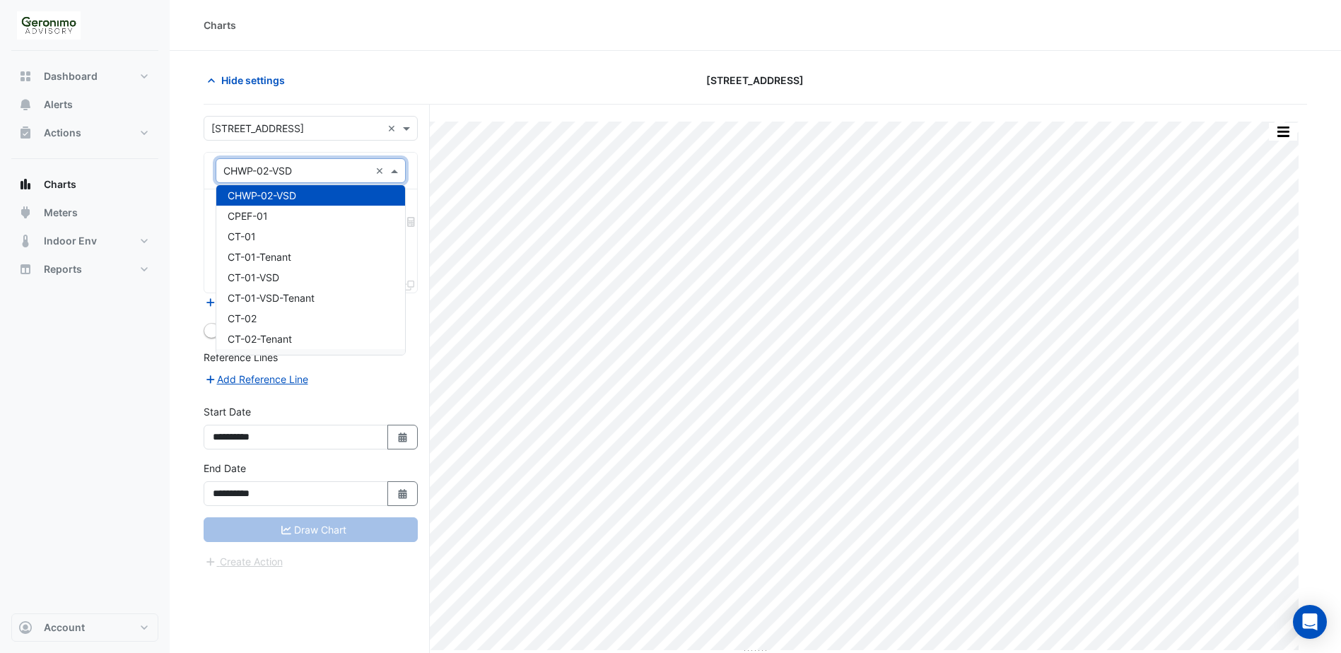
click at [373, 377] on div "Add Reference Line" at bounding box center [311, 378] width 214 height 17
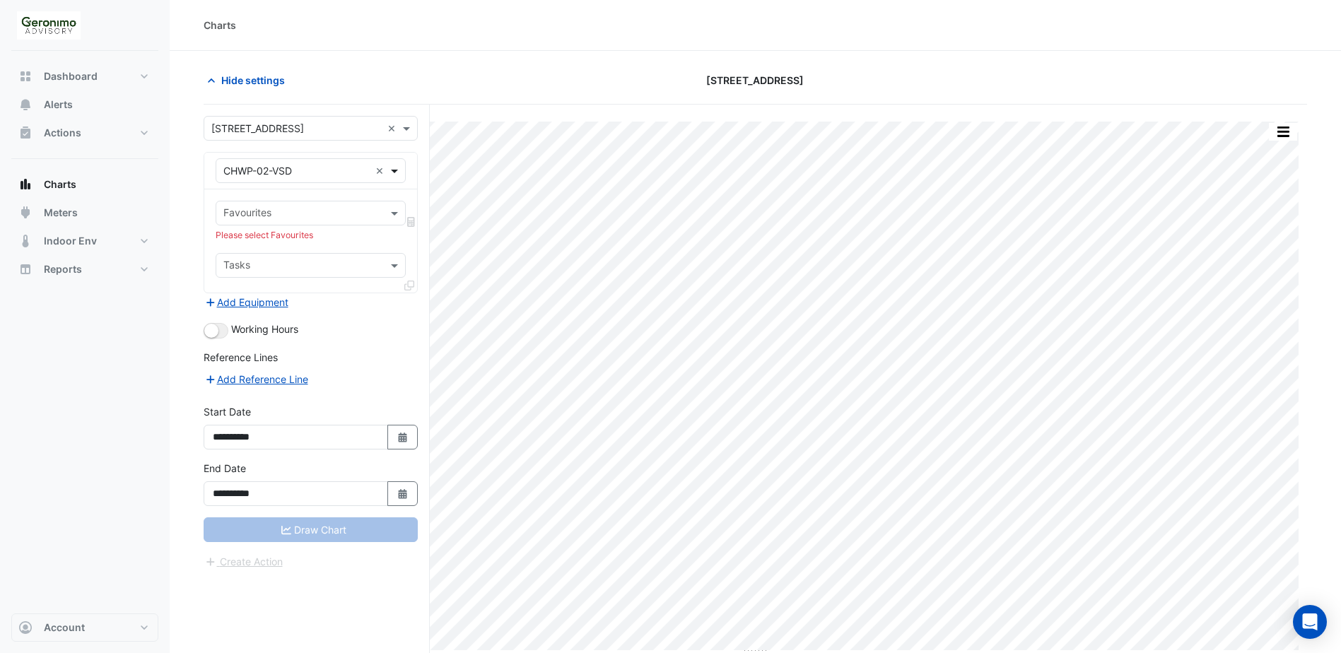
click at [391, 175] on span at bounding box center [396, 170] width 18 height 15
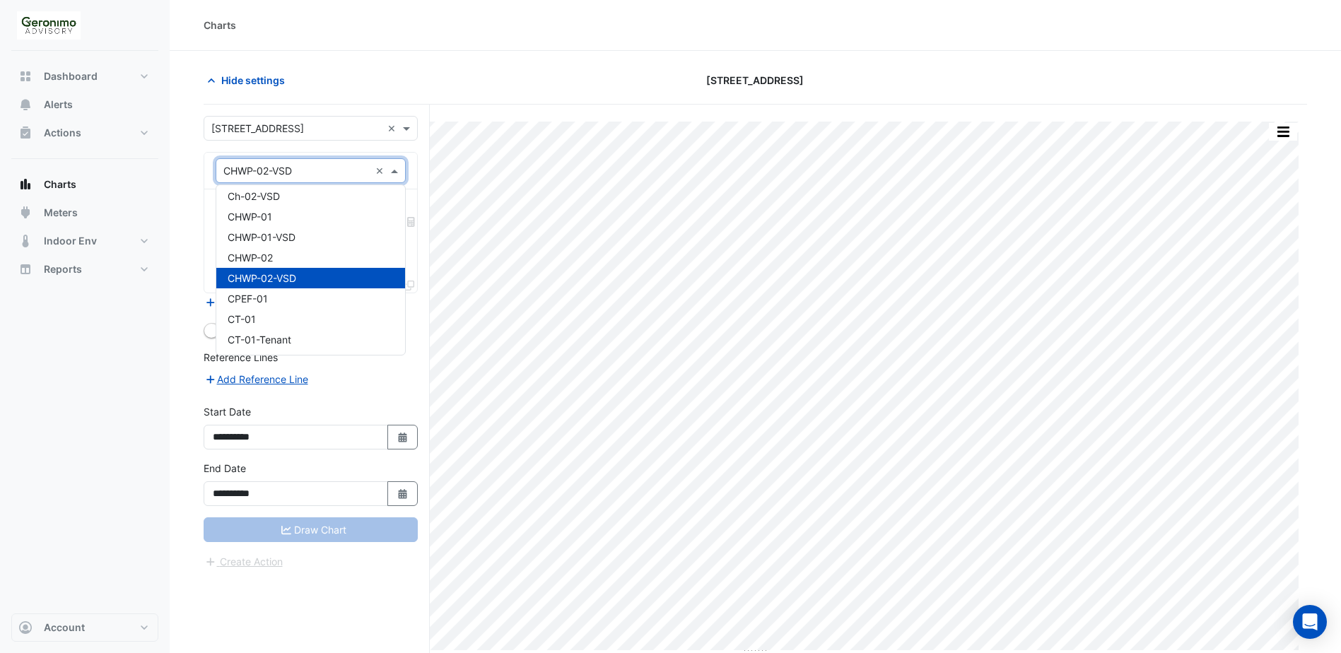
scroll to position [636, 0]
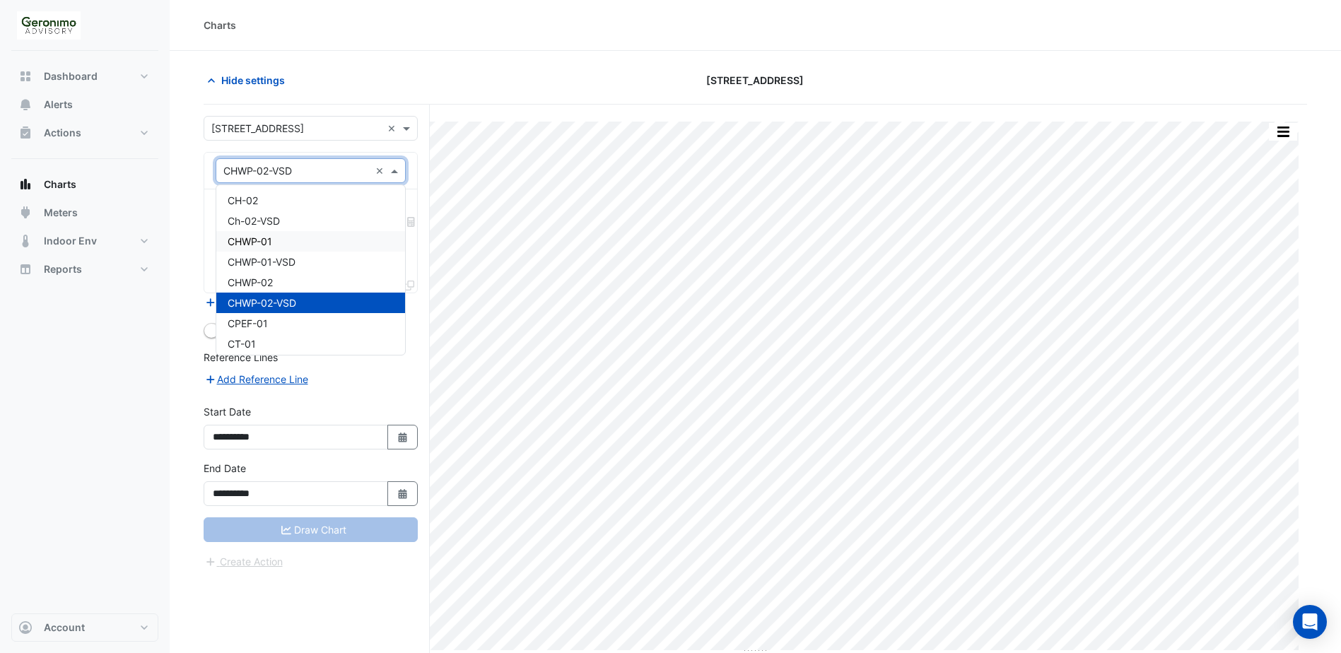
click at [273, 240] on div "CHWP-01" at bounding box center [310, 241] width 189 height 20
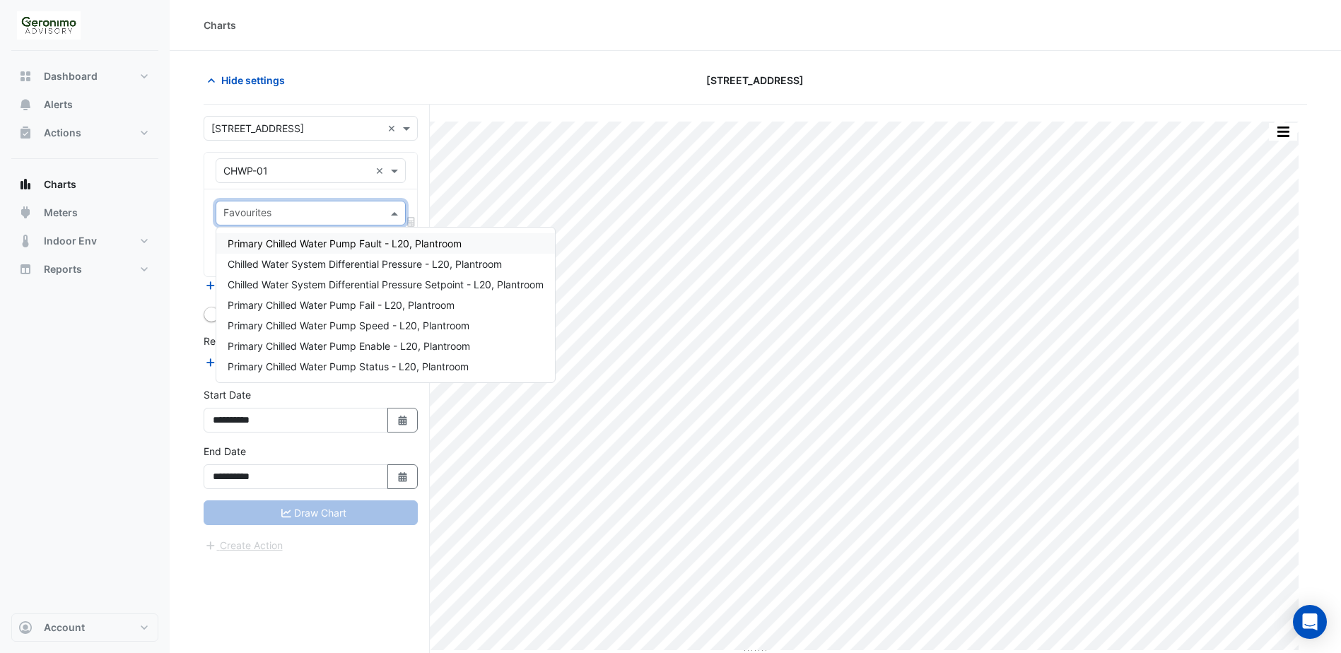
click at [367, 216] on input "text" at bounding box center [302, 214] width 158 height 15
click at [380, 263] on span "Chilled Water System Differential Pressure - L20, Plantroom" at bounding box center [365, 264] width 274 height 12
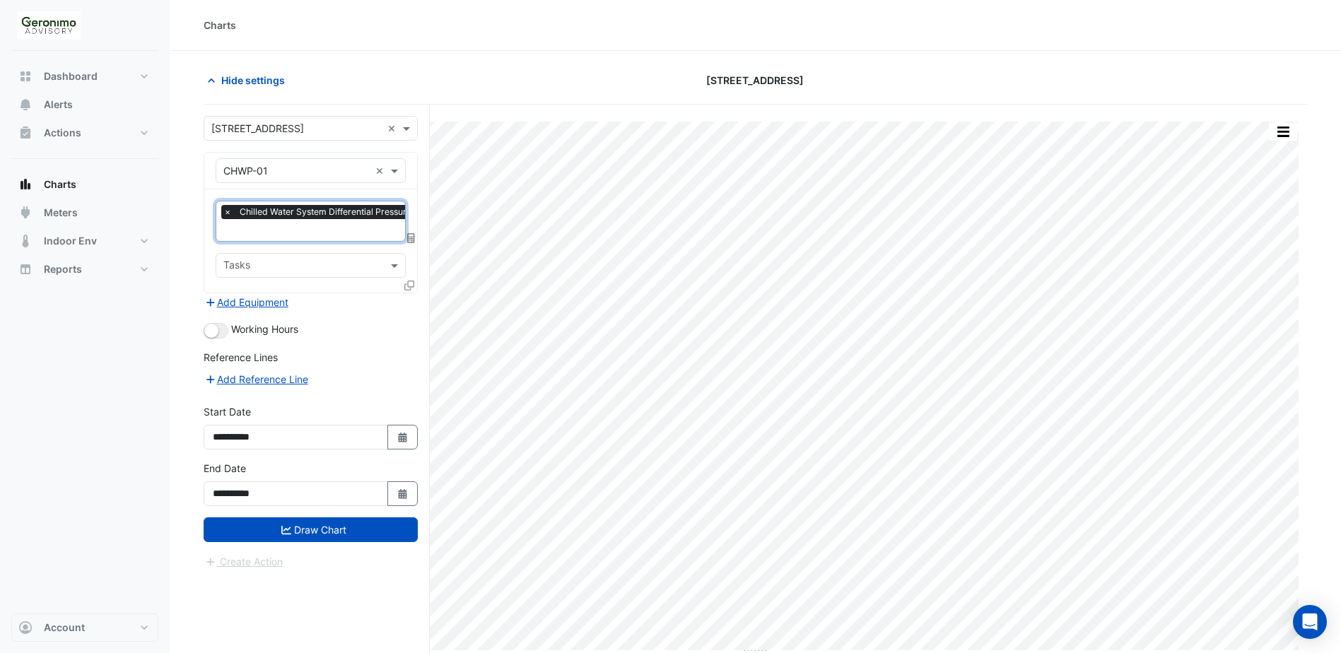
click at [380, 229] on input "text" at bounding box center [355, 231] width 265 height 15
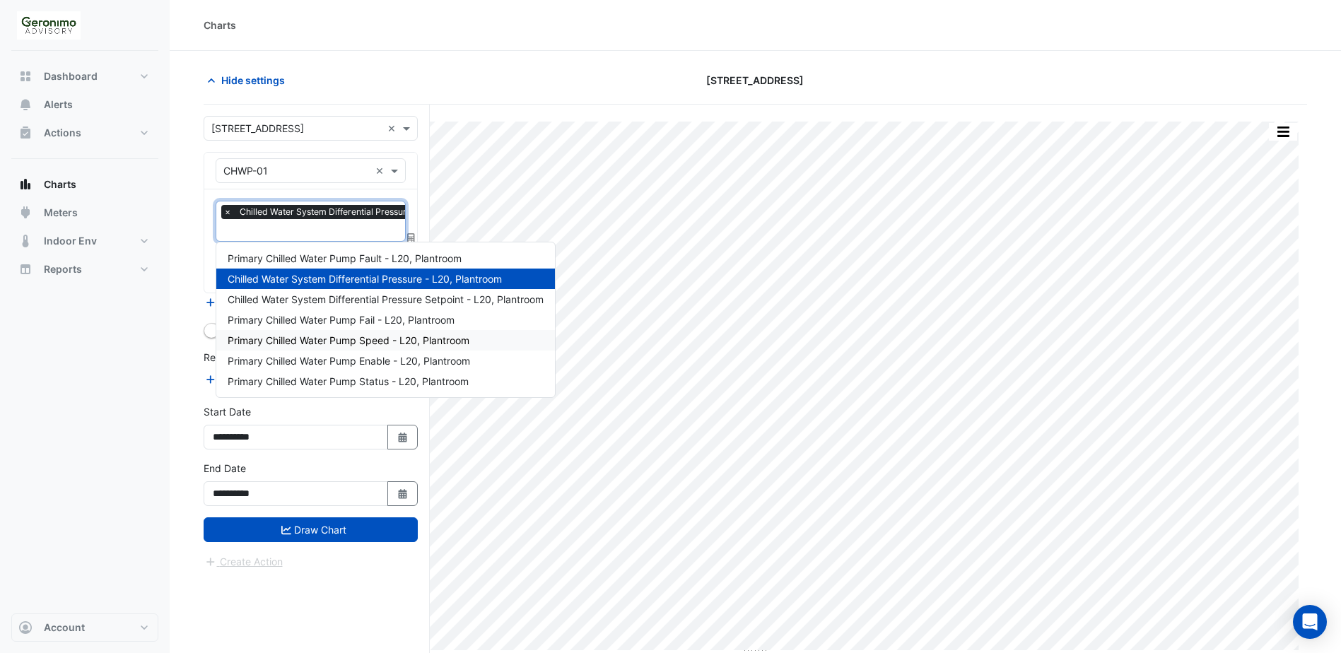
click at [352, 344] on span "Primary Chilled Water Pump Speed - L20, Plantroom" at bounding box center [349, 340] width 242 height 12
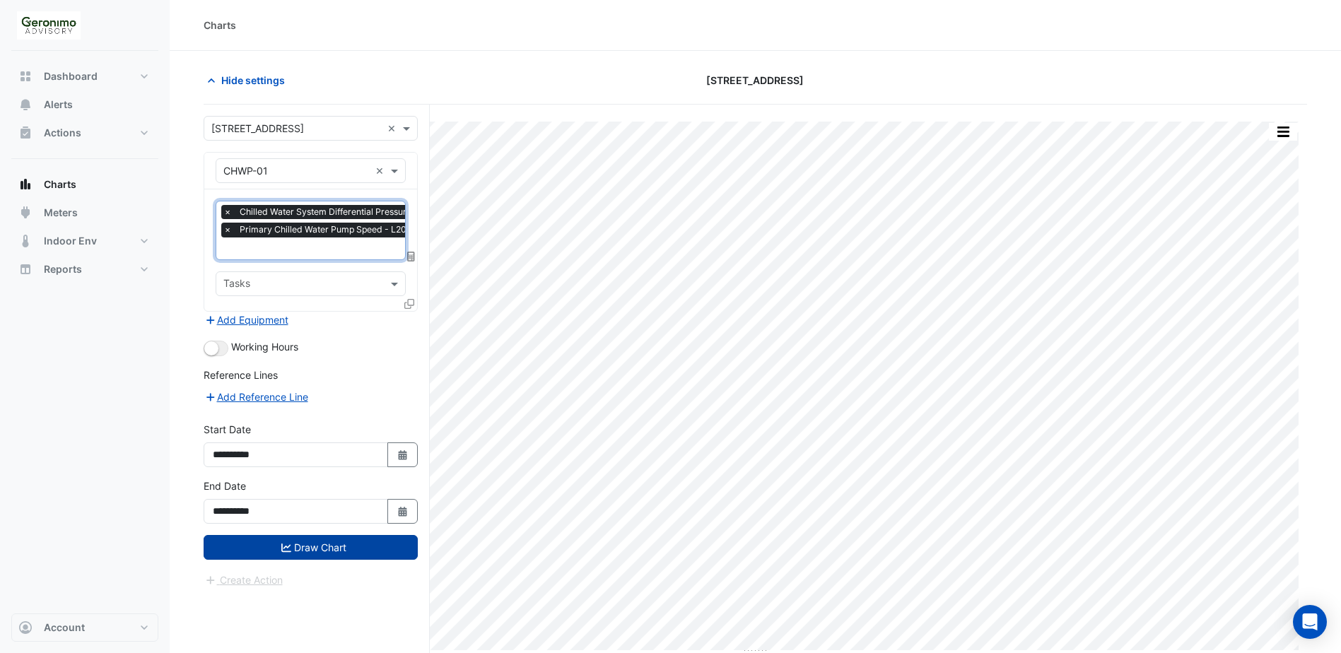
click at [307, 548] on button "Draw Chart" at bounding box center [311, 547] width 214 height 25
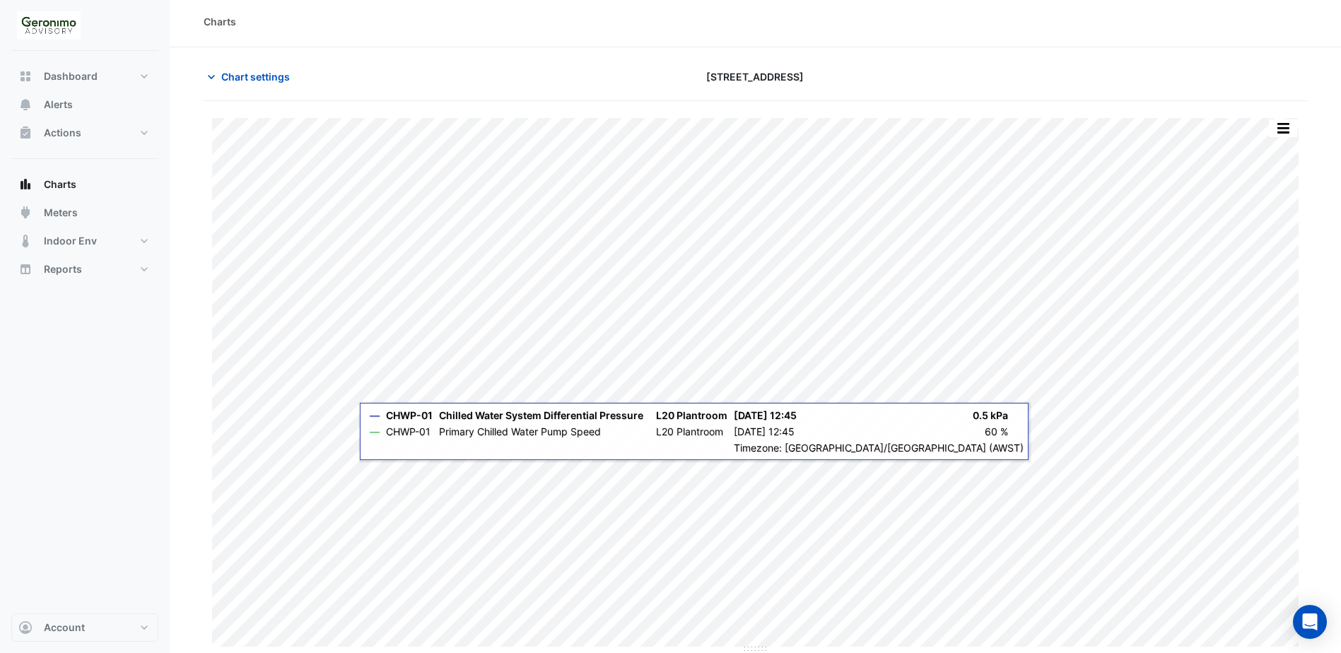
scroll to position [4, 0]
